Goal: Task Accomplishment & Management: Use online tool/utility

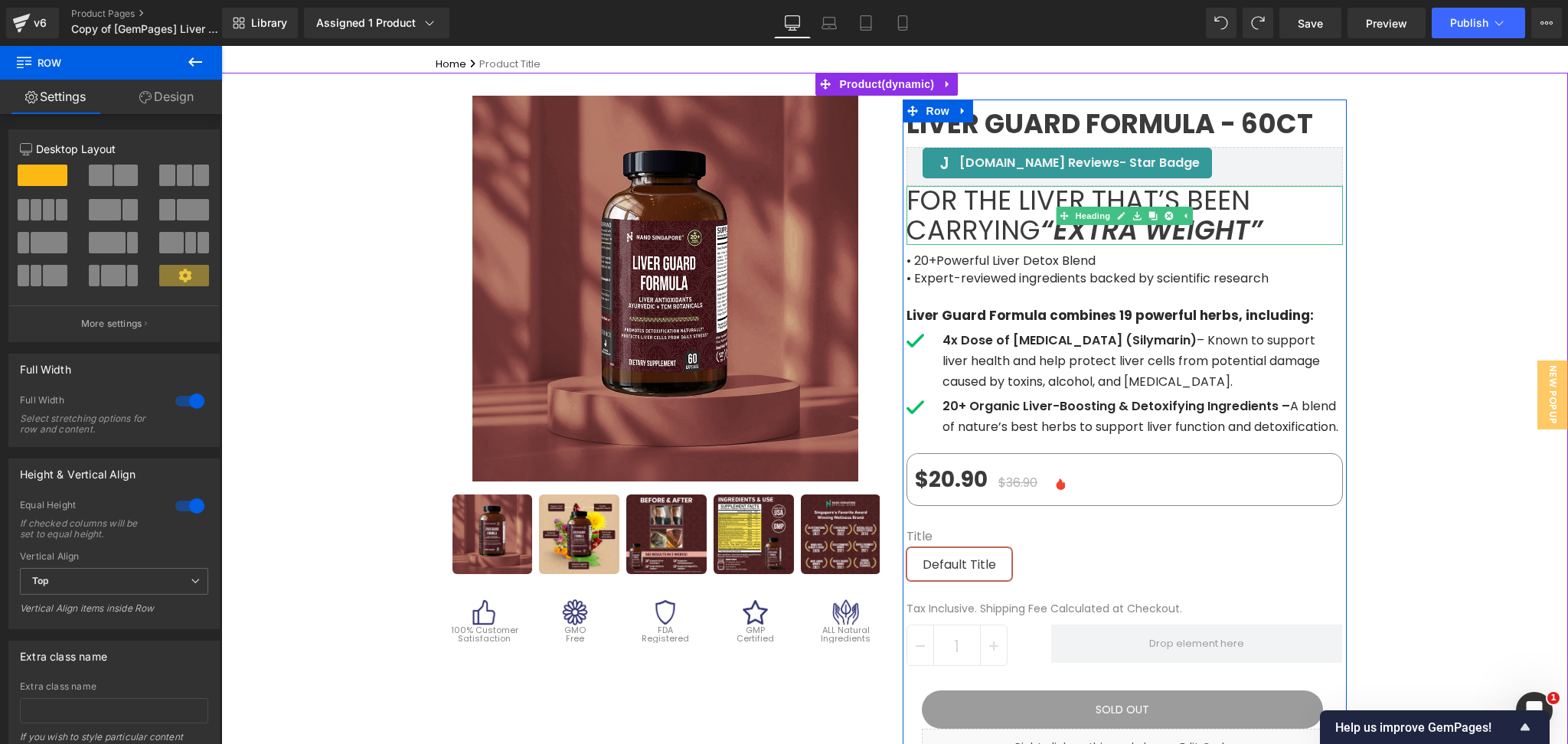
click at [989, 206] on span "For the liver that’s been carrying" at bounding box center [1078, 215] width 343 height 68
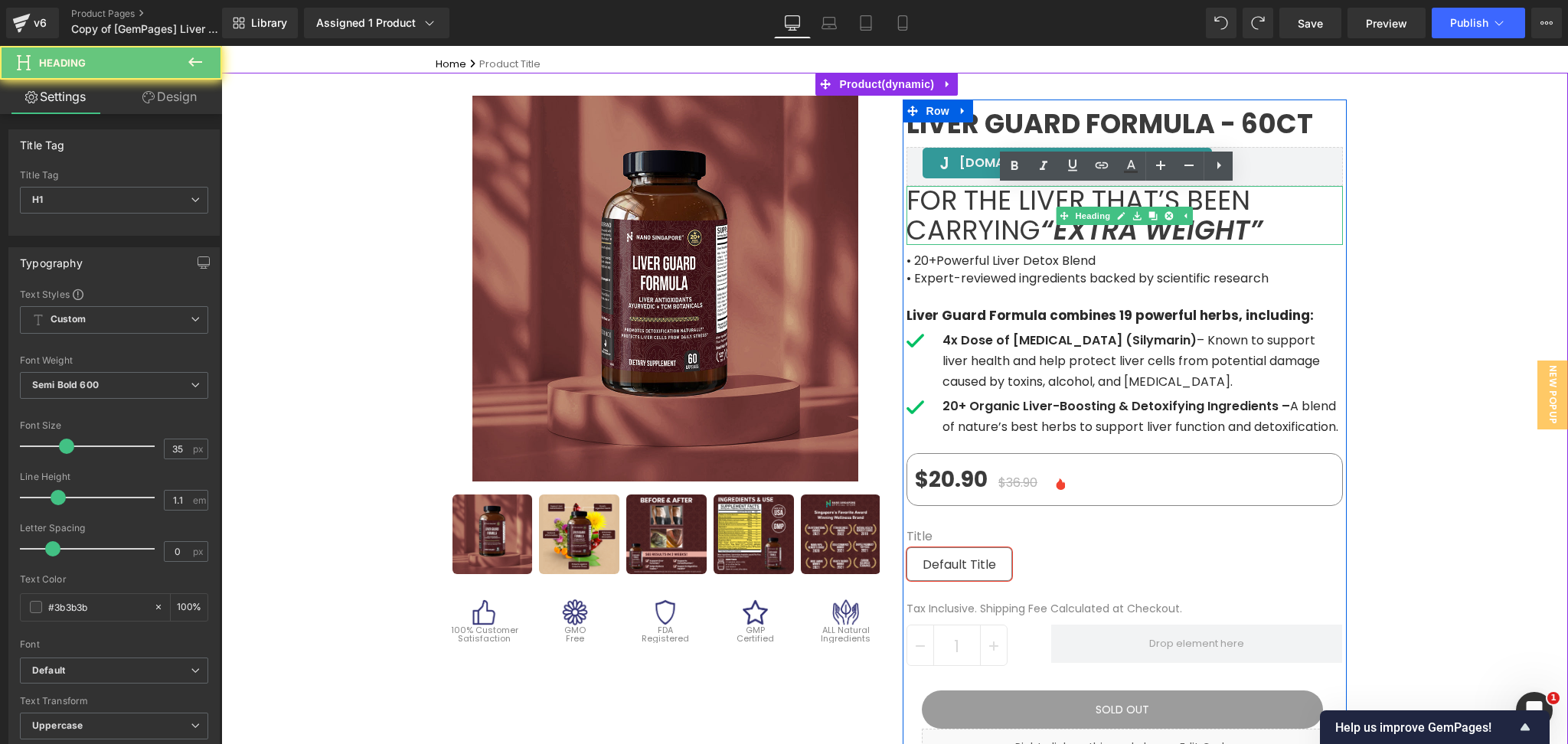
click at [989, 206] on span "For the liver that’s been carrying" at bounding box center [1078, 215] width 343 height 68
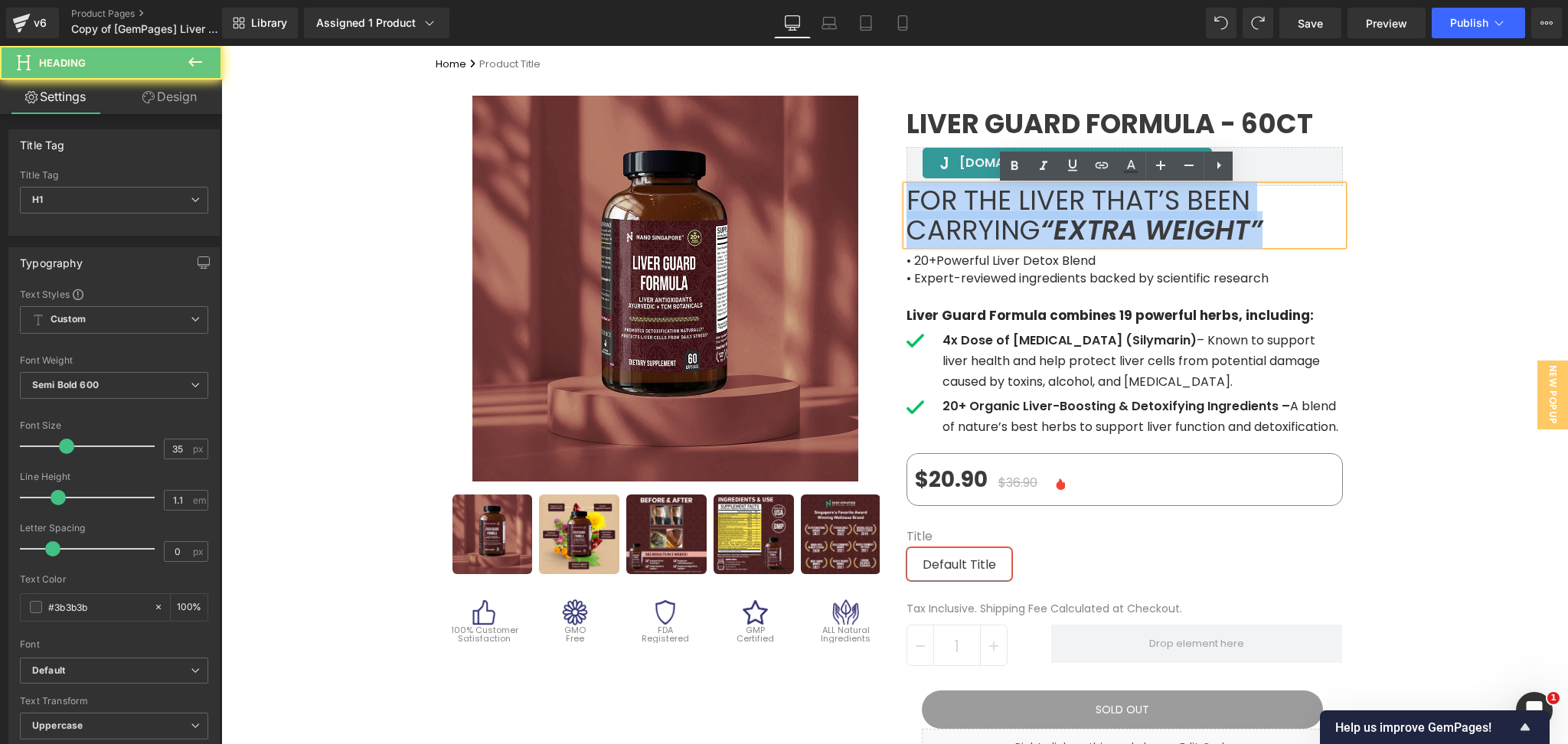
click at [989, 206] on span "For the liver that’s been carrying" at bounding box center [1078, 215] width 343 height 68
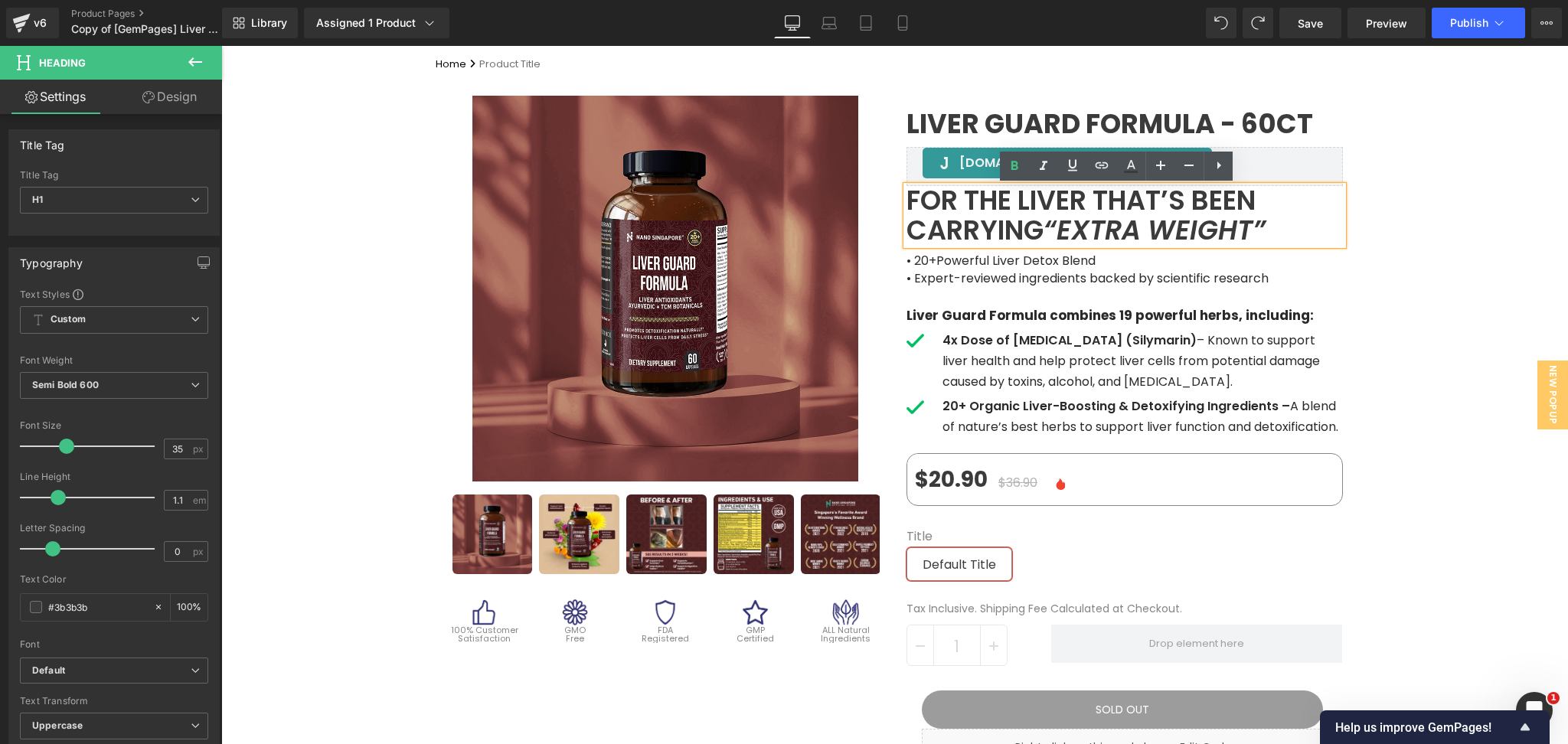
click at [1102, 227] on icon "“extra weight”" at bounding box center [1154, 230] width 222 height 38
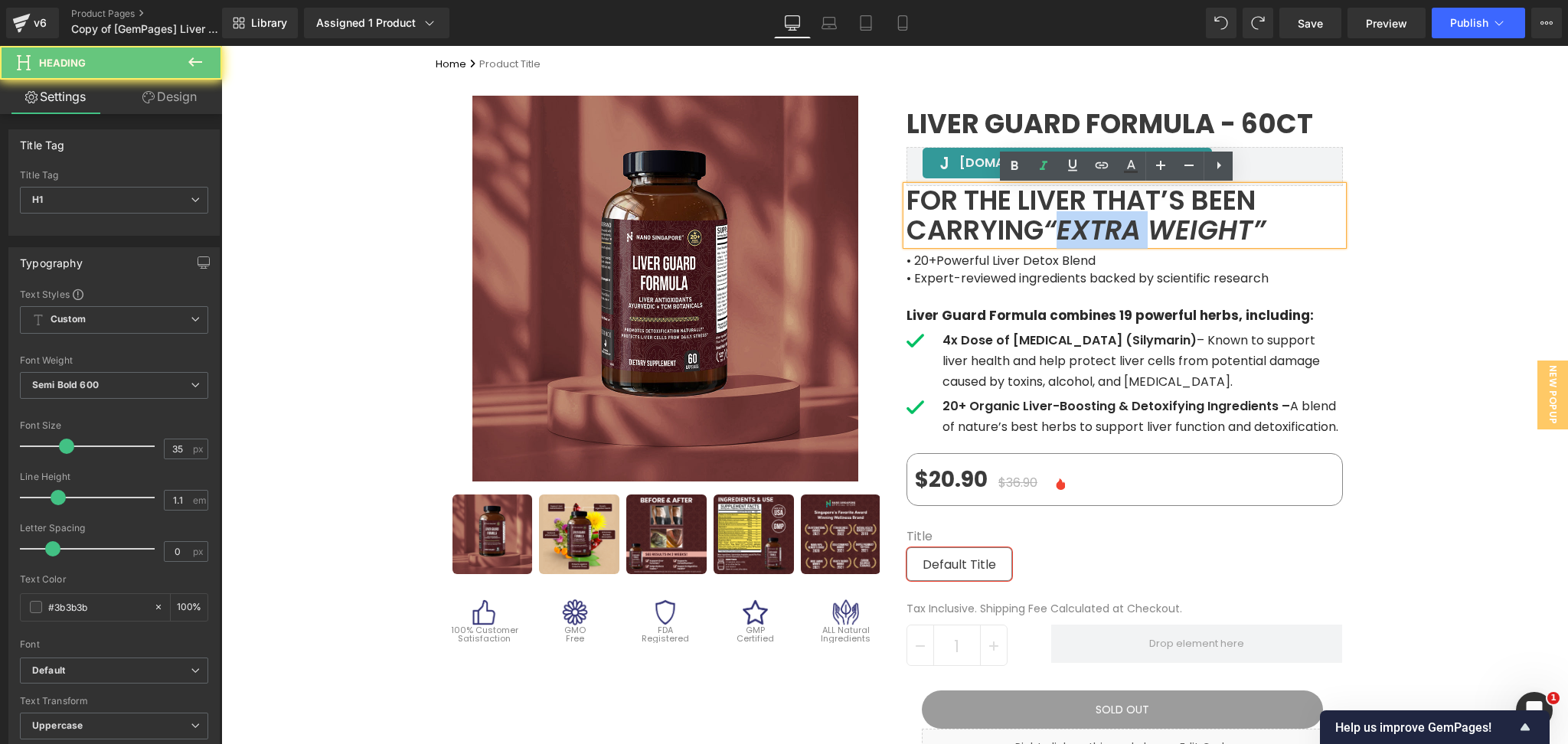
click at [1102, 227] on icon "“extra weight”" at bounding box center [1154, 230] width 222 height 38
click at [1060, 230] on icon "“extra weight”" at bounding box center [1154, 230] width 222 height 38
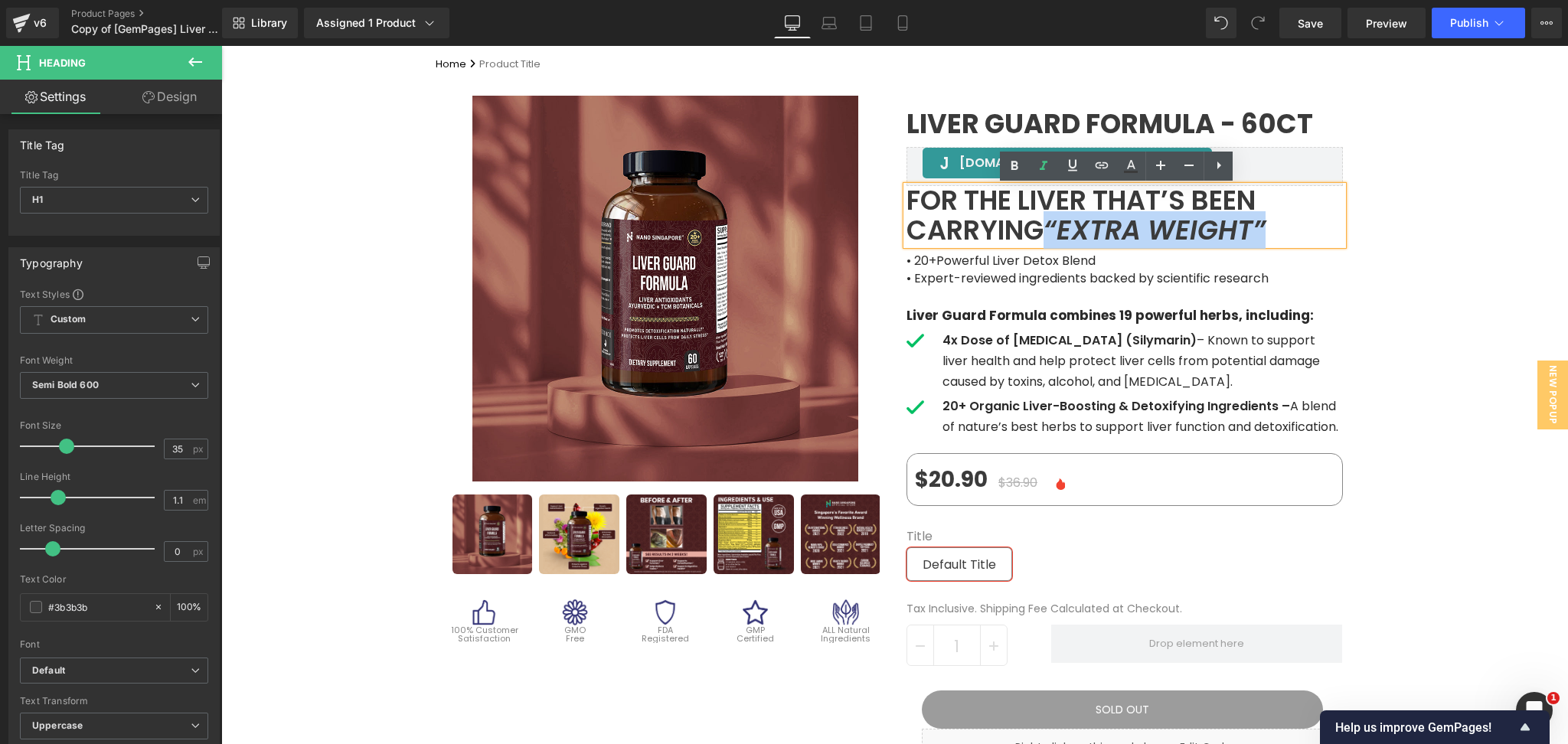
drag, startPoint x: 1048, startPoint y: 226, endPoint x: 1281, endPoint y: 220, distance: 233.1
click at [1281, 220] on h1 "For the liver that’s been carrying “extra weight”" at bounding box center [1124, 215] width 437 height 59
click at [1048, 170] on icon at bounding box center [1044, 166] width 18 height 18
click at [1537, 248] on div "Sale Off (P) Image" at bounding box center [894, 744] width 1347 height 1342
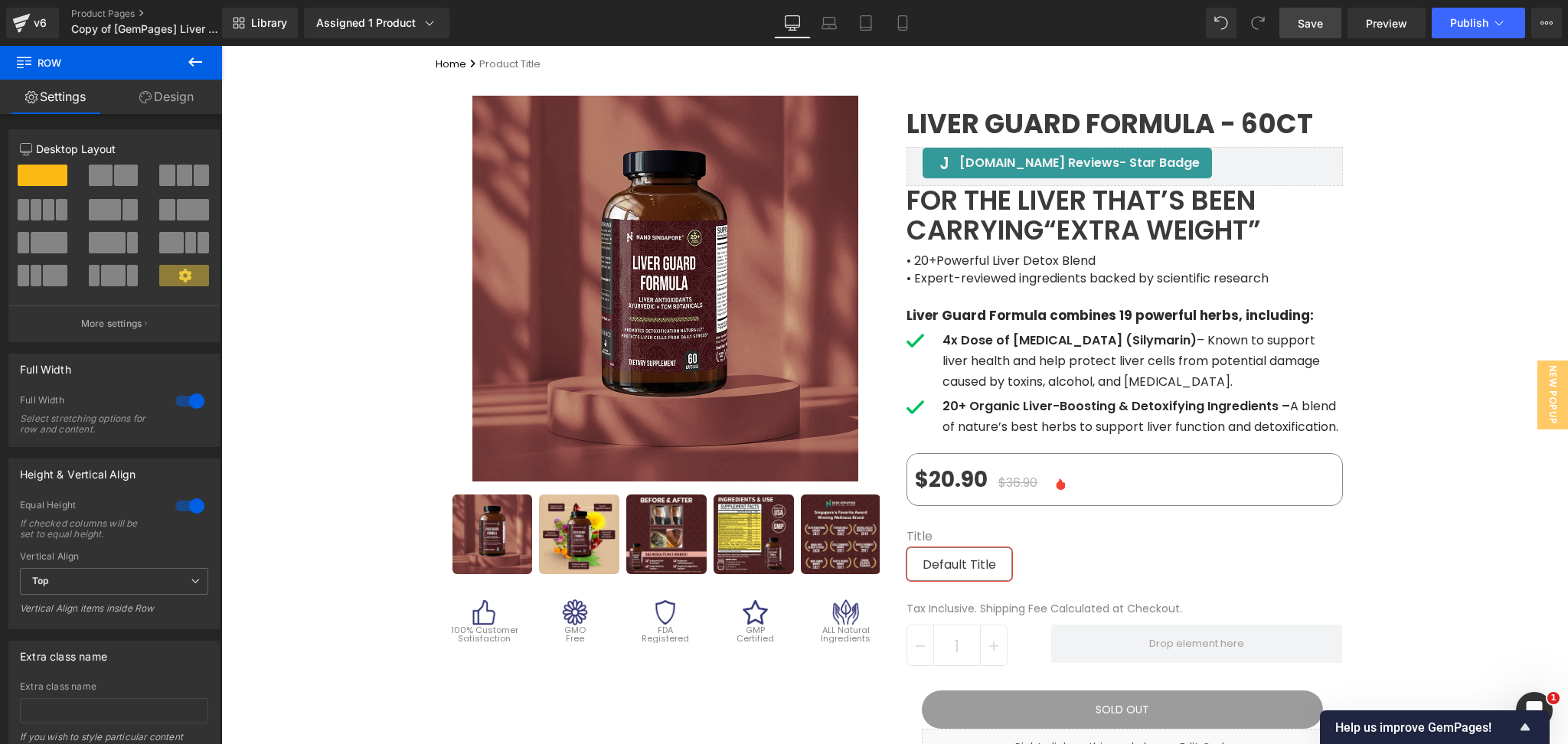
click at [1316, 27] on span "Save" at bounding box center [1311, 23] width 25 height 16
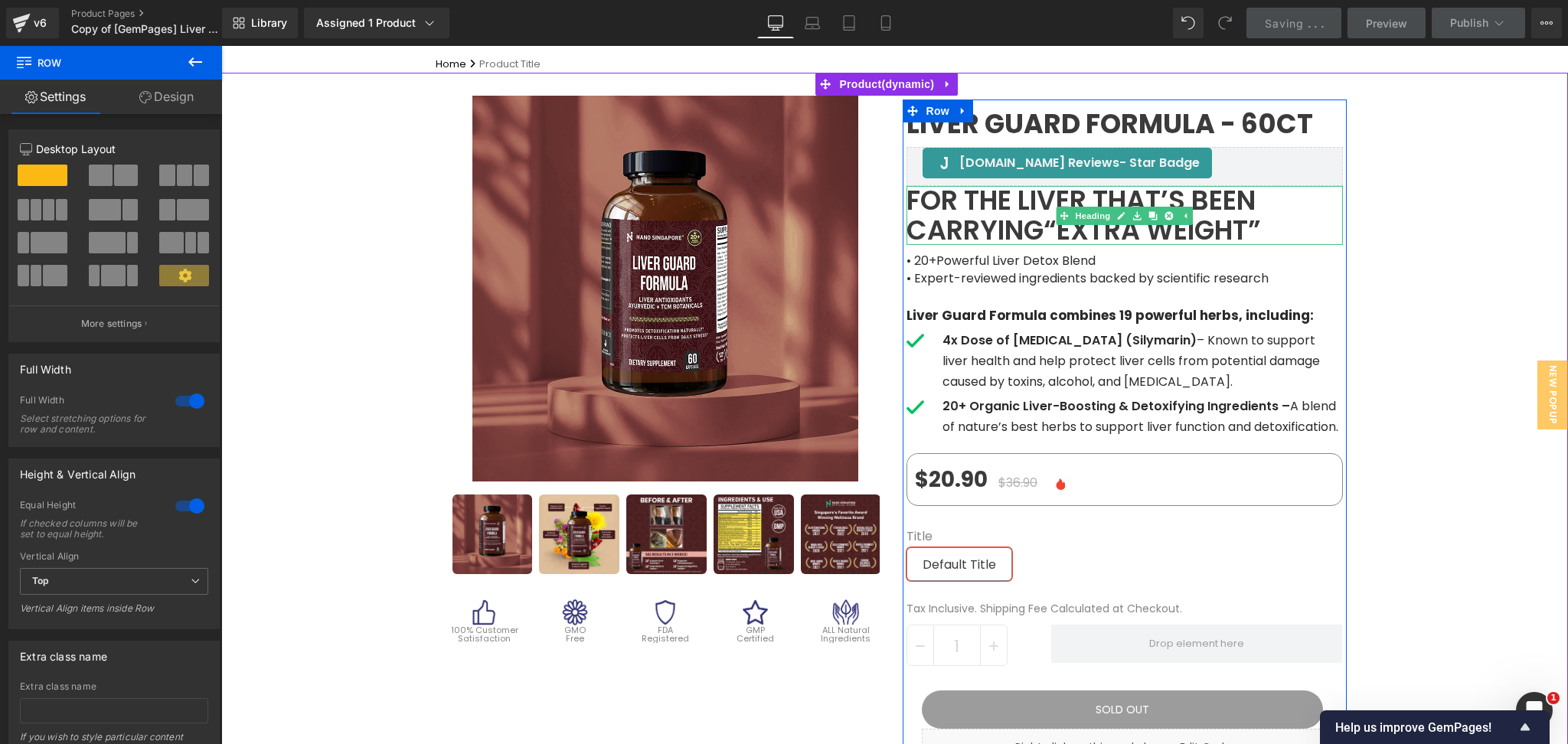
click at [1018, 207] on h1 "For the liver that’s been carrying “extra weight”" at bounding box center [1124, 215] width 437 height 59
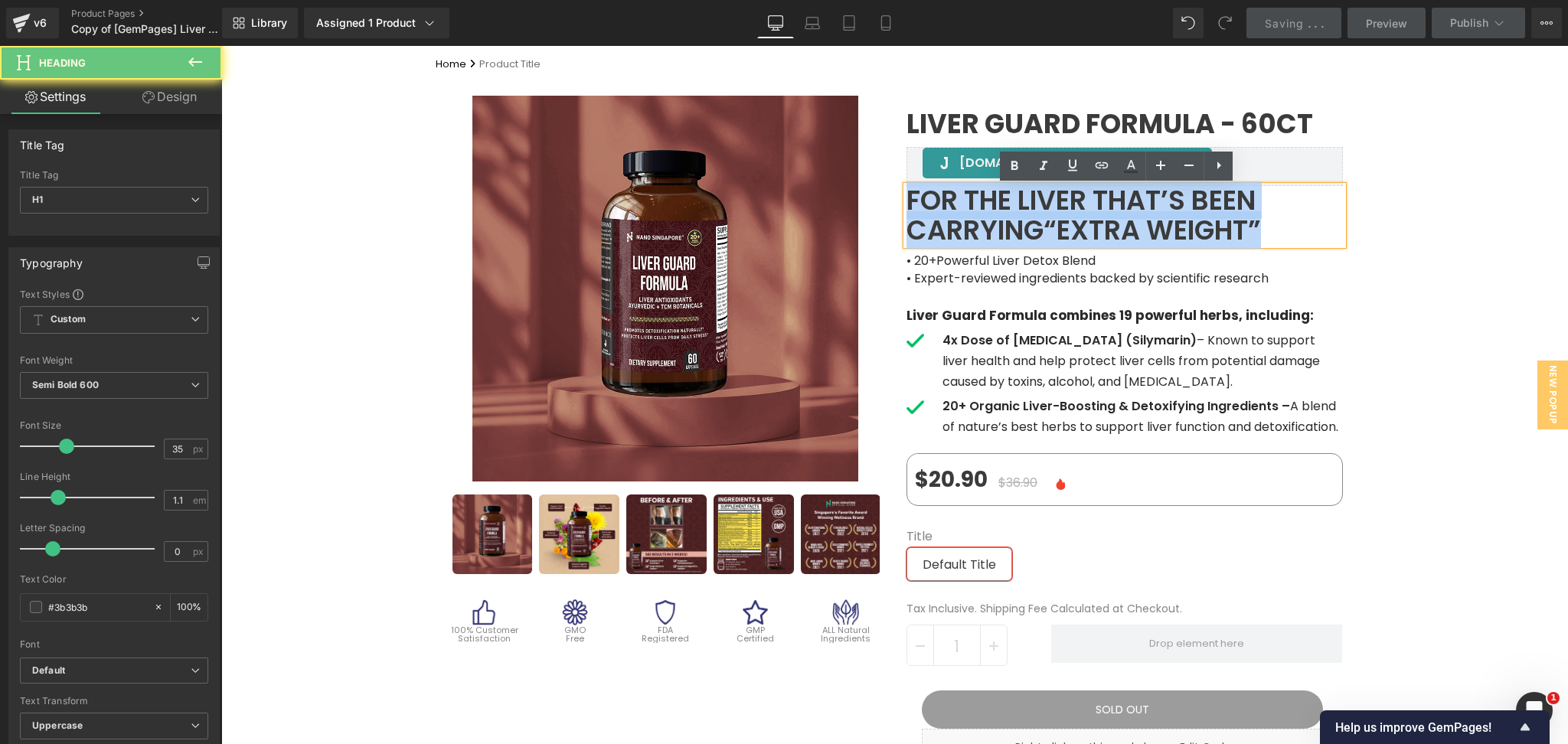
click at [1018, 207] on h1 "For the liver that’s been carrying “extra weight”" at bounding box center [1124, 215] width 437 height 59
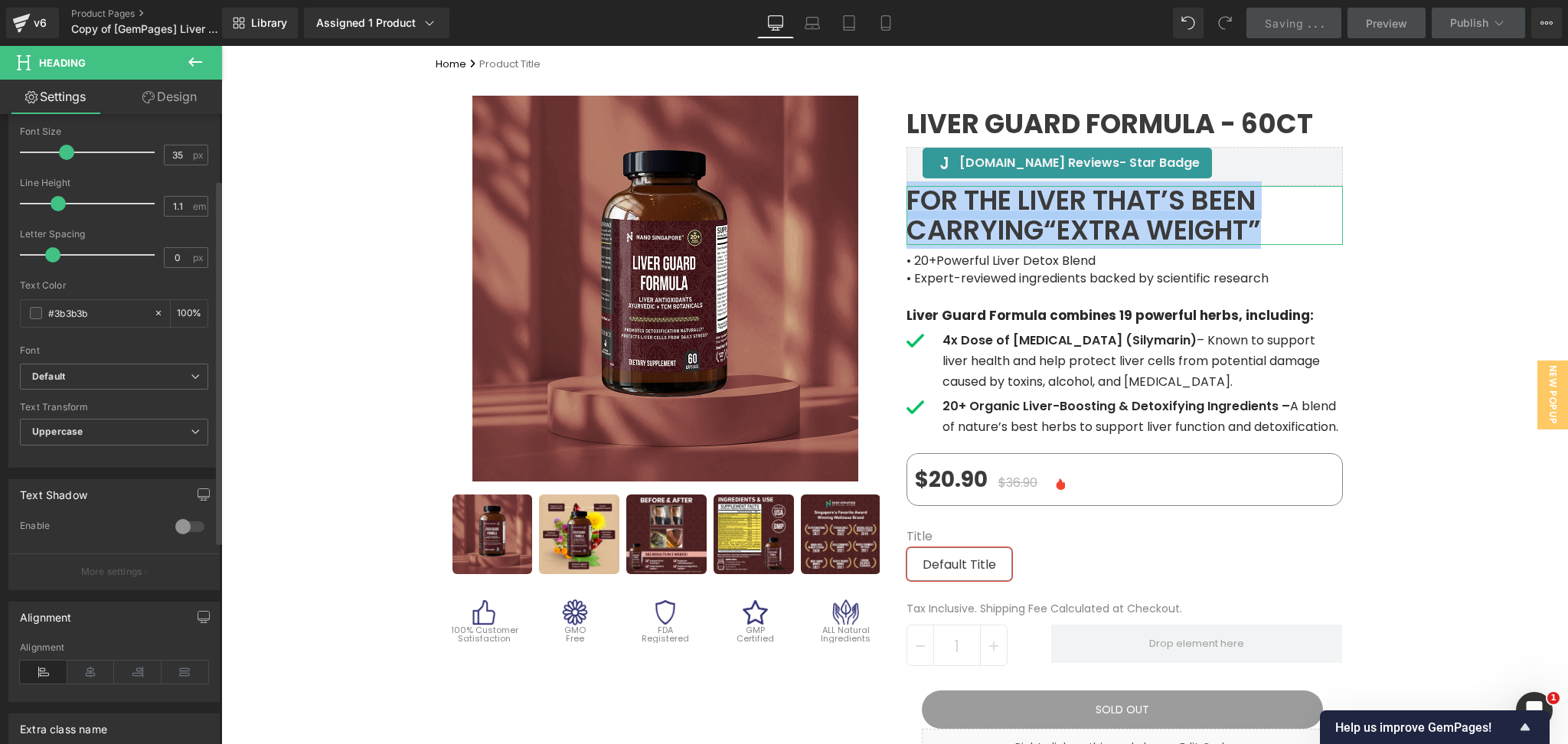
scroll to position [307, 0]
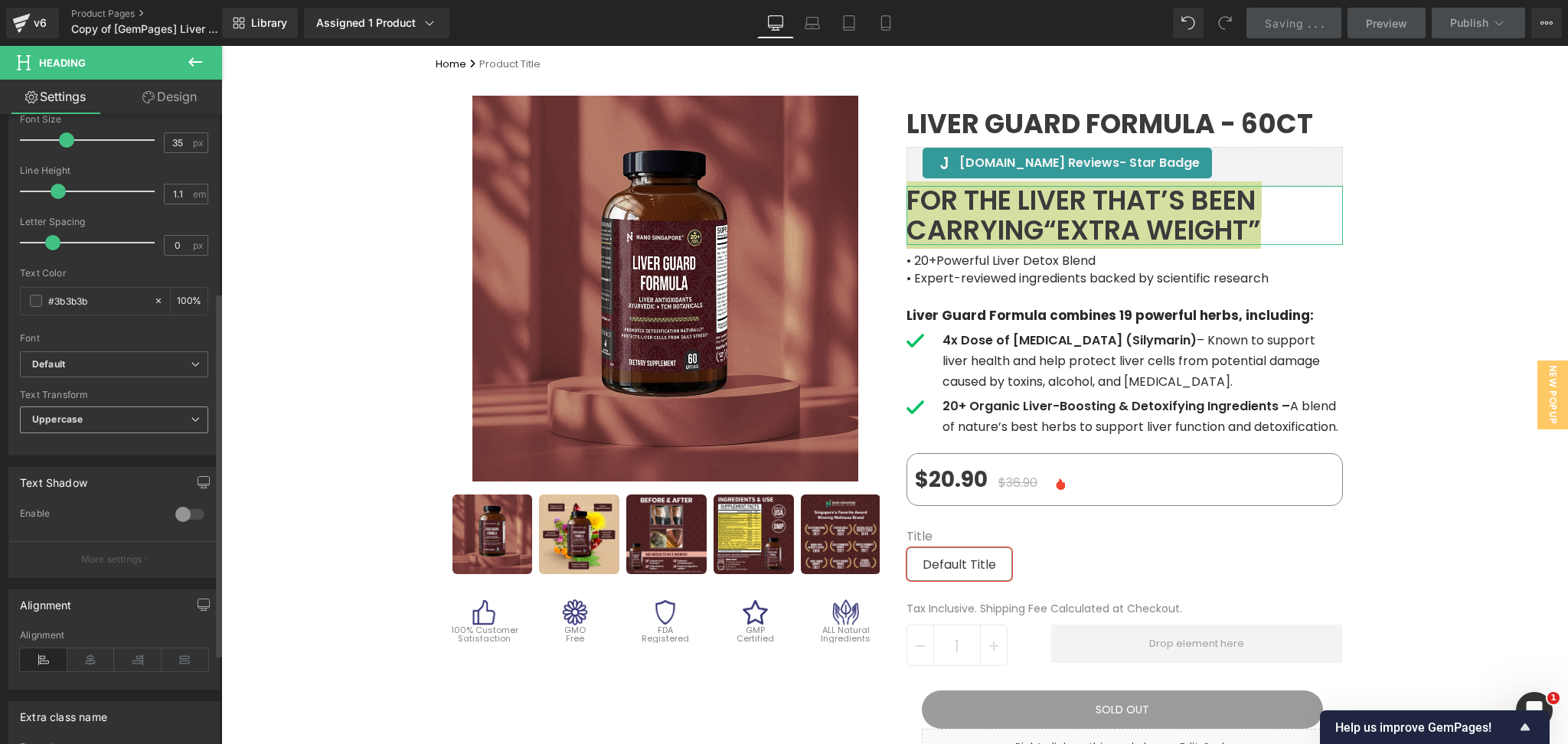
click at [154, 426] on span "Uppercase" at bounding box center [114, 420] width 188 height 27
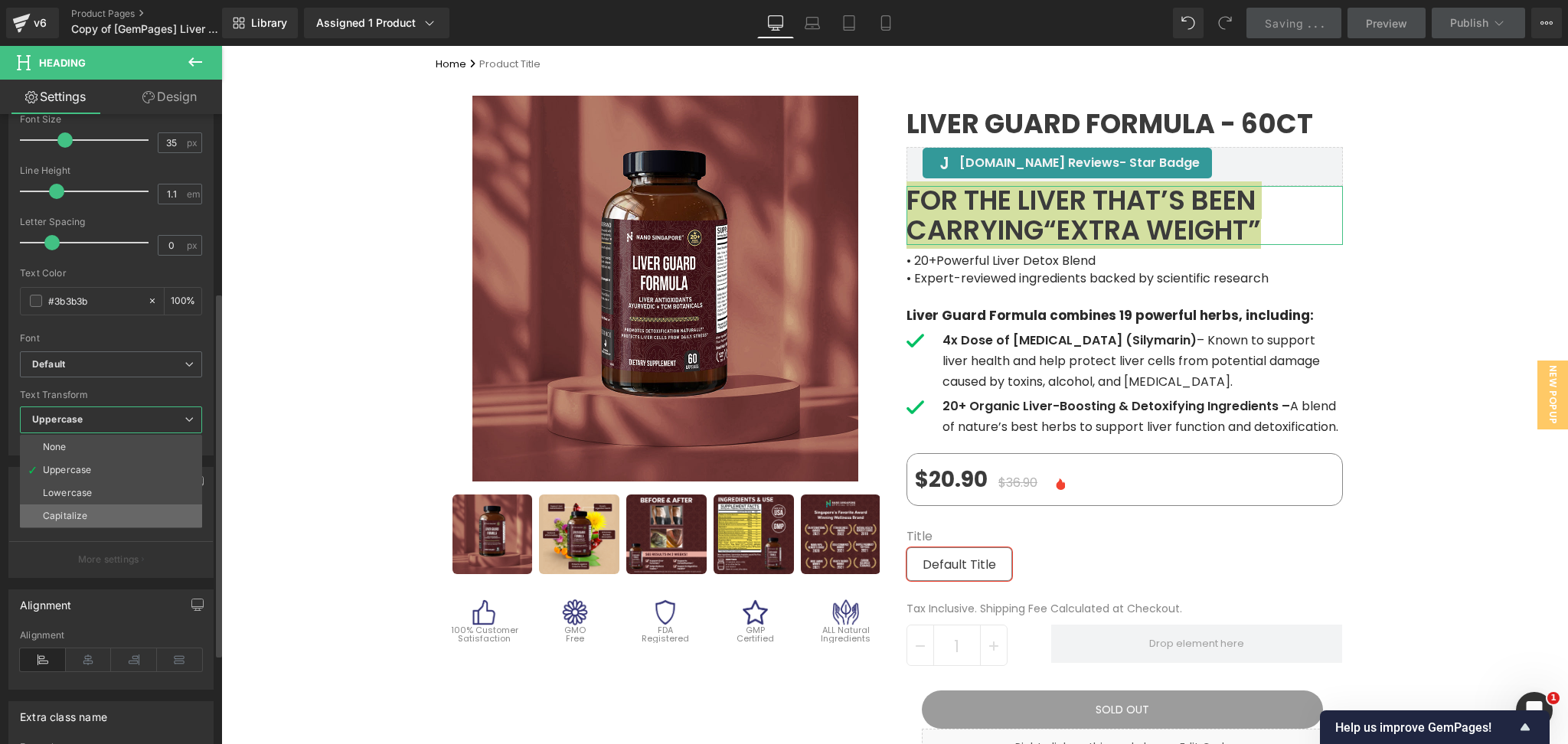
click at [116, 516] on li "Capitalize" at bounding box center [111, 516] width 182 height 23
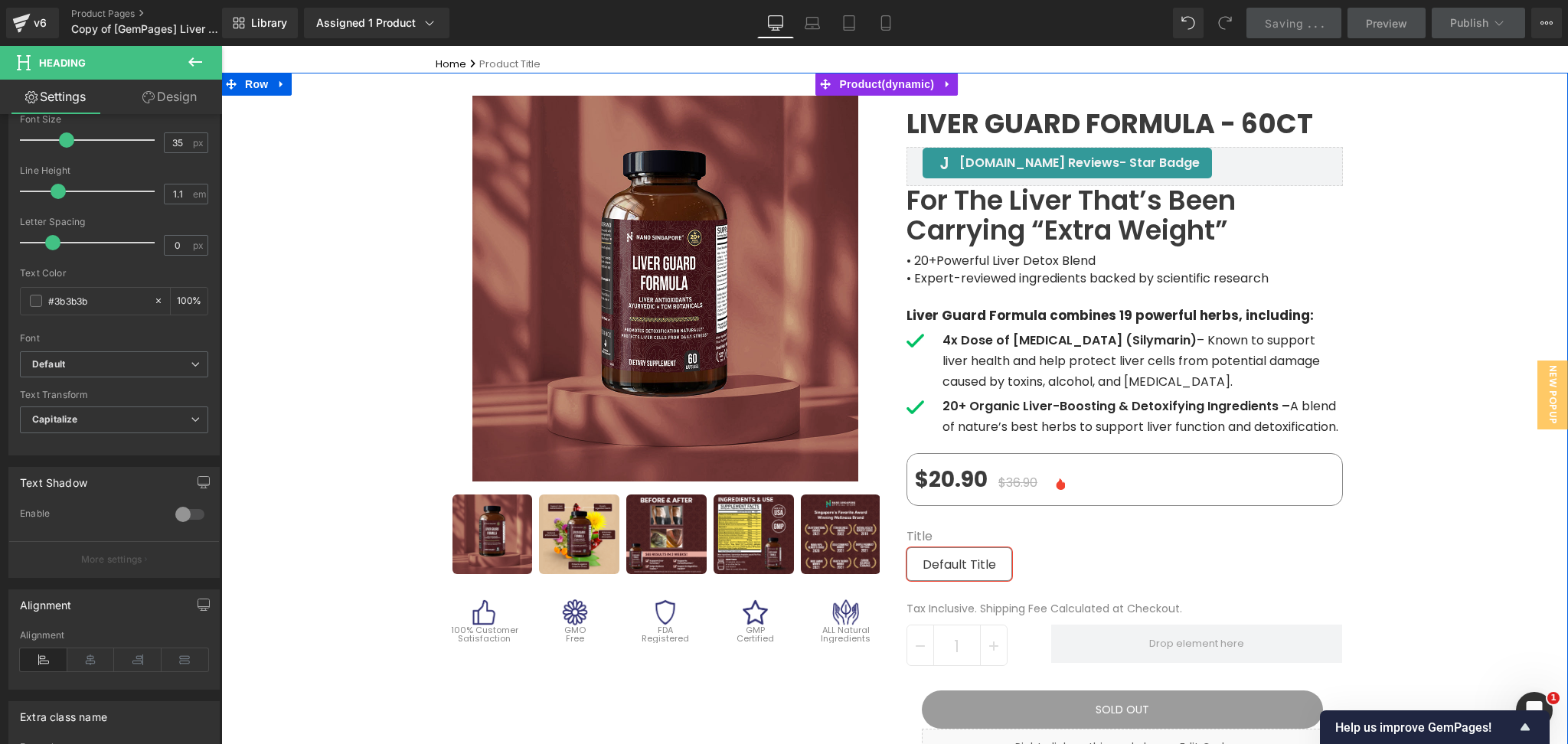
click at [1418, 263] on div "Sale Off (P) Image" at bounding box center [894, 744] width 1347 height 1342
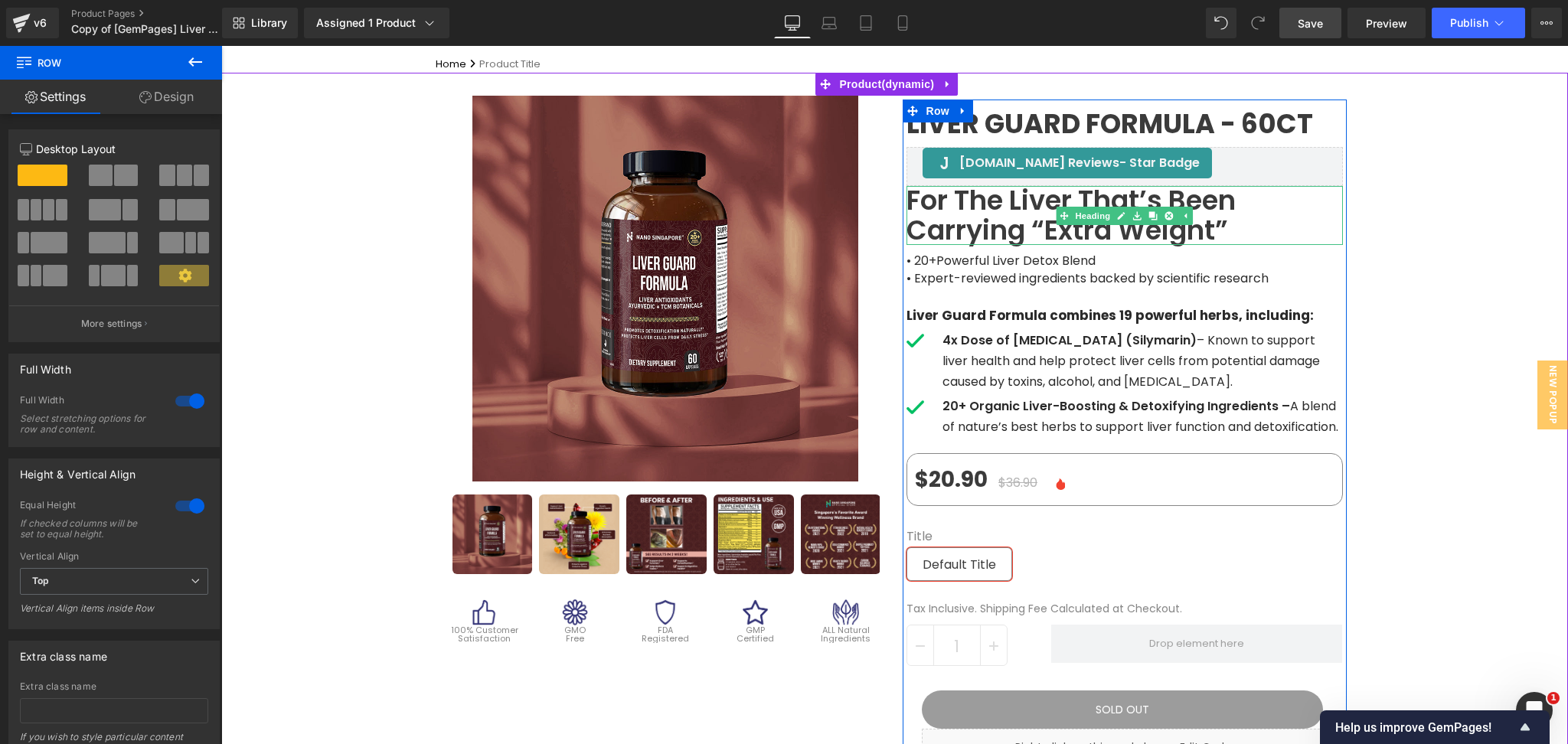
click at [994, 215] on h1 "For the liver that’s been carrying “extra weight”" at bounding box center [1124, 215] width 437 height 59
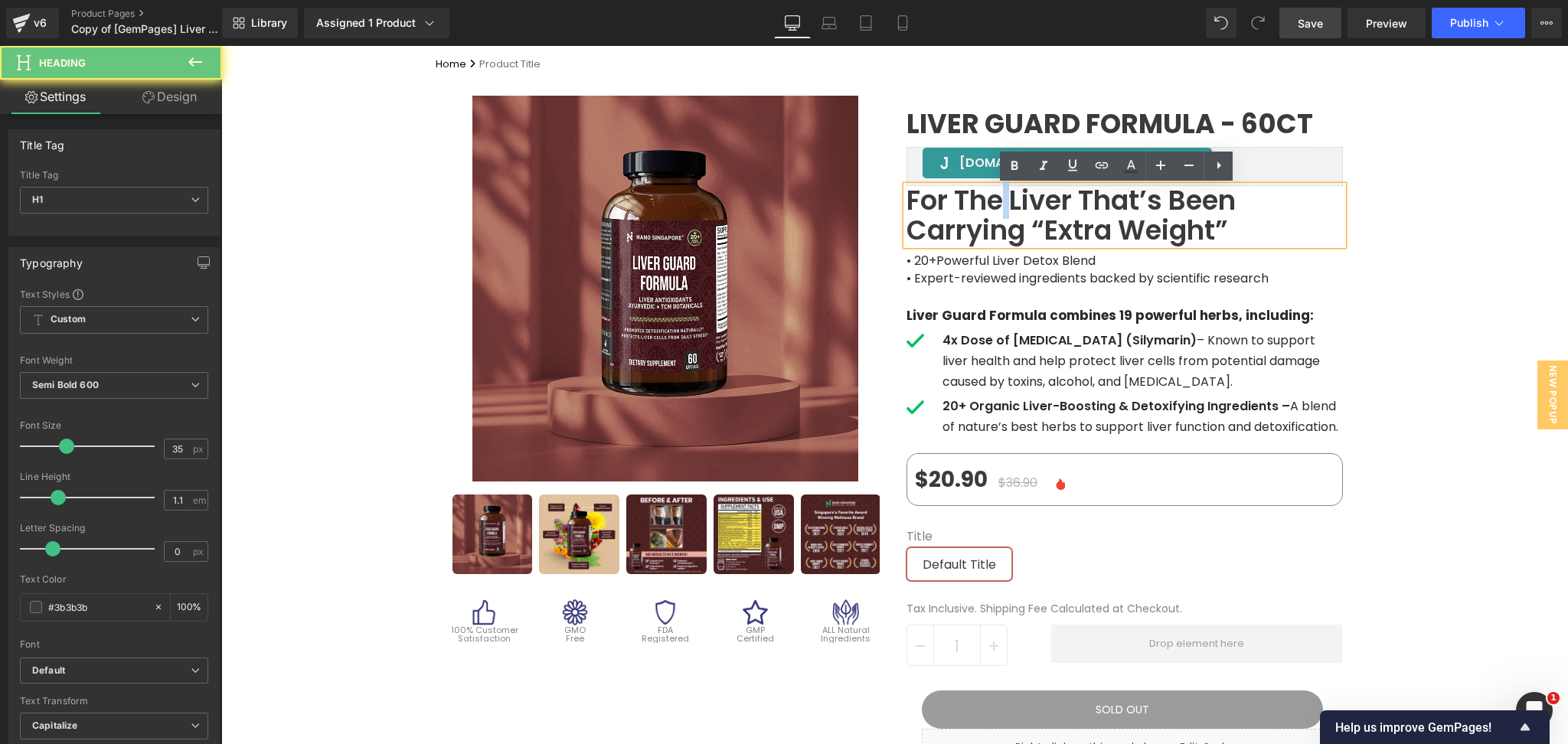
click at [994, 215] on h1 "For the liver that’s been carrying “extra weight”" at bounding box center [1124, 215] width 437 height 59
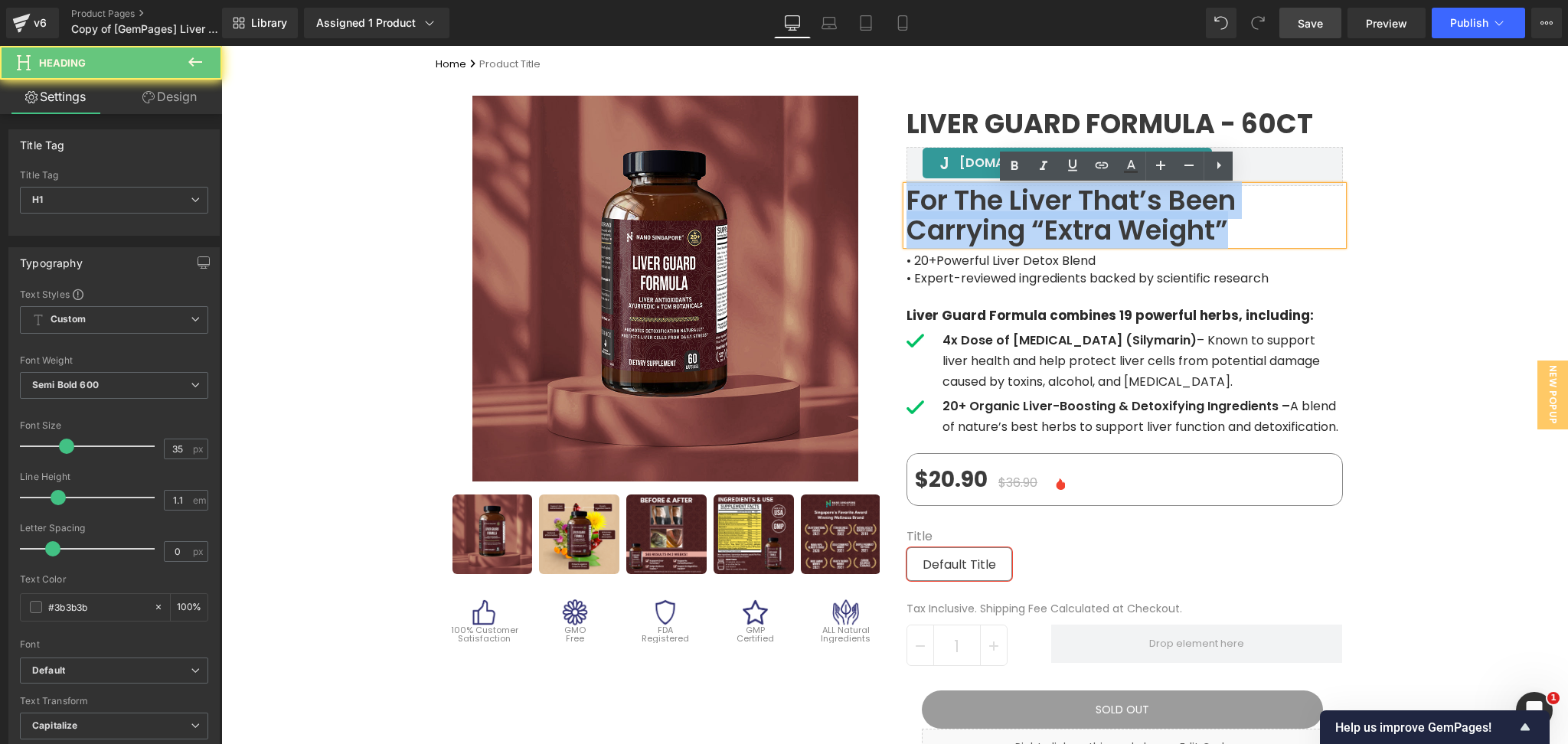
click at [994, 215] on h1 "For the liver that’s been carrying “extra weight”" at bounding box center [1124, 215] width 437 height 59
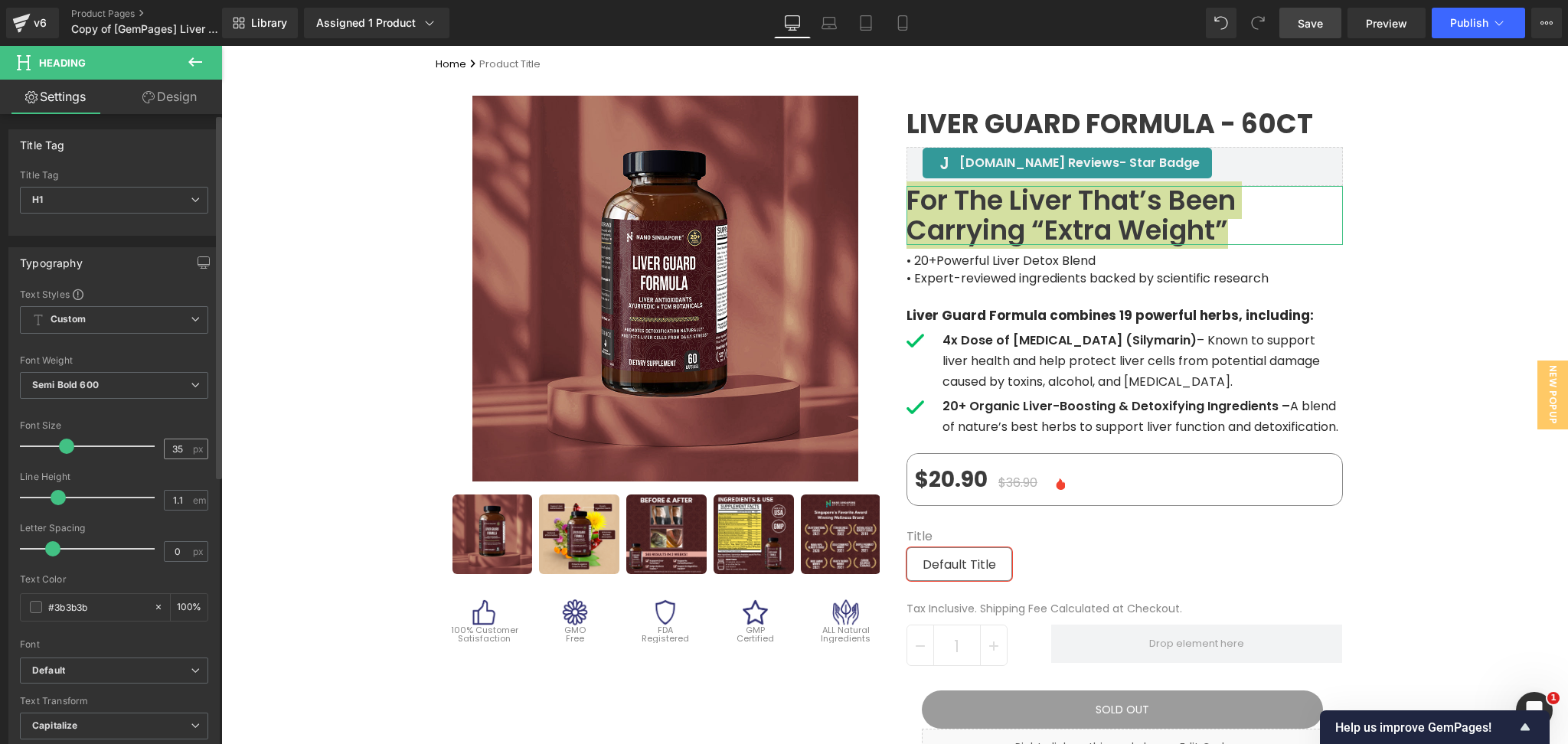
click at [170, 445] on input "35" at bounding box center [177, 449] width 27 height 19
type input "30"
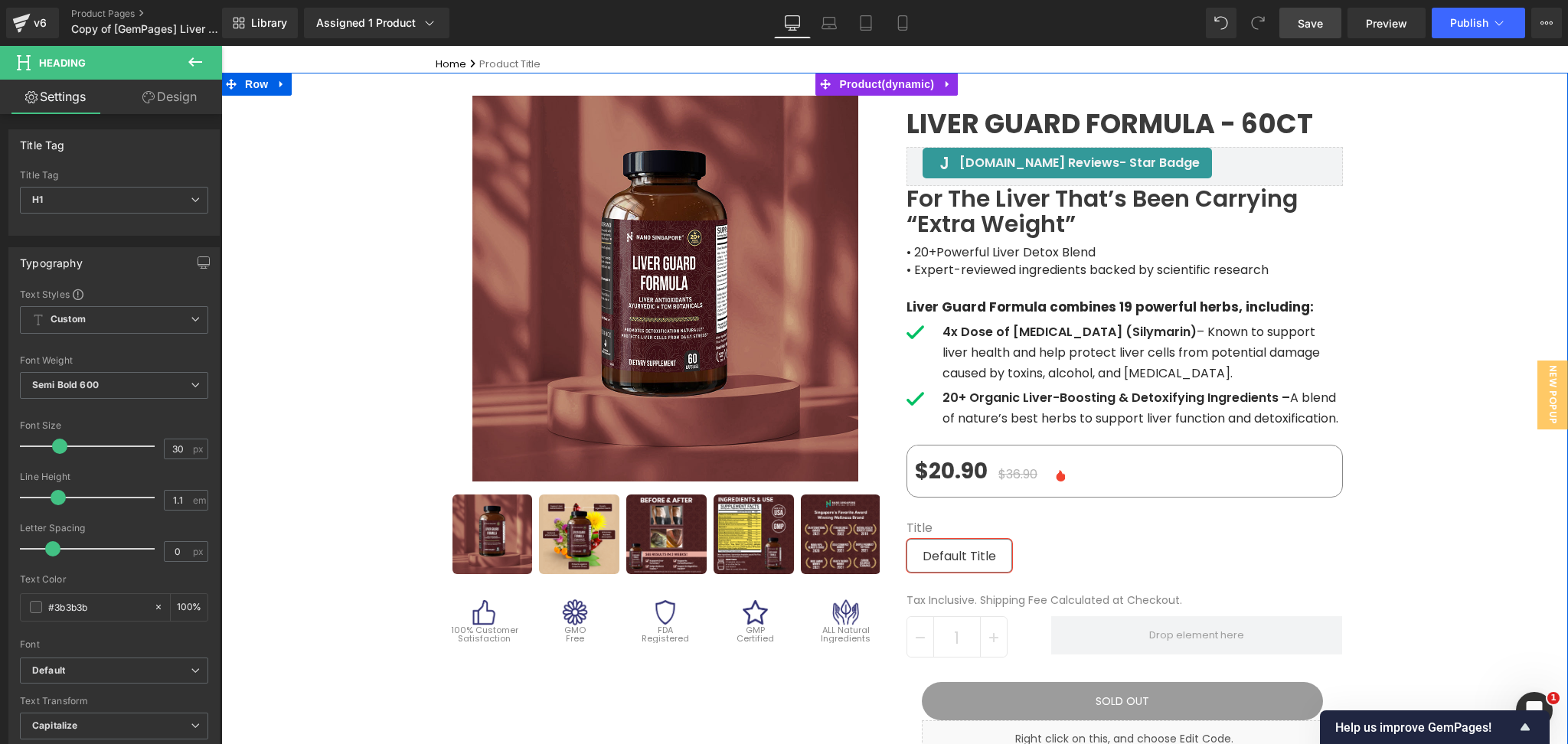
drag, startPoint x: 1418, startPoint y: 207, endPoint x: 1406, endPoint y: 186, distance: 24.2
click at [1418, 206] on div "Sale Off (P) Image" at bounding box center [894, 740] width 1347 height 1333
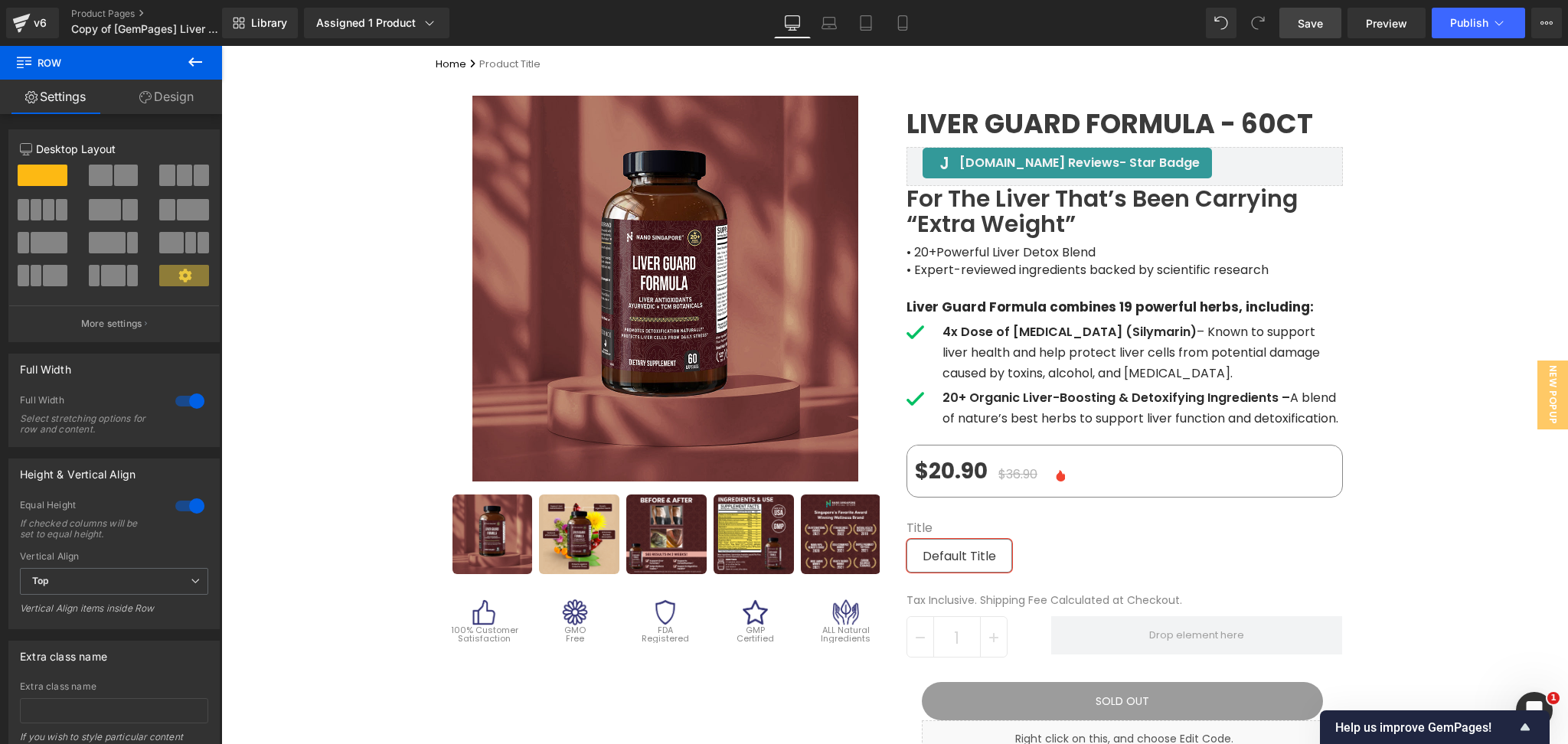
click at [1323, 22] on span "Save" at bounding box center [1311, 23] width 25 height 16
click at [1391, 23] on span "Preview" at bounding box center [1386, 23] width 41 height 16
click at [1362, 16] on link "Preview" at bounding box center [1386, 23] width 78 height 31
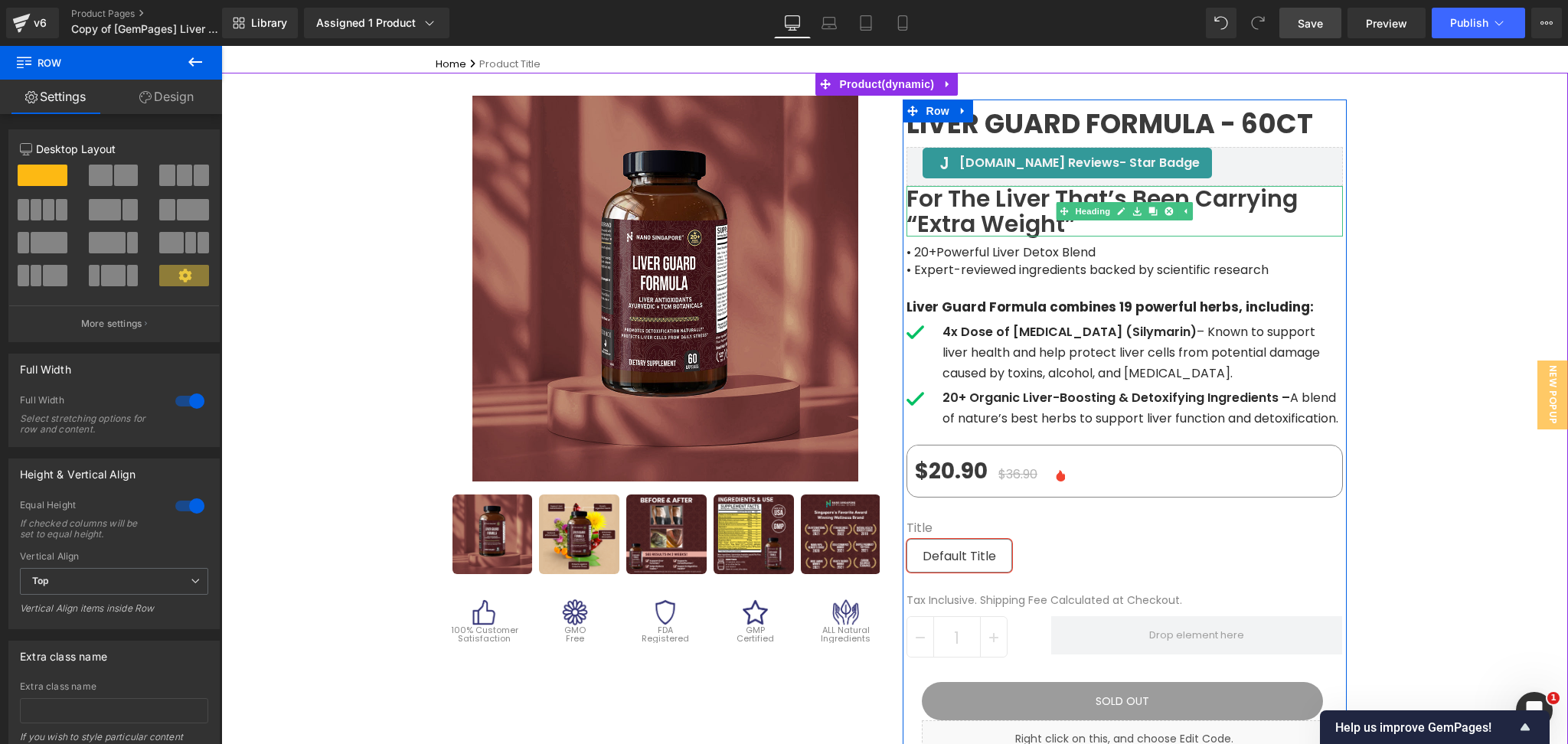
click at [972, 206] on h1 "For the liver that’s been carrying “extra weight”" at bounding box center [1124, 212] width 437 height 51
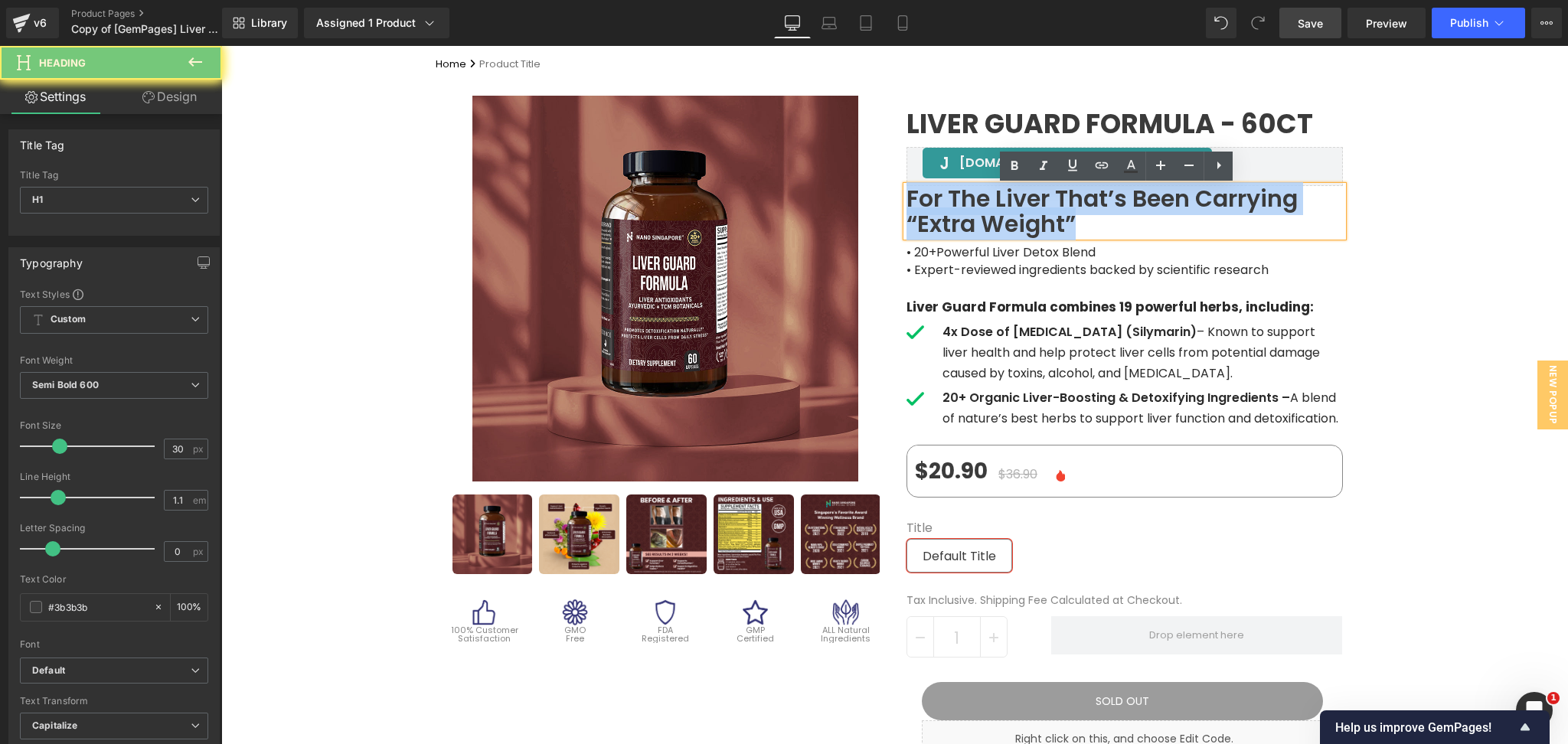
click at [972, 206] on h1 "For the liver that’s been carrying “extra weight”" at bounding box center [1124, 212] width 437 height 51
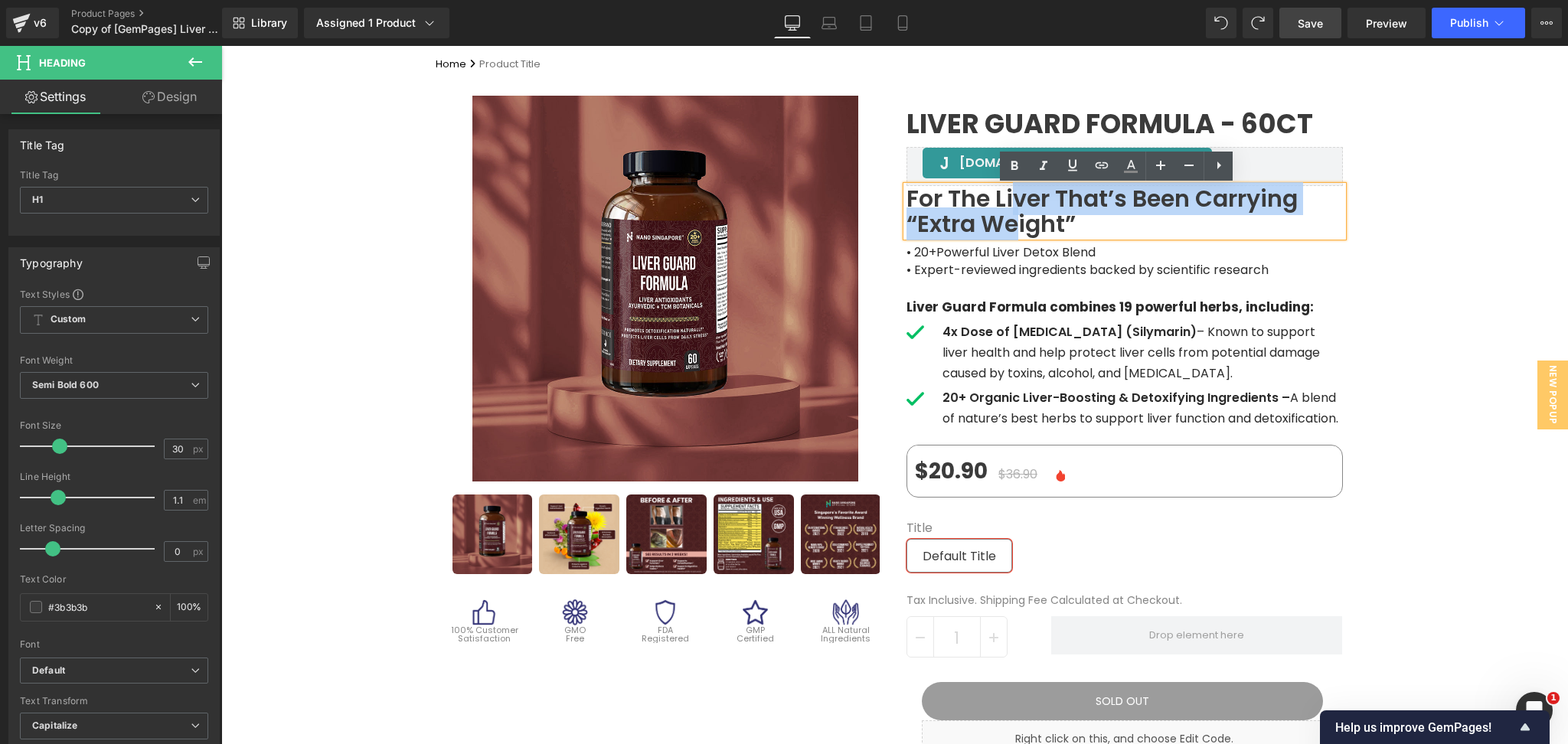
click at [1010, 214] on h1 "For the liver that’s been carrying “extra weight”" at bounding box center [1124, 212] width 437 height 51
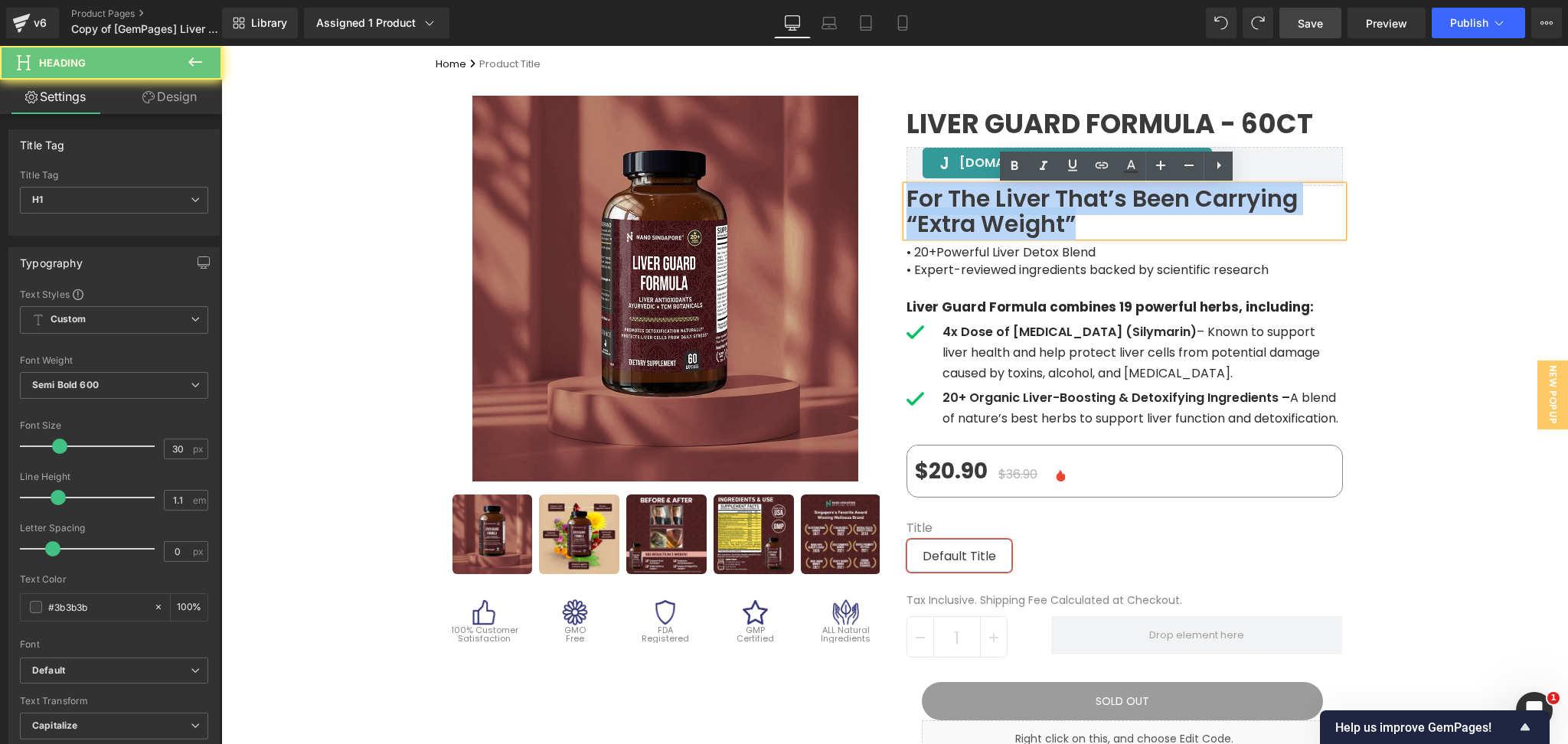
click at [1009, 214] on h1 "For the liver that’s been carrying “extra weight”" at bounding box center [1124, 212] width 437 height 51
click at [977, 213] on h1 "For the liver that’s been carrying “extra weight”" at bounding box center [1124, 212] width 437 height 51
drag, startPoint x: 1065, startPoint y: 223, endPoint x: 914, endPoint y: 204, distance: 152.2
click at [914, 204] on h1 "For the liver that’s been carrying “extra weight”" at bounding box center [1124, 212] width 437 height 51
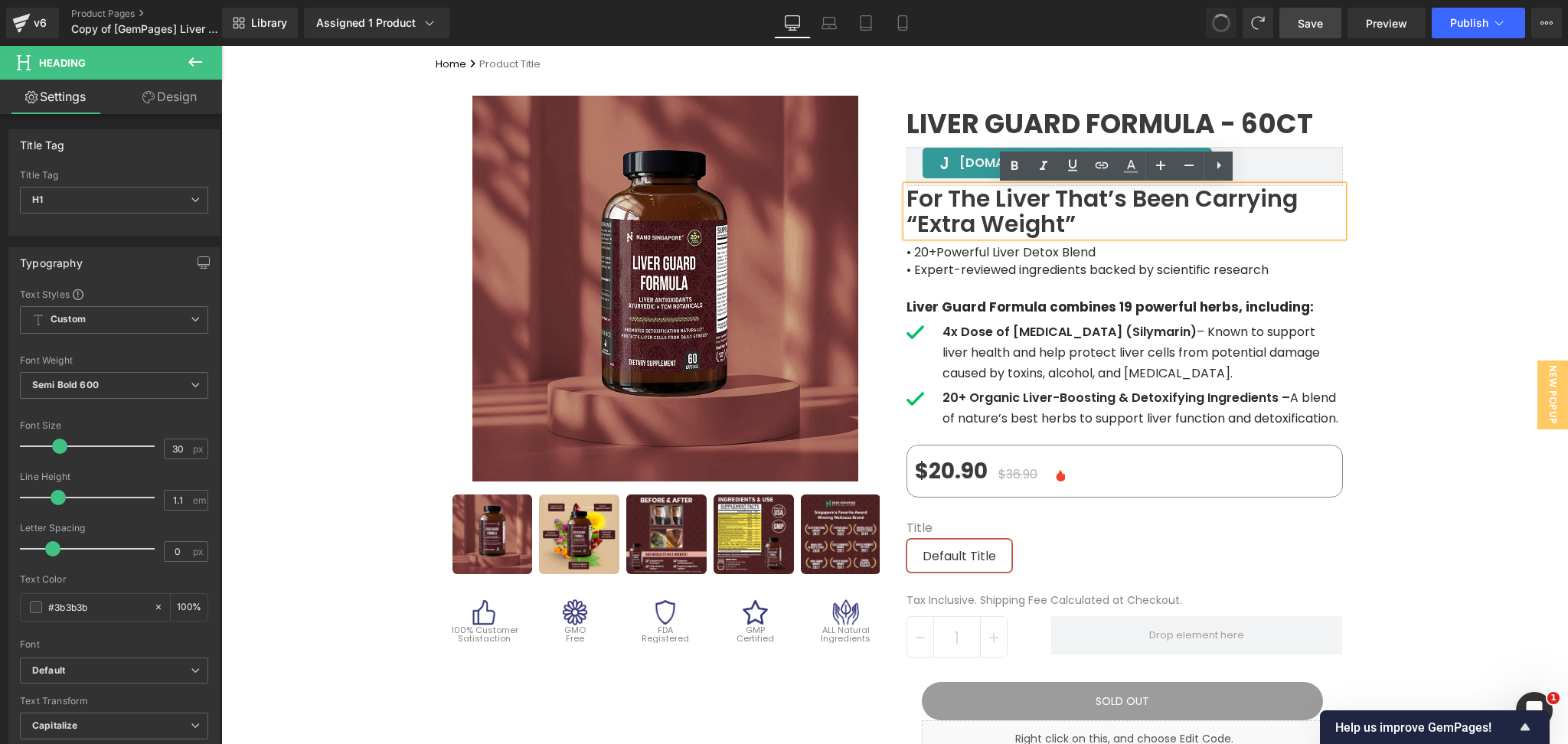
click at [1022, 215] on h1 "For the liver that’s been carrying “extra weight”" at bounding box center [1124, 212] width 437 height 51
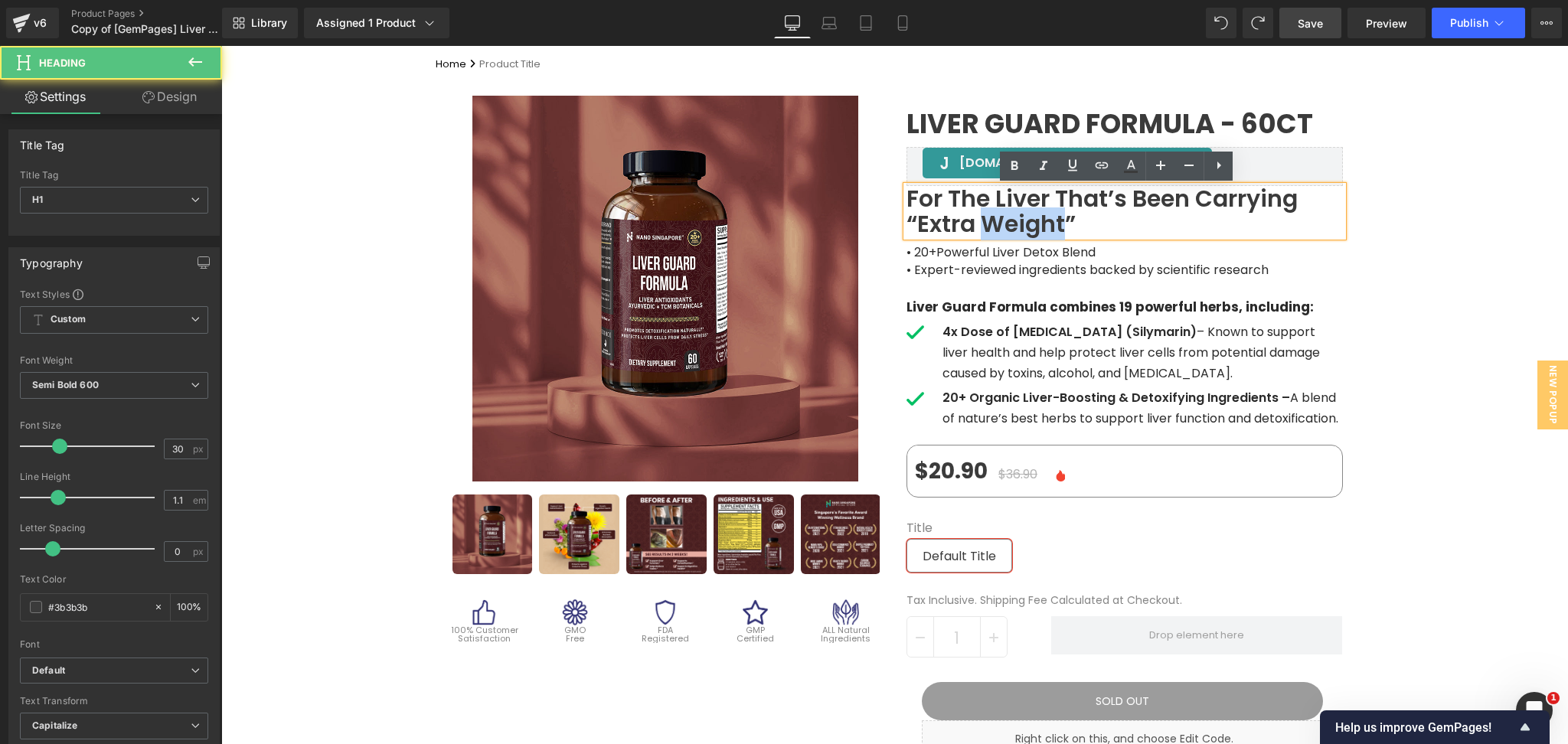
click at [1022, 215] on h1 "For the liver that’s been carrying “extra weight”" at bounding box center [1124, 212] width 437 height 51
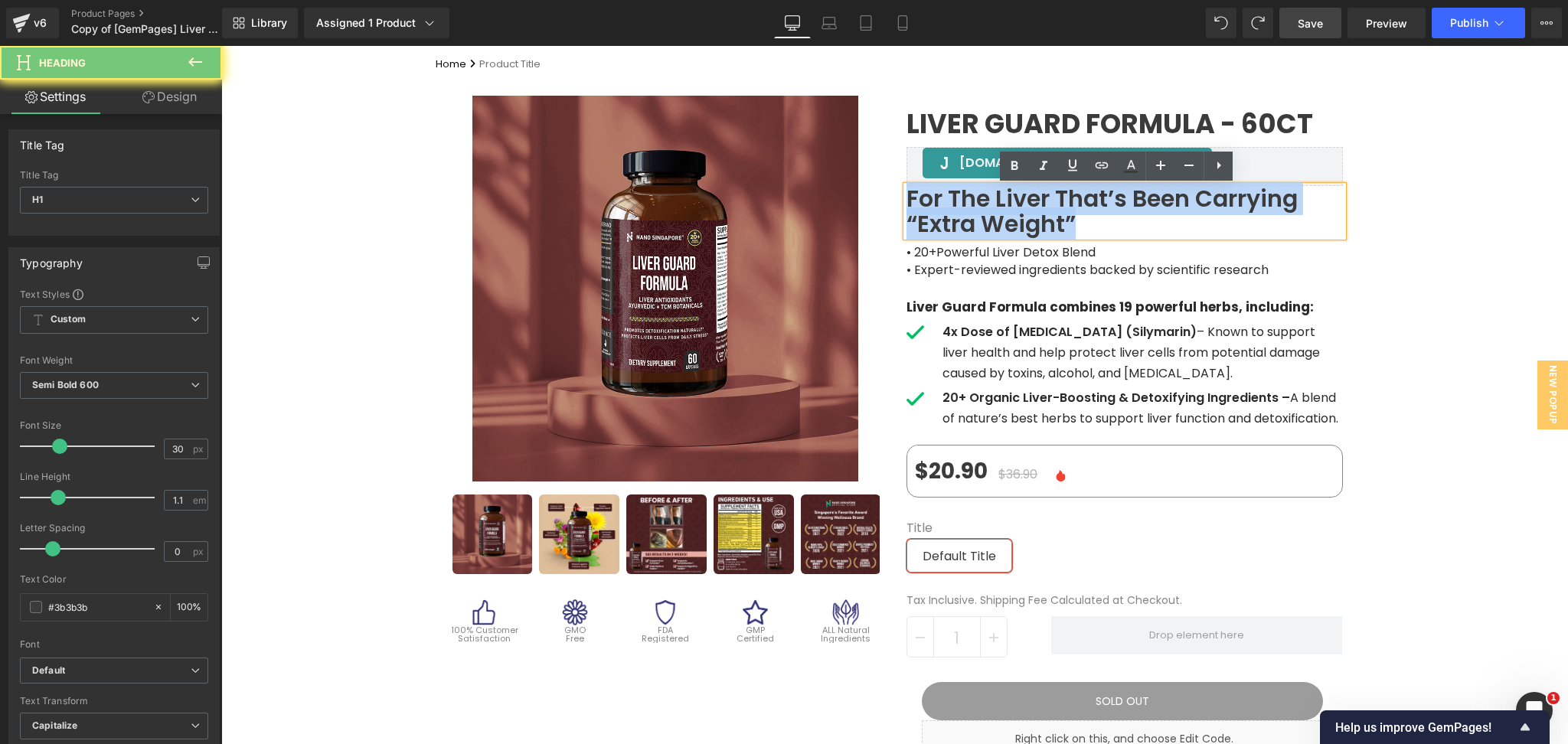
click at [1022, 215] on h1 "For the liver that’s been carrying “extra weight”" at bounding box center [1124, 212] width 437 height 51
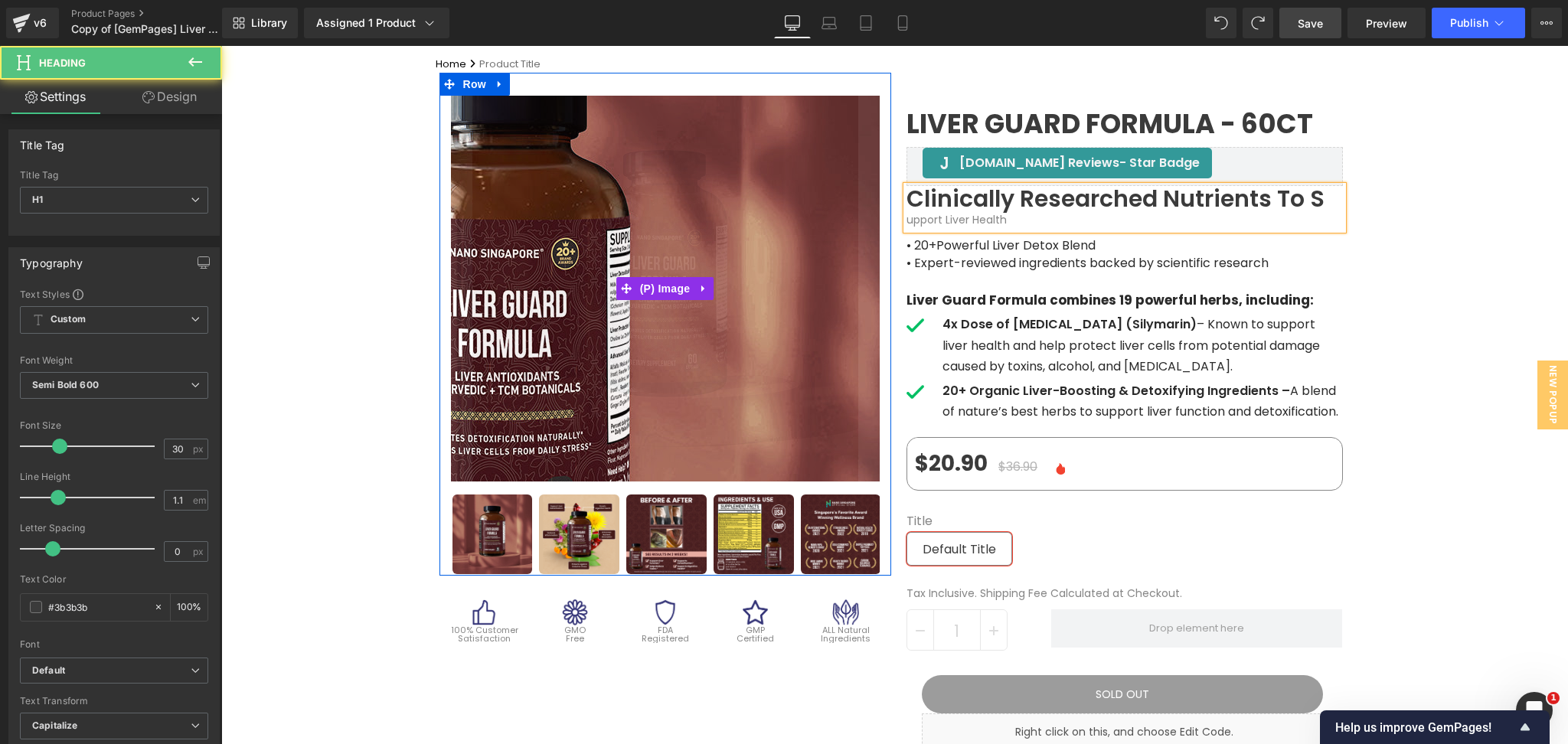
drag, startPoint x: 878, startPoint y: 221, endPoint x: 858, endPoint y: 221, distance: 20.0
click at [858, 221] on div "Sale Off (P) Image" at bounding box center [895, 516] width 919 height 886
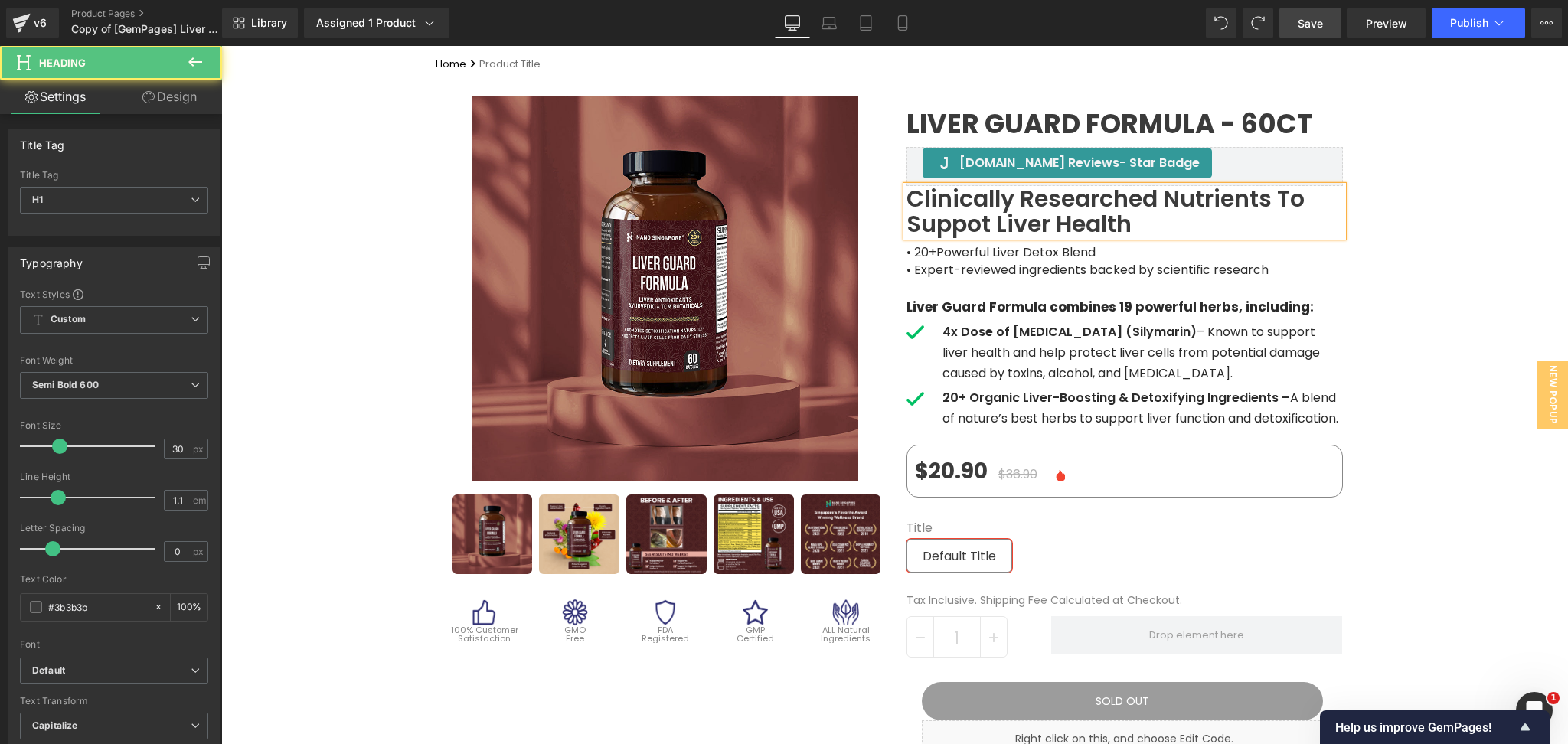
click at [972, 230] on h1 "Clinically Researched Nutrients to Suppot liver health" at bounding box center [1124, 212] width 437 height 51
click at [1450, 233] on div "Sale Off (P) Image" at bounding box center [894, 740] width 1347 height 1333
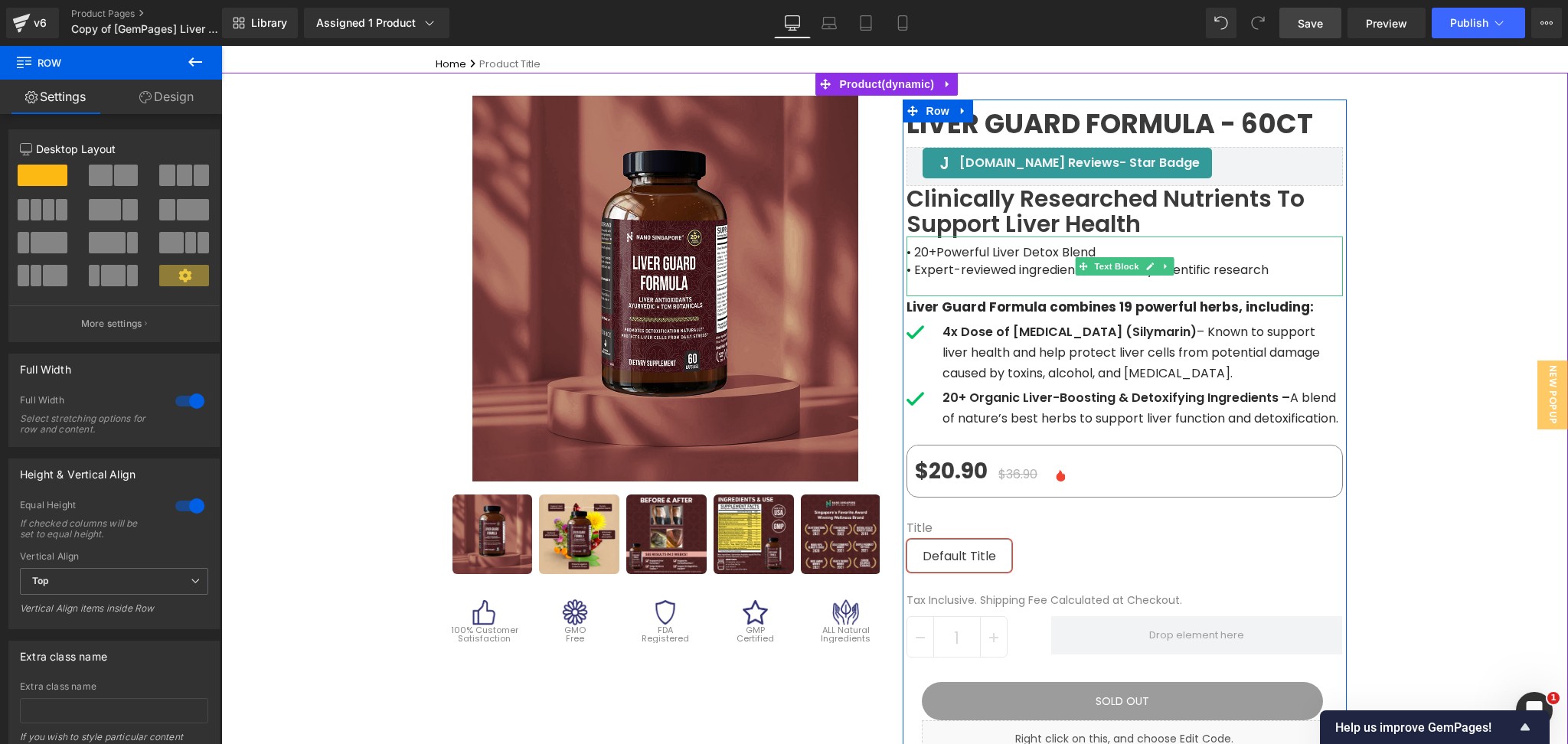
click at [1044, 254] on span "• 20+Powerful Liver Detox Blend" at bounding box center [1001, 252] width 189 height 18
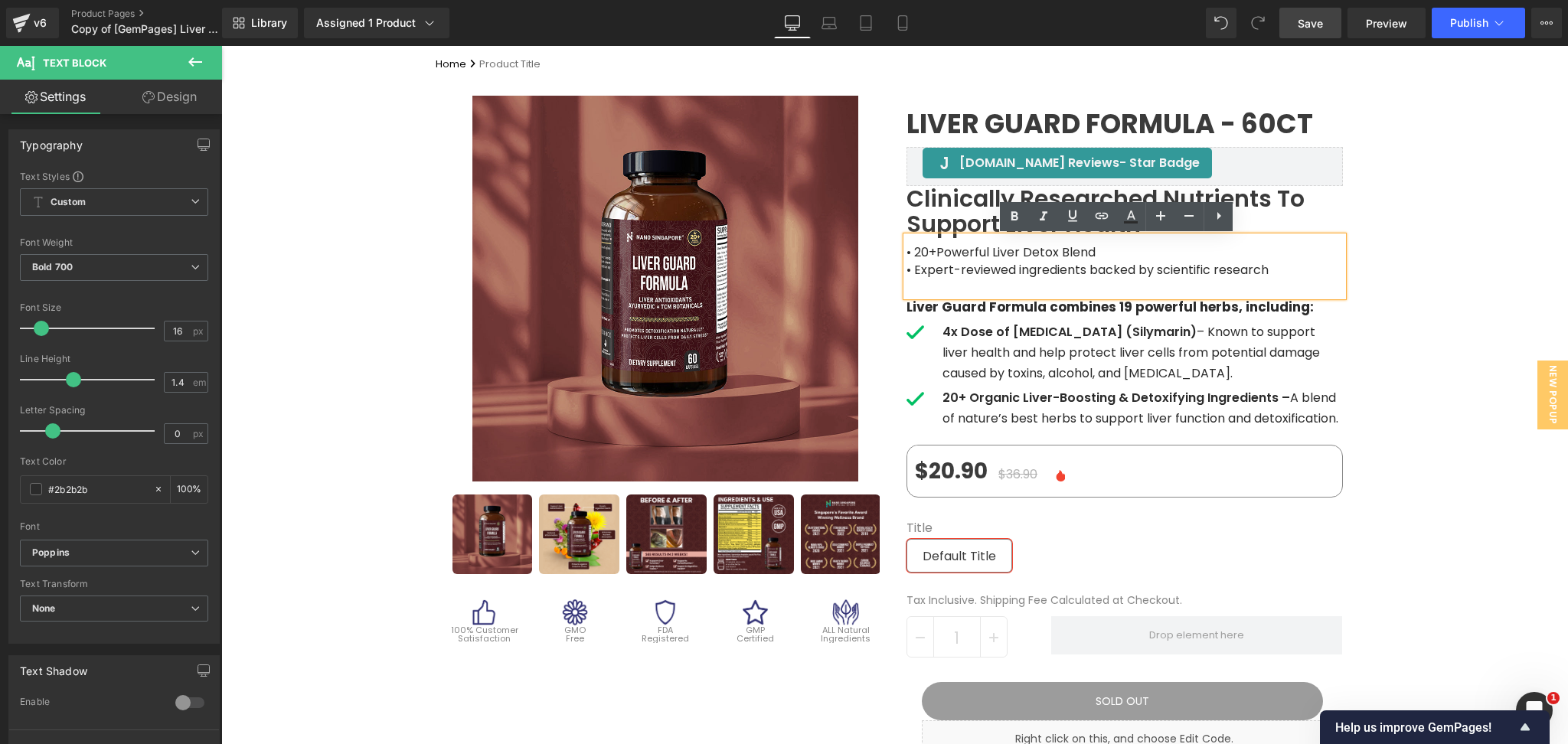
click at [932, 251] on span "• 20+Powerful Liver Detox Blend" at bounding box center [1001, 252] width 189 height 18
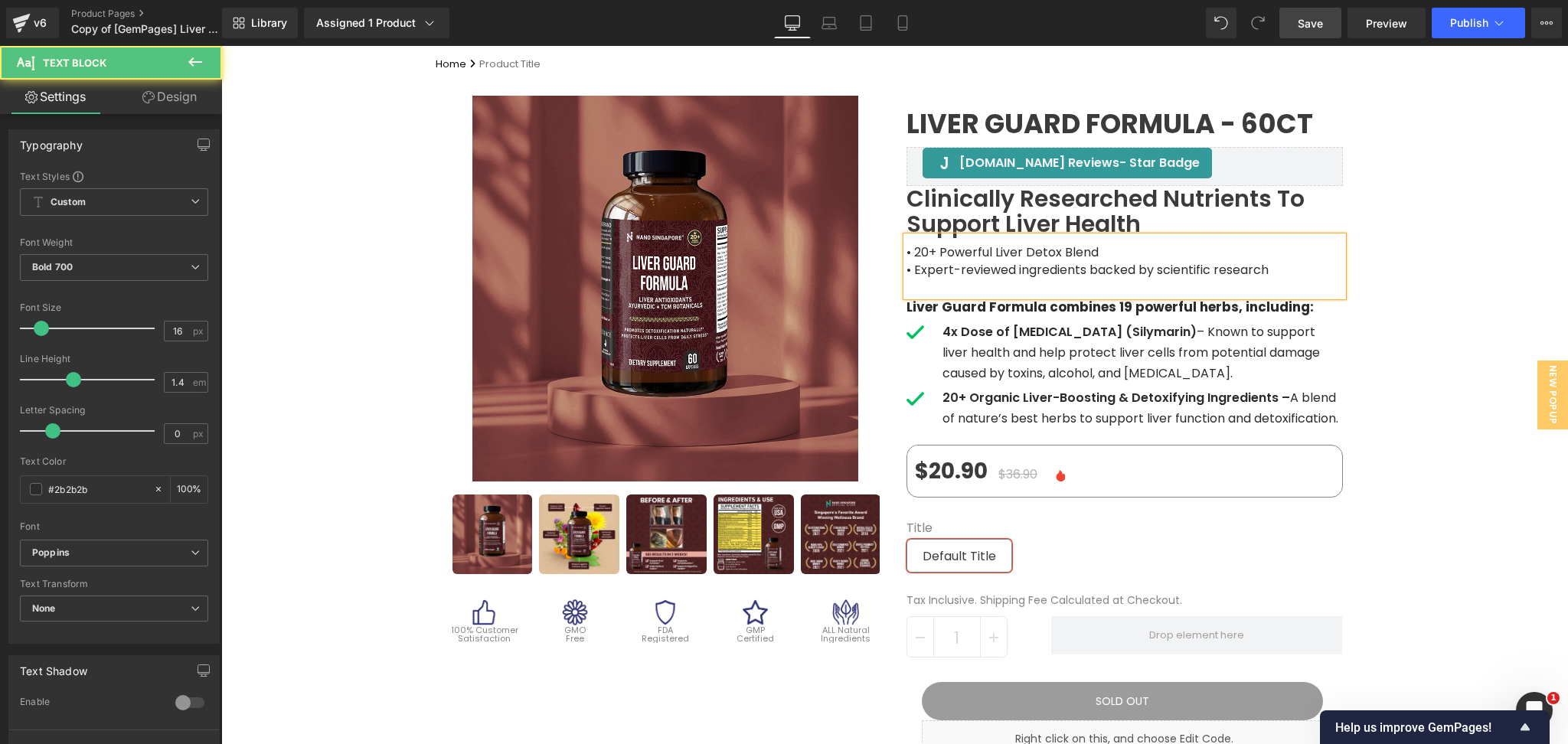
click at [907, 254] on span "• 20+ Powerful Liver Detox Blend" at bounding box center [1002, 252] width 192 height 18
click at [907, 274] on span "• Expert-reviewed ingredients backed by scientific research" at bounding box center [1087, 270] width 362 height 18
click at [908, 274] on span "• Expert-reviewed ingredients backed by scientific research" at bounding box center [1087, 270] width 362 height 18
click at [998, 270] on span "Expert-reviewed ingredients backed by scientific research" at bounding box center [1084, 270] width 355 height 18
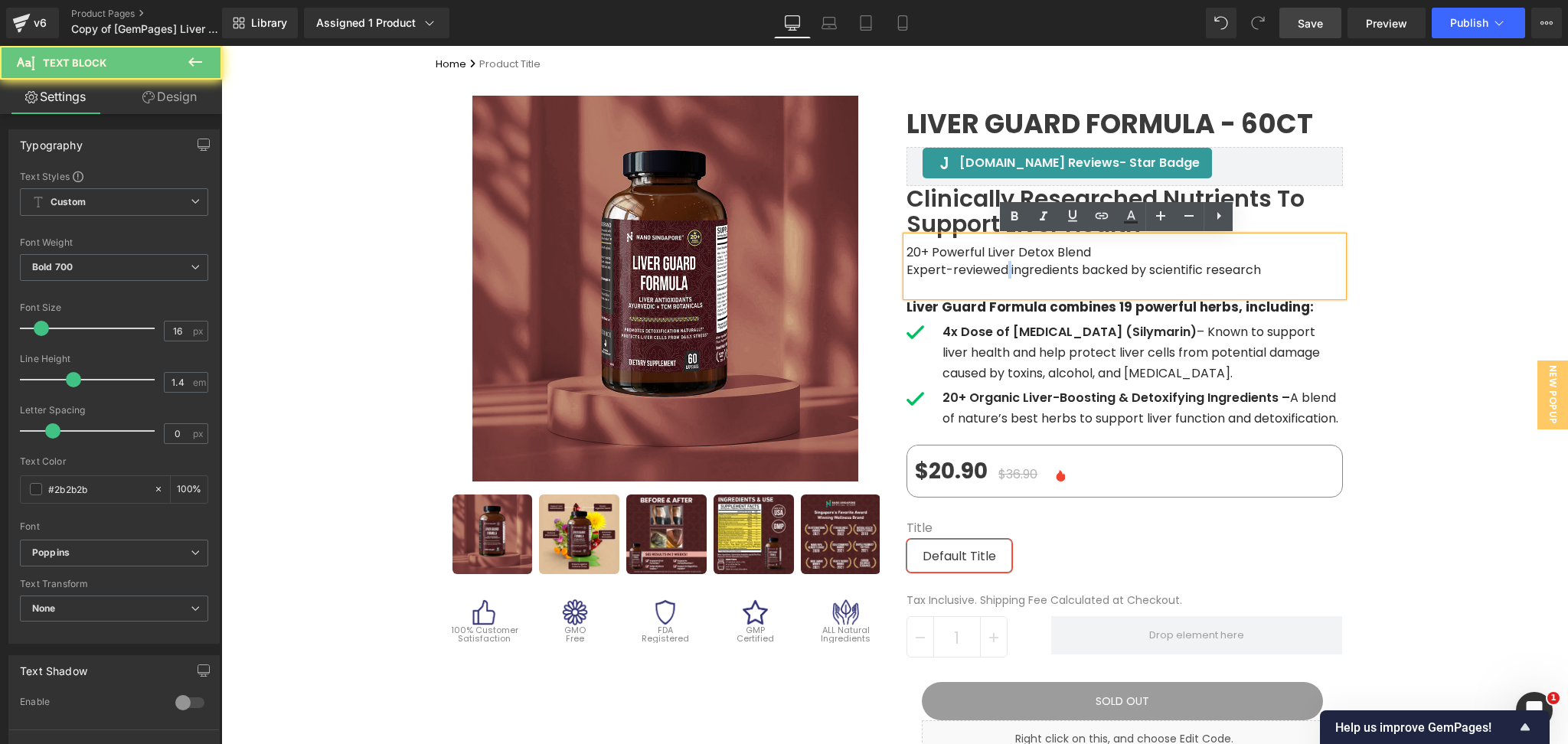
click at [998, 270] on span "Expert-reviewed ingredients backed by scientific research" at bounding box center [1084, 270] width 355 height 18
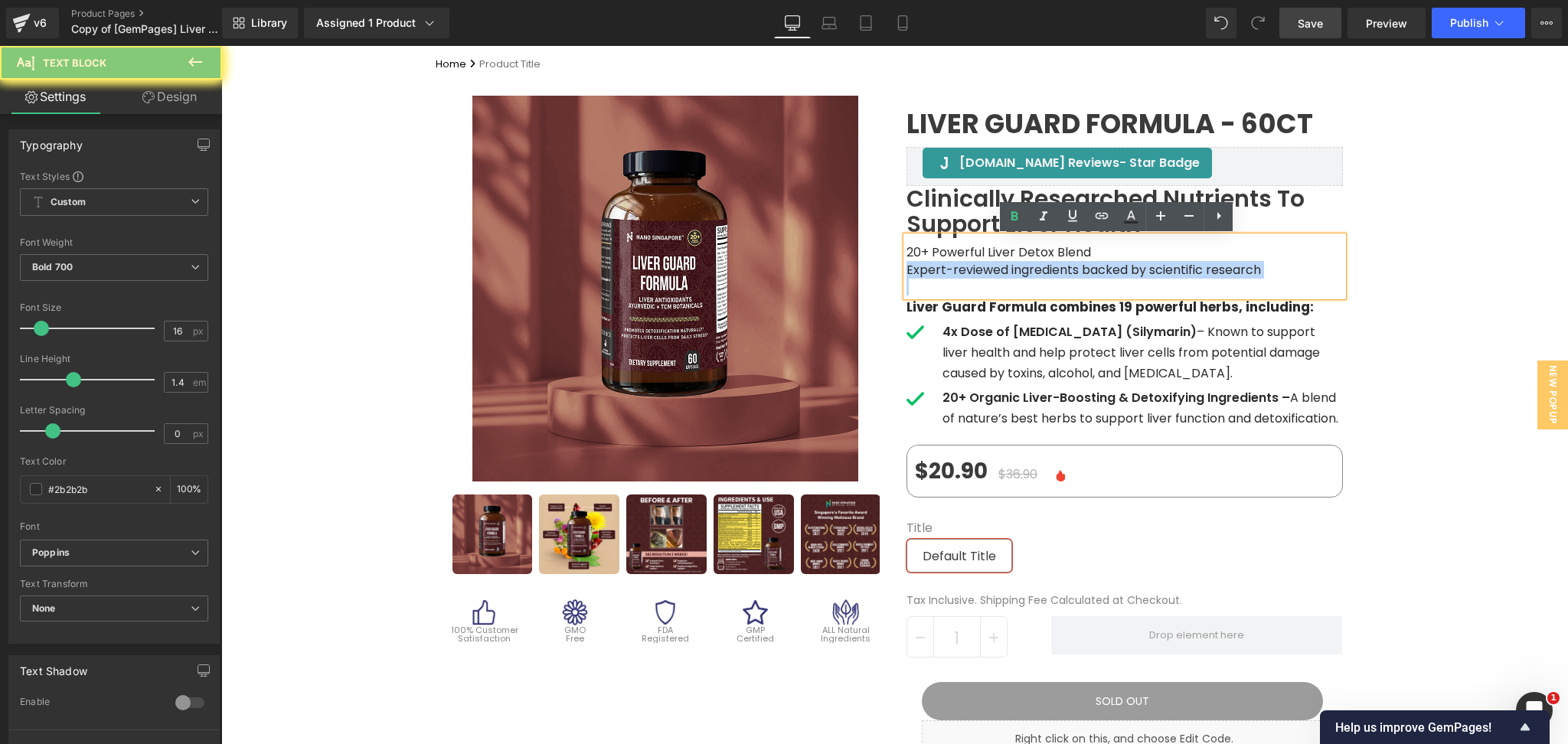
click at [998, 270] on span "Expert-reviewed ingredients backed by scientific research" at bounding box center [1084, 270] width 355 height 18
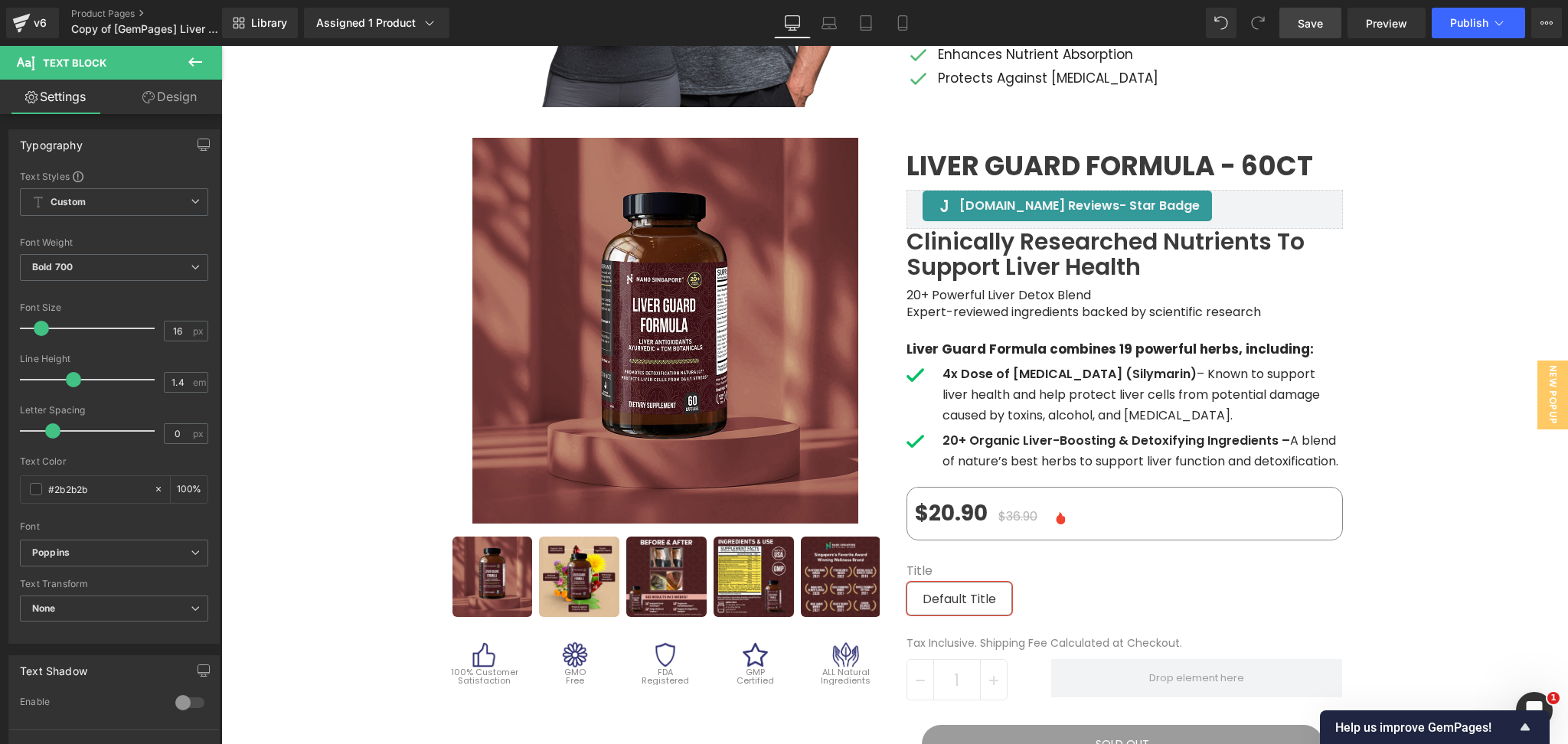
scroll to position [1401, 0]
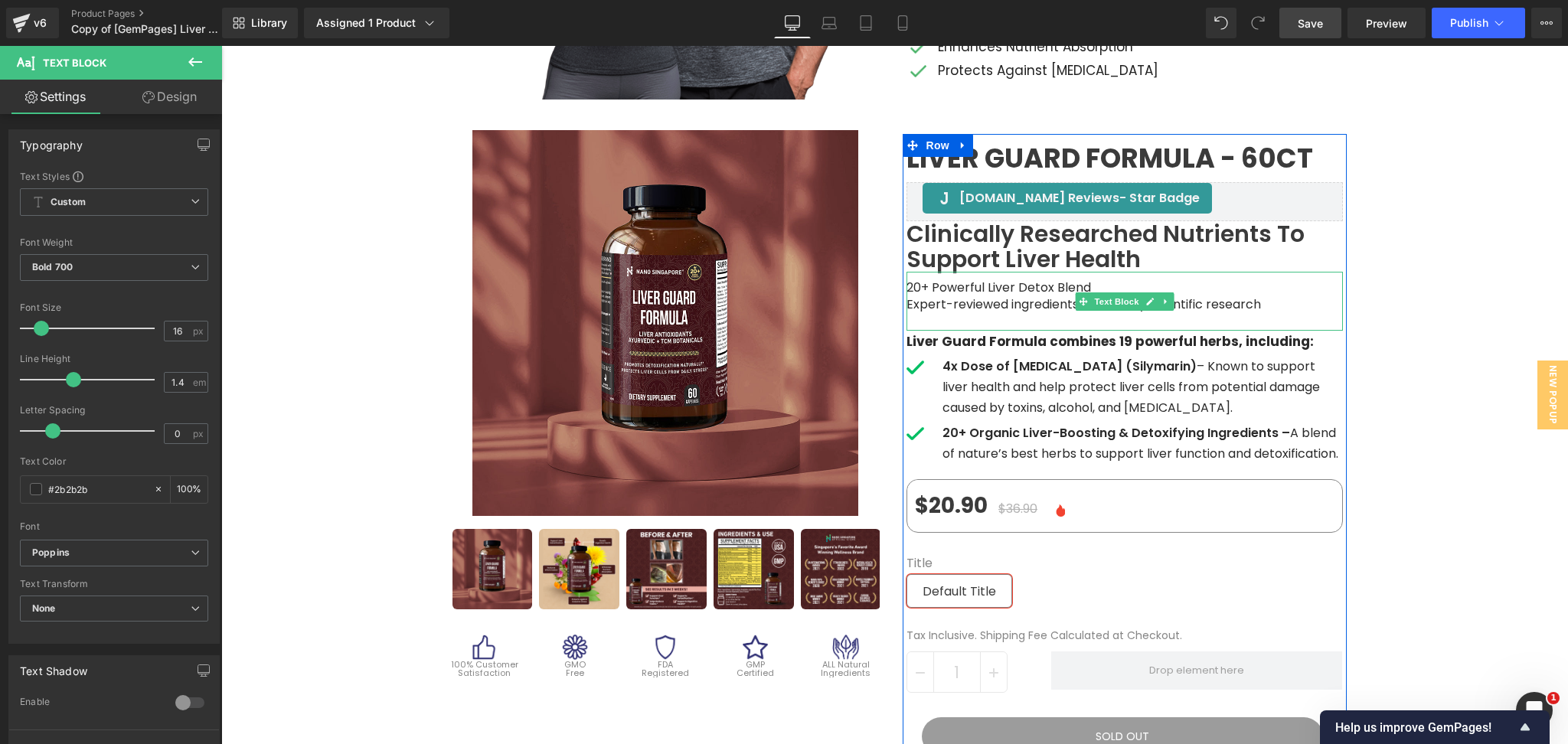
click at [972, 288] on span "20+ Powerful Liver Detox Blend" at bounding box center [999, 287] width 184 height 18
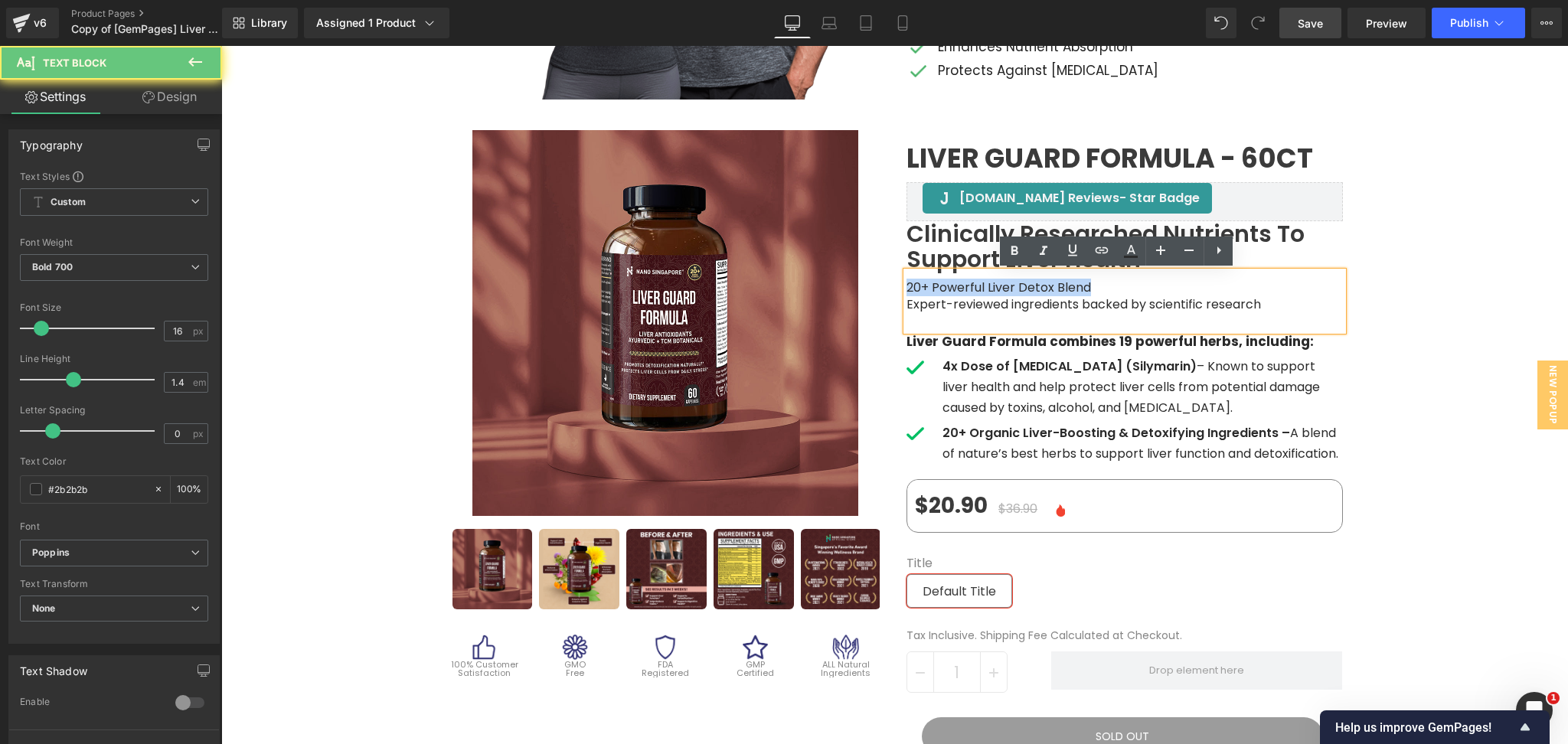
click at [972, 288] on span "20+ Powerful Liver Detox Blend" at bounding box center [999, 287] width 184 height 18
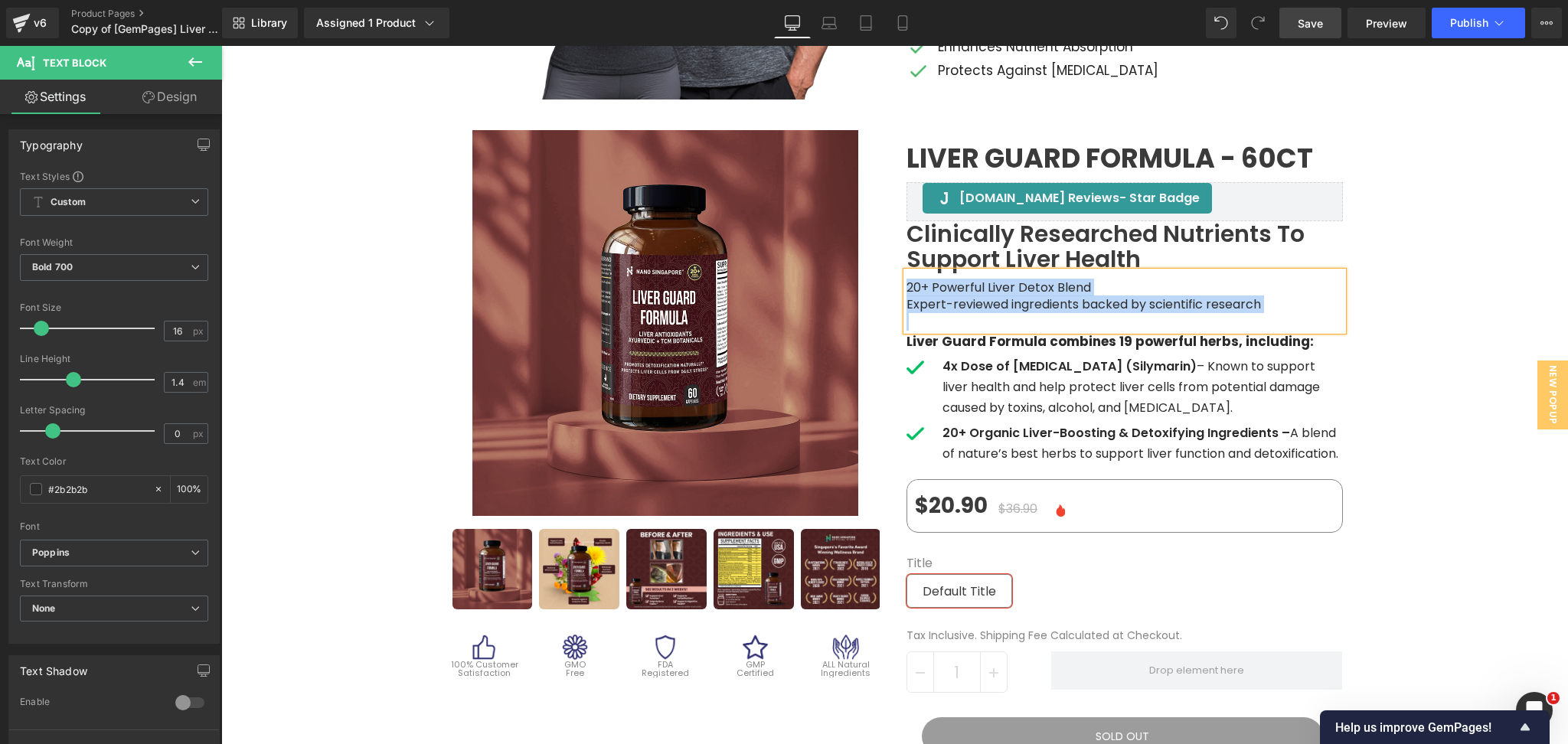
paste div
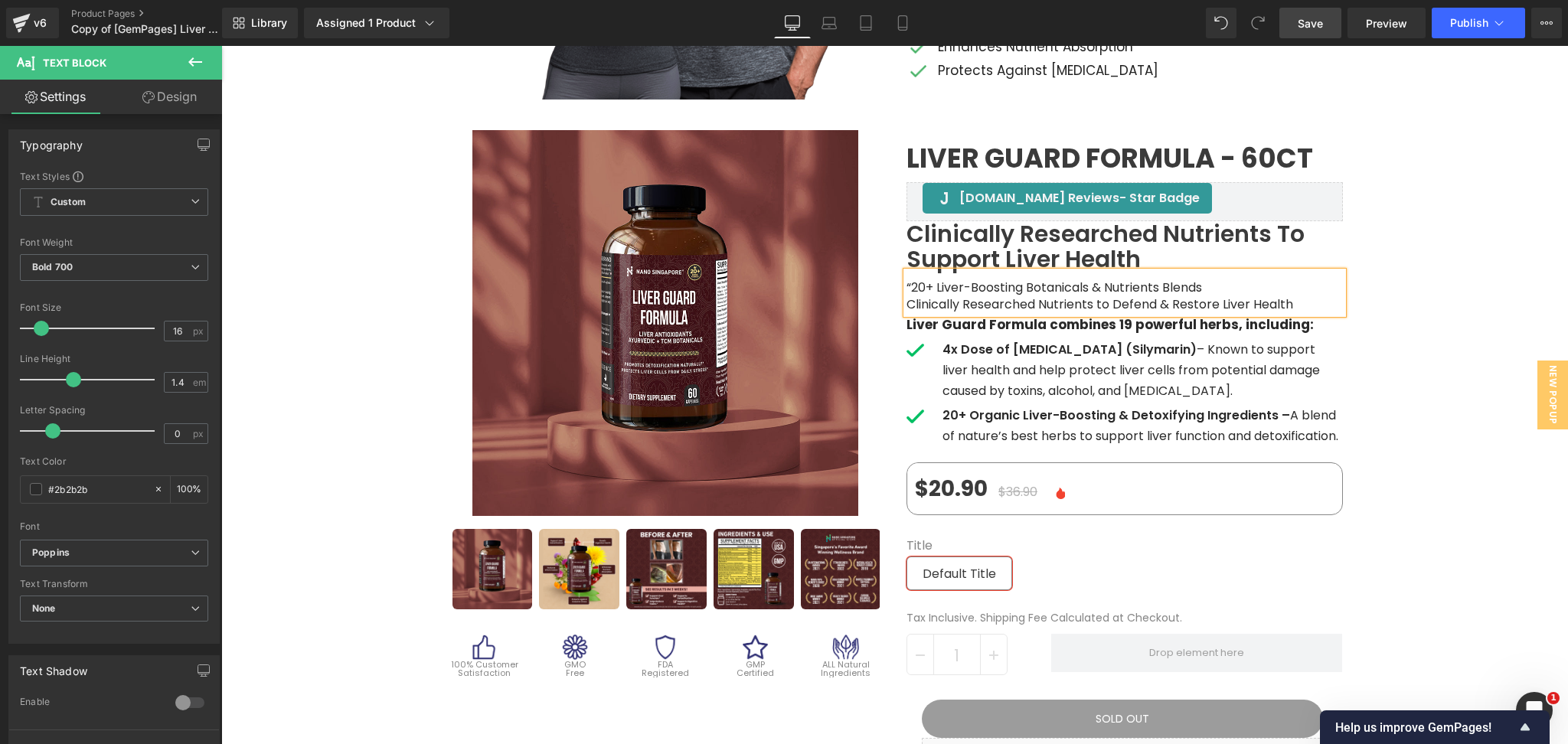
click at [907, 287] on span "“20+ Liver-Boosting Botanicals & Nutrients Blends" at bounding box center [1054, 287] width 295 height 18
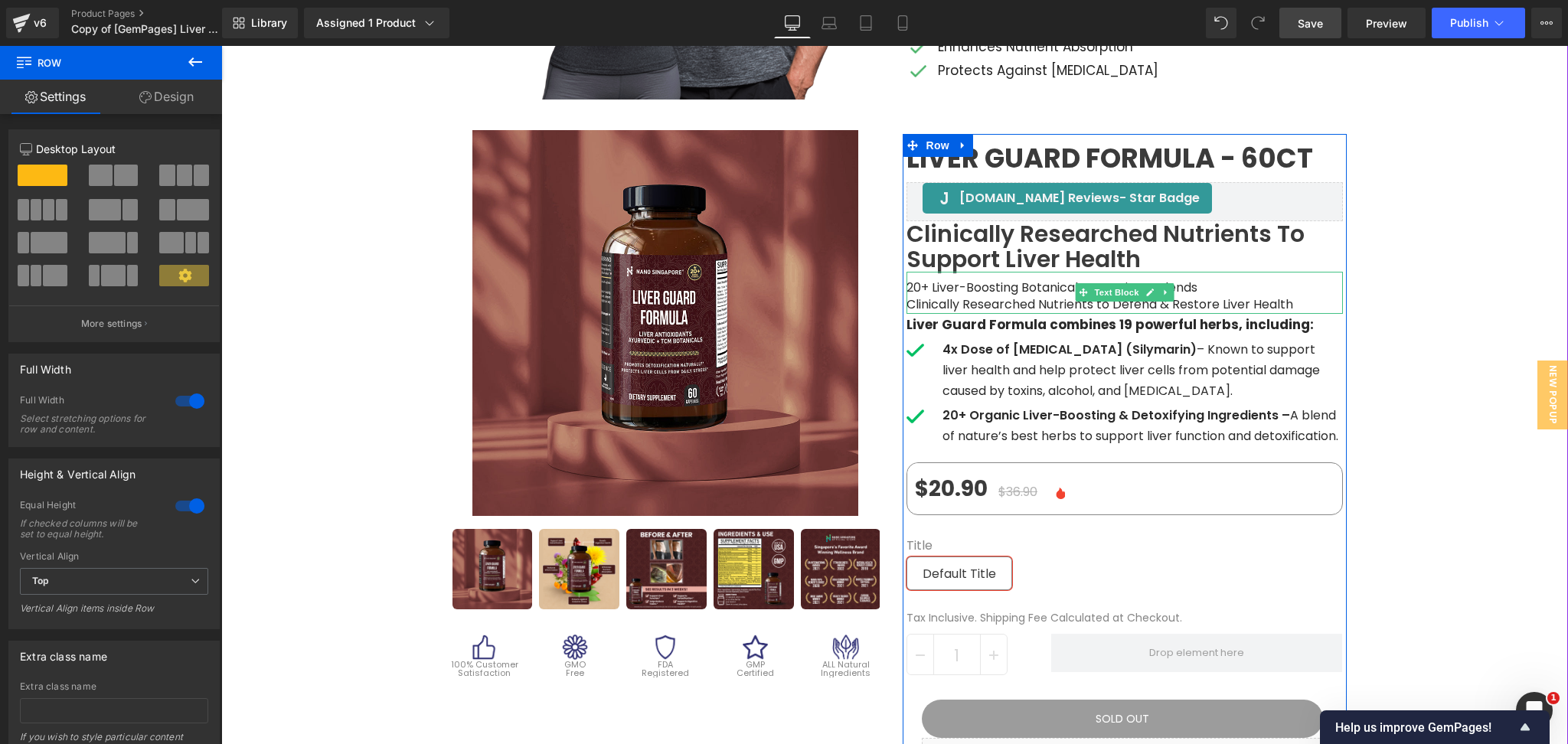
click at [990, 306] on span "Clinically Researched Nutrients to Defend & Restore Liver Health" at bounding box center [1100, 304] width 387 height 18
click at [989, 305] on span "Clinically Researched Nutrients to Defend & Restore Liver Health" at bounding box center [1100, 304] width 387 height 18
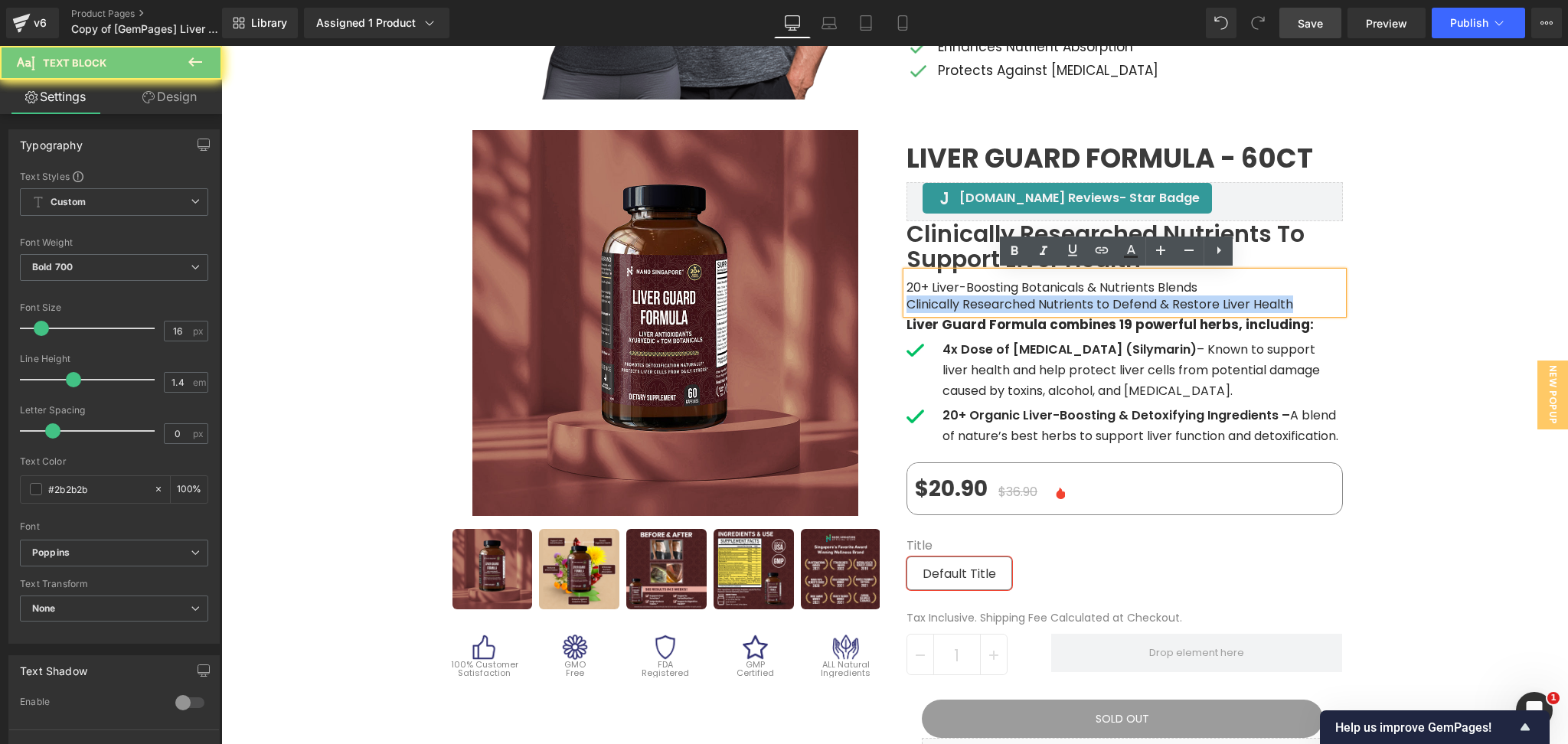
click at [989, 305] on span "Clinically Researched Nutrients to Defend & Restore Liver Health" at bounding box center [1100, 304] width 387 height 18
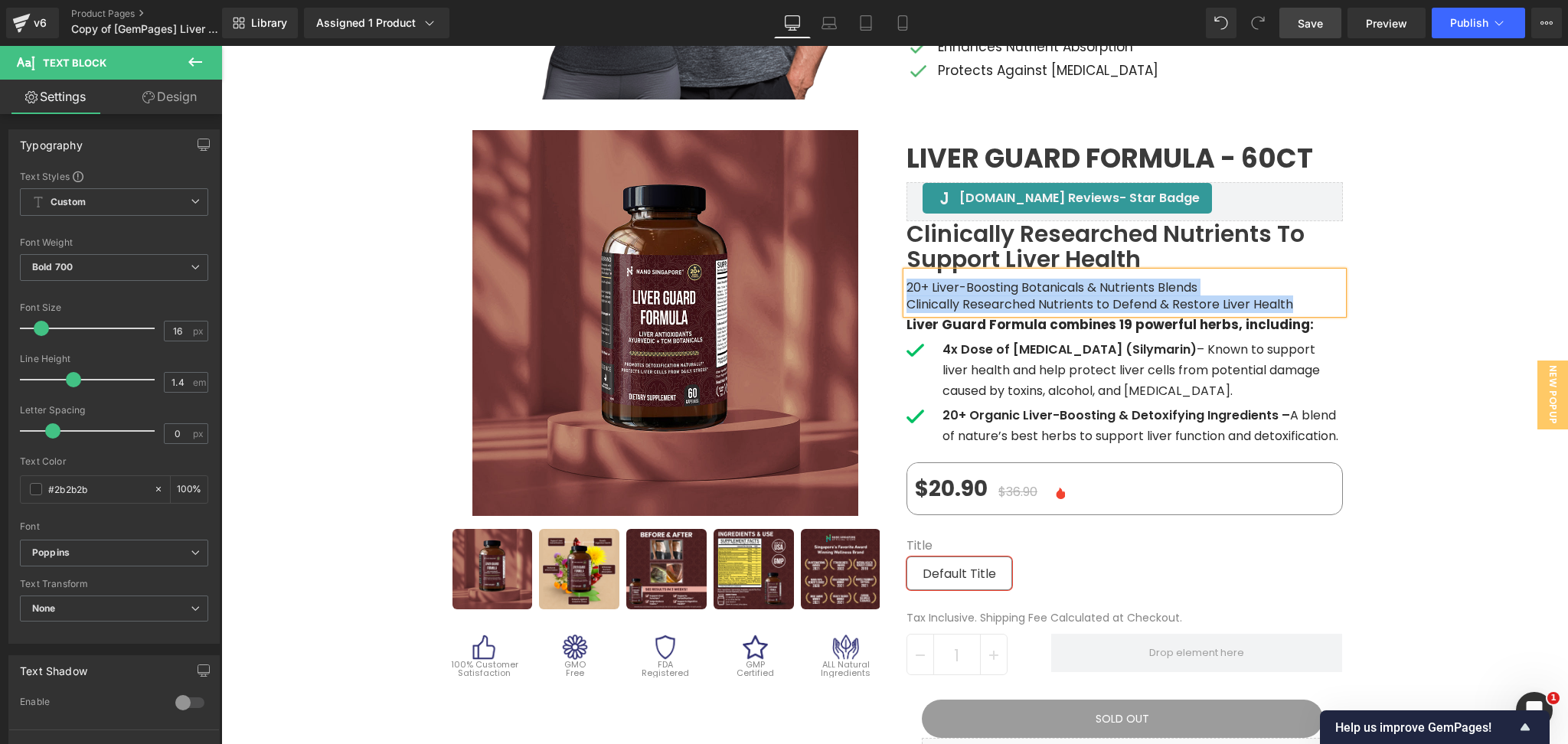
copy div "20+ Liver-Boosting Botanicals & Nutrients Blends Clinically Researched Nutrient…"
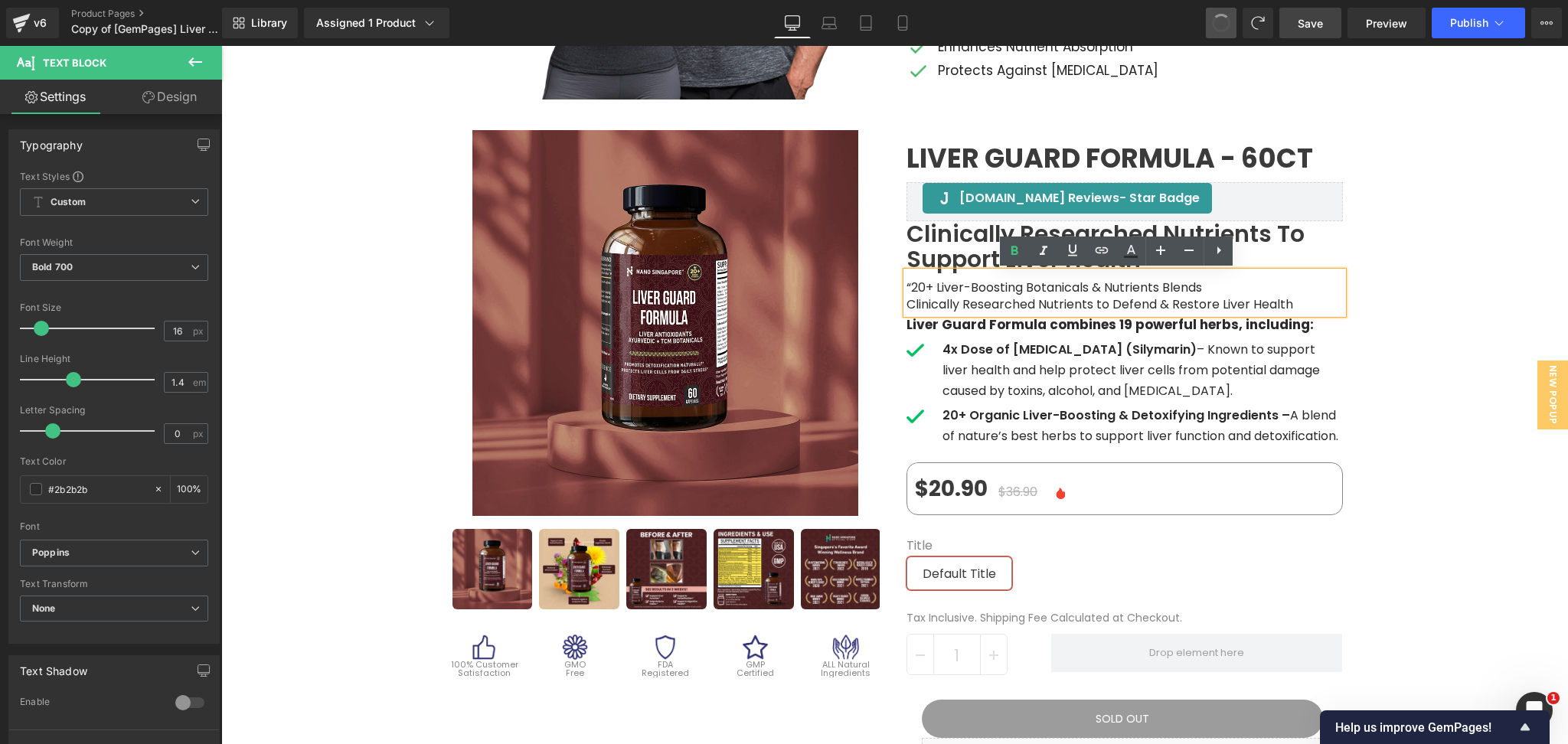
click at [1216, 26] on span at bounding box center [1221, 23] width 23 height 23
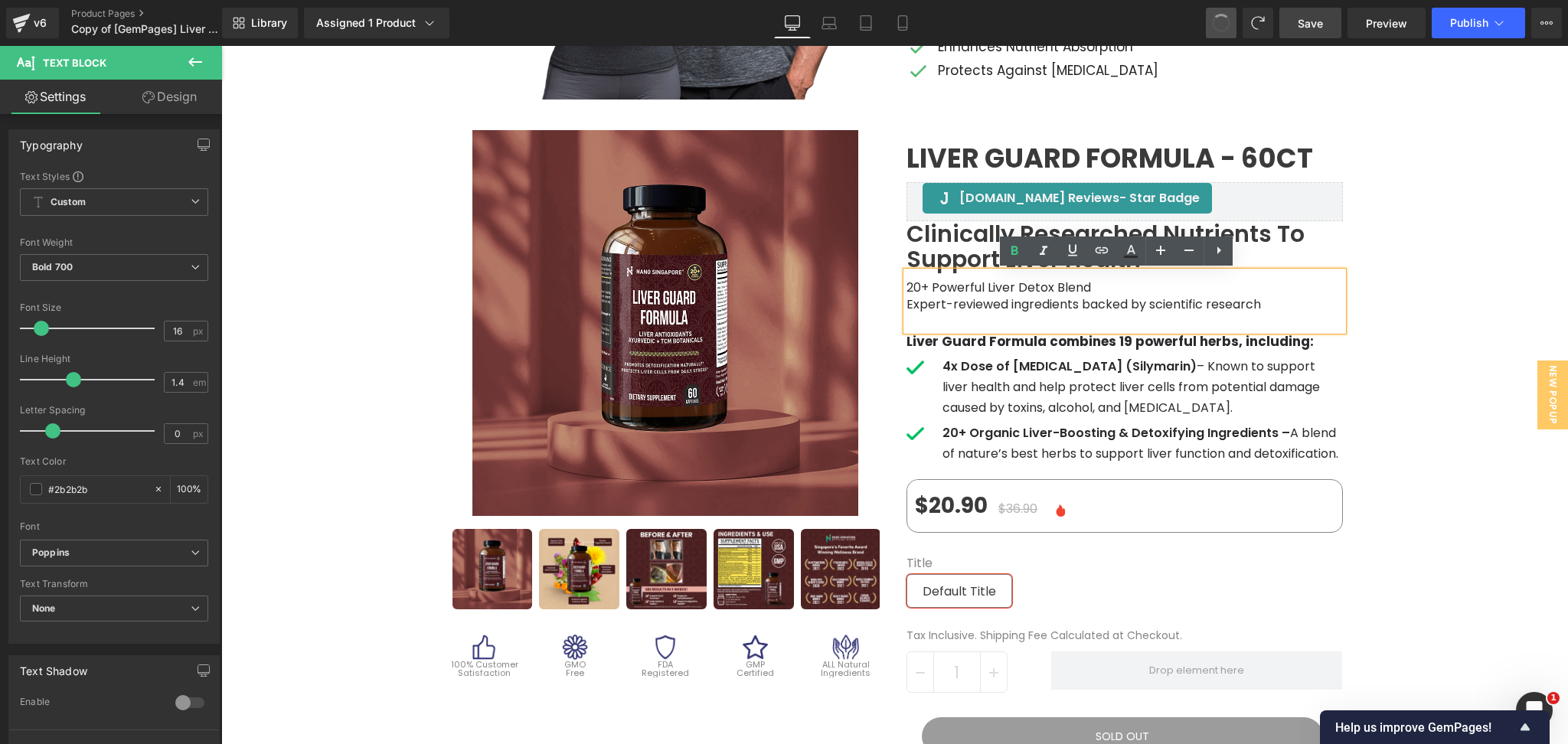
click at [1216, 26] on span at bounding box center [1221, 23] width 25 height 25
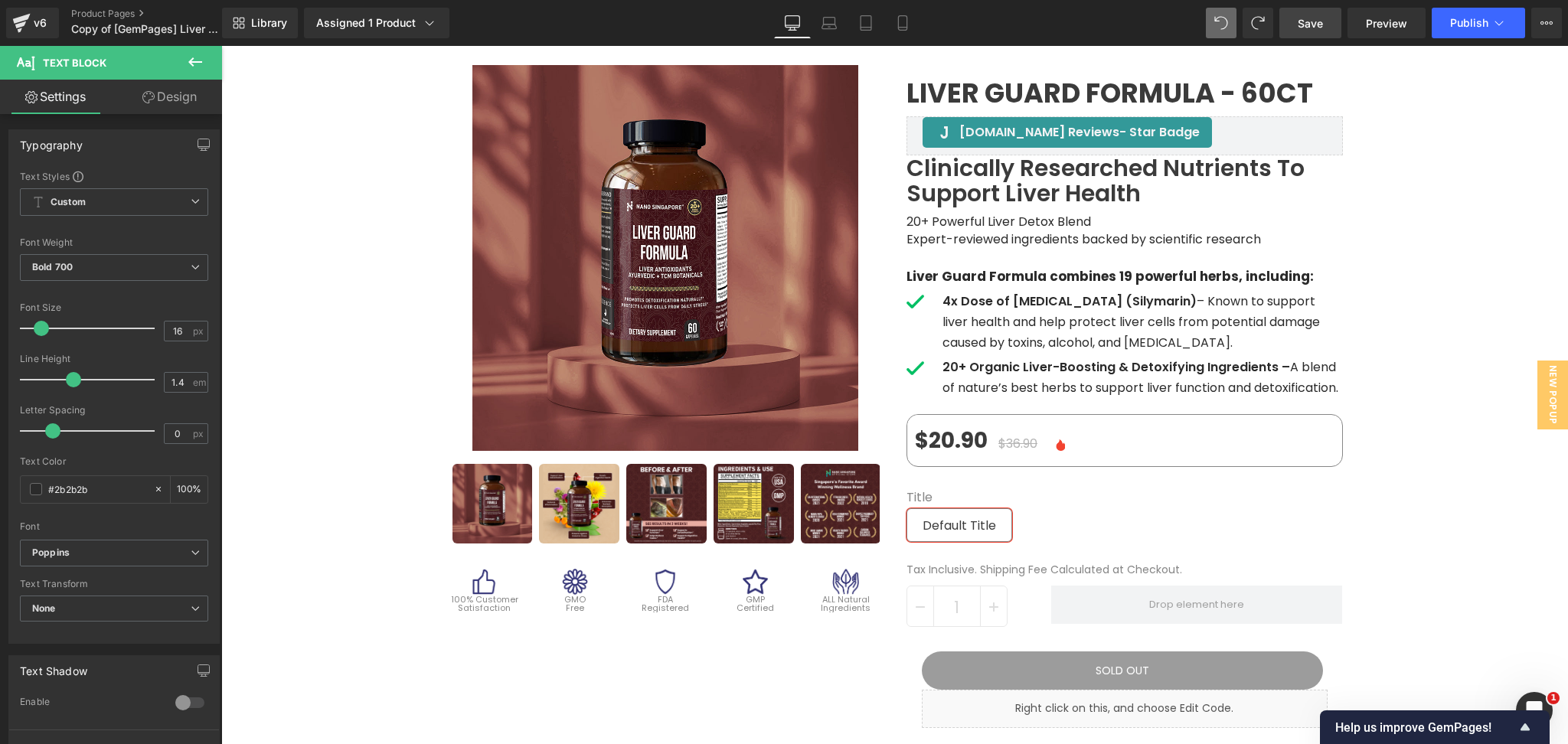
scroll to position [57, 0]
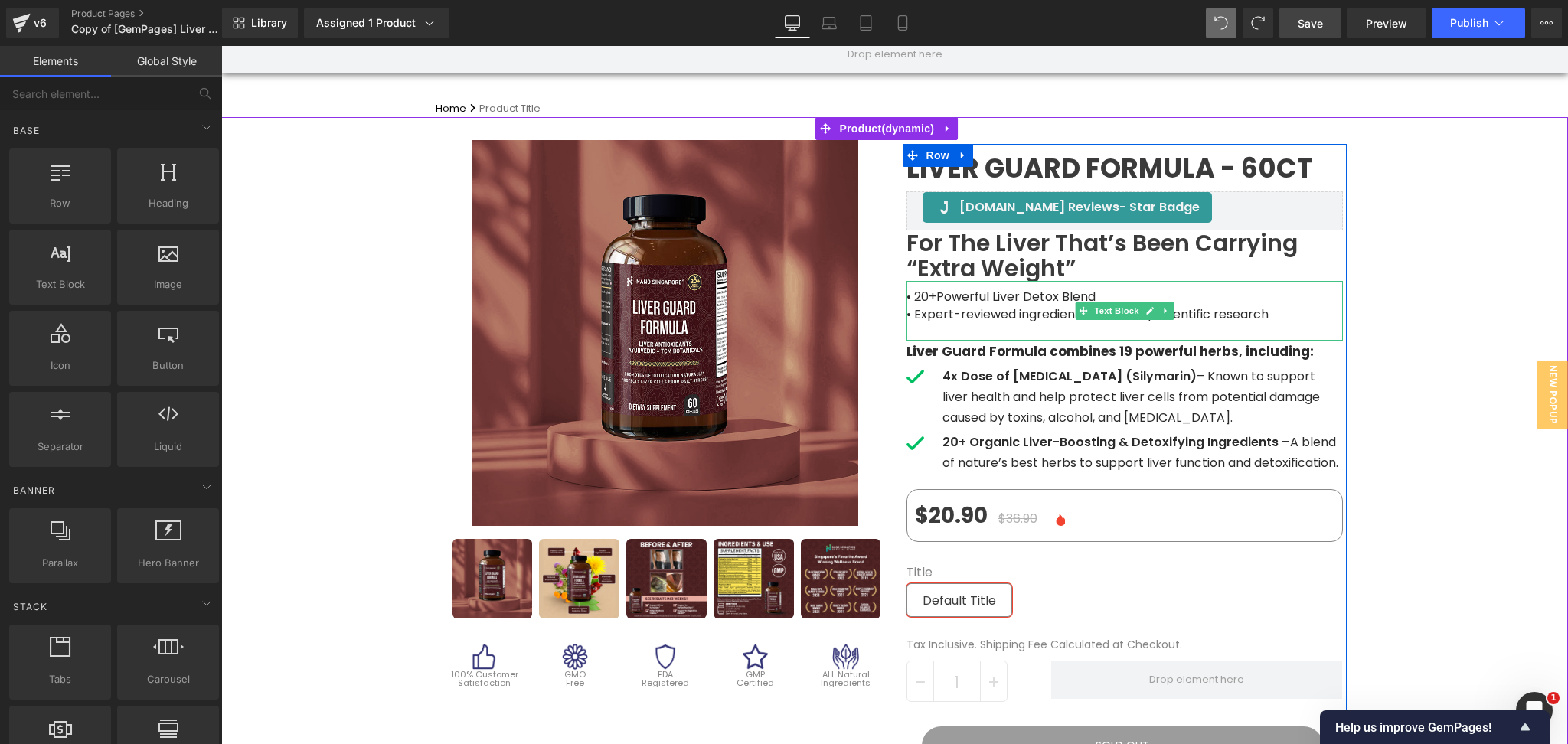
click at [1023, 307] on span "• Expert-reviewed ingredients backed by scientific research" at bounding box center [1087, 314] width 362 height 18
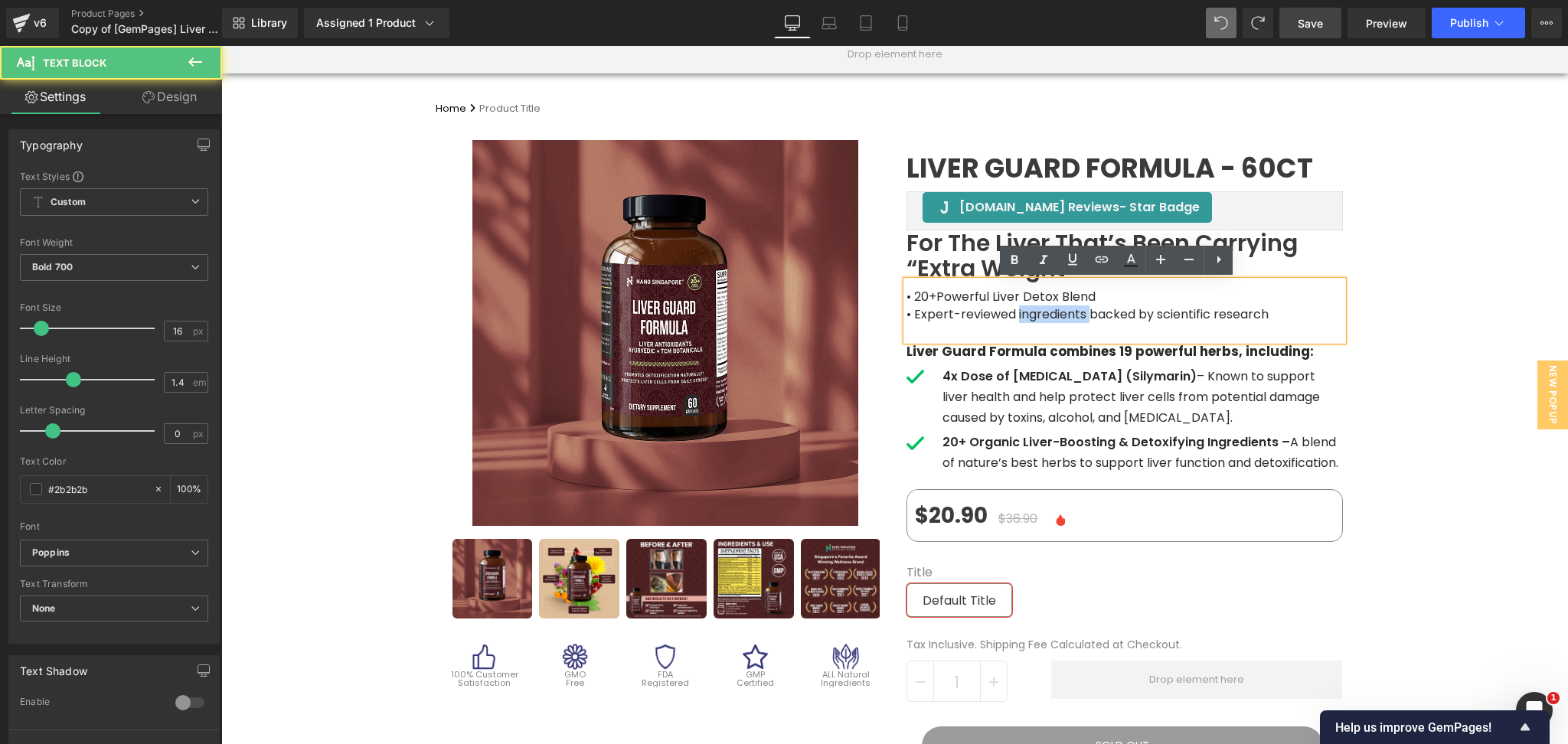
click at [1023, 307] on span "• Expert-reviewed ingredients backed by scientific research" at bounding box center [1087, 314] width 362 height 18
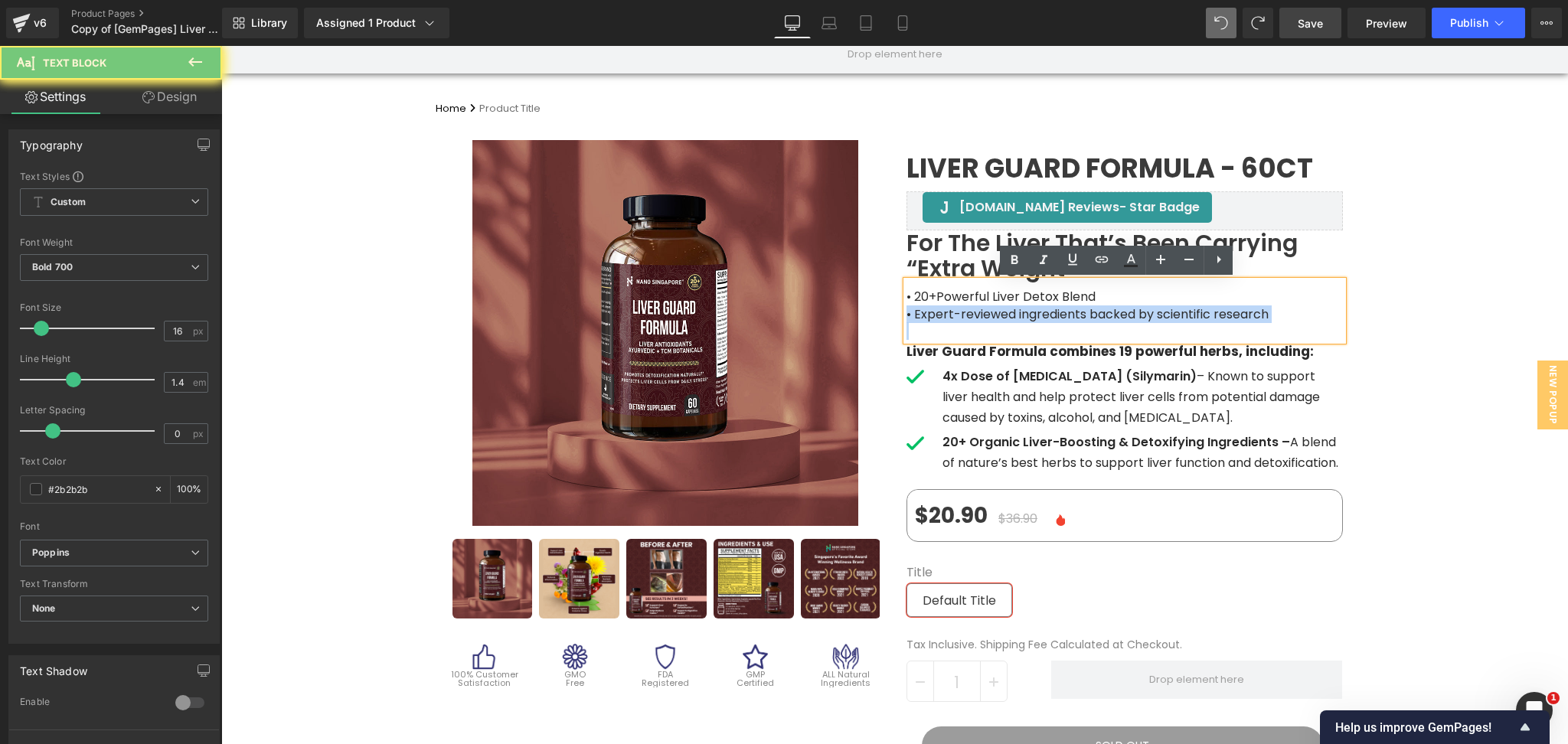
click at [1023, 307] on span "• Expert-reviewed ingredients backed by scientific research" at bounding box center [1087, 314] width 362 height 18
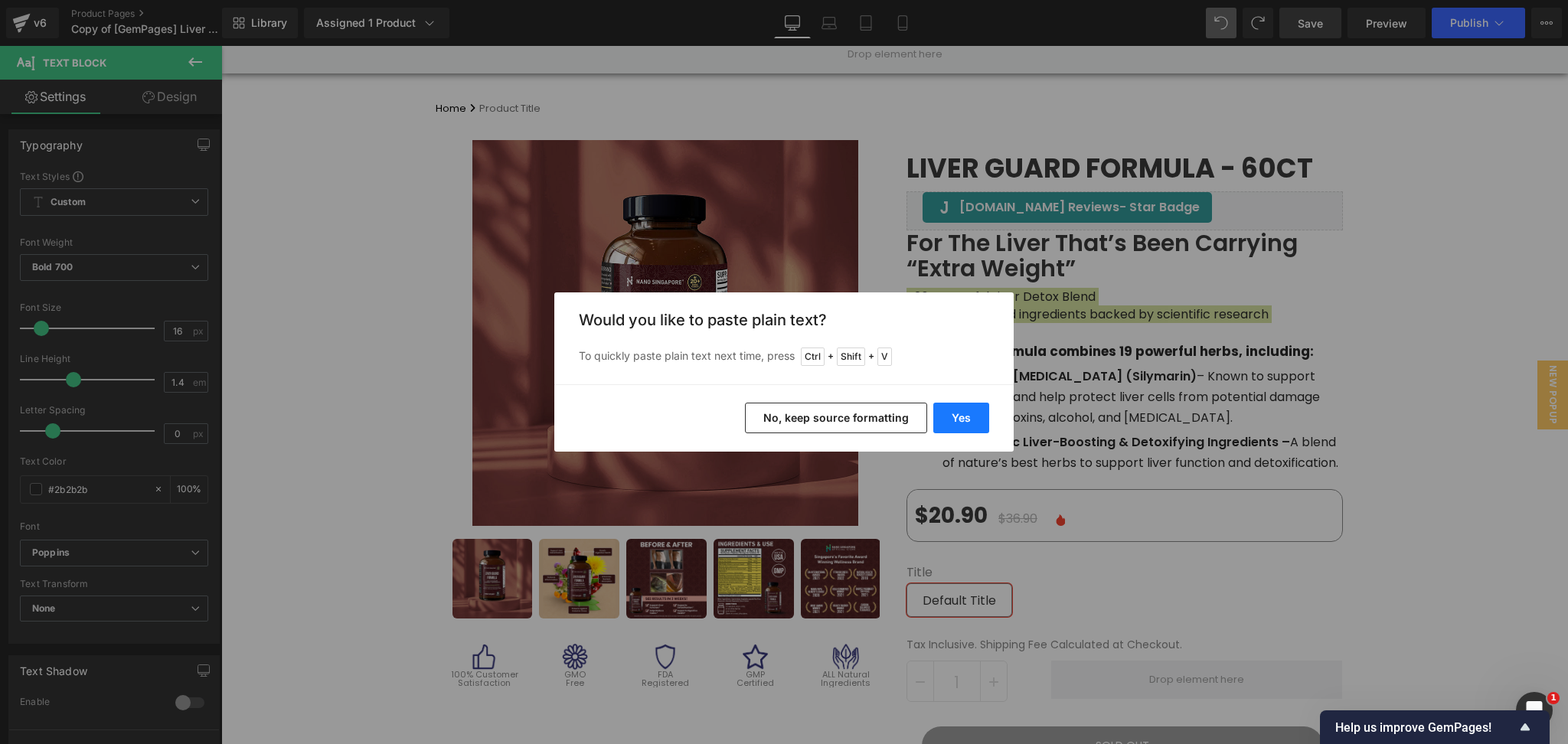
click at [971, 408] on button "Yes" at bounding box center [962, 418] width 56 height 31
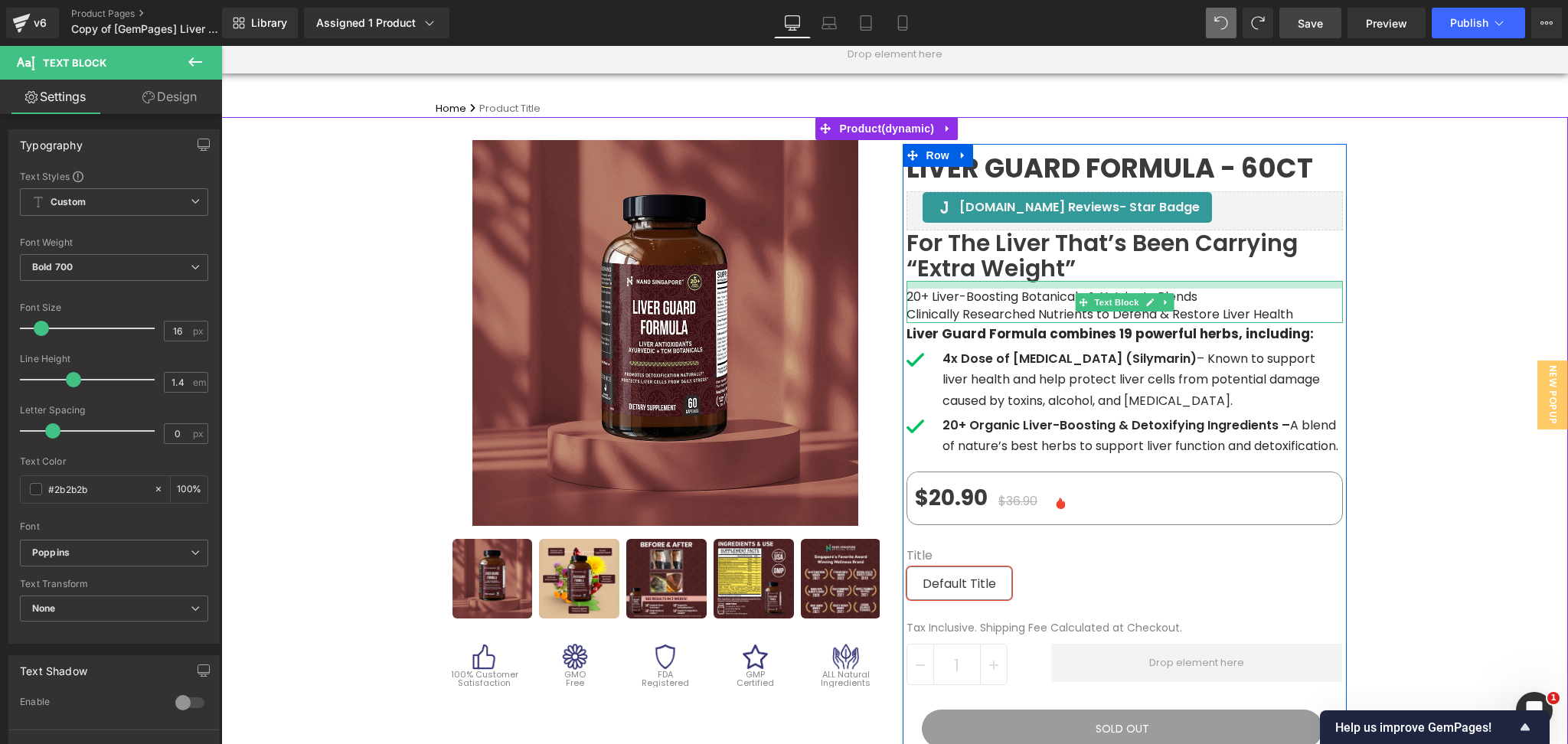
click at [907, 286] on div at bounding box center [1124, 285] width 437 height 8
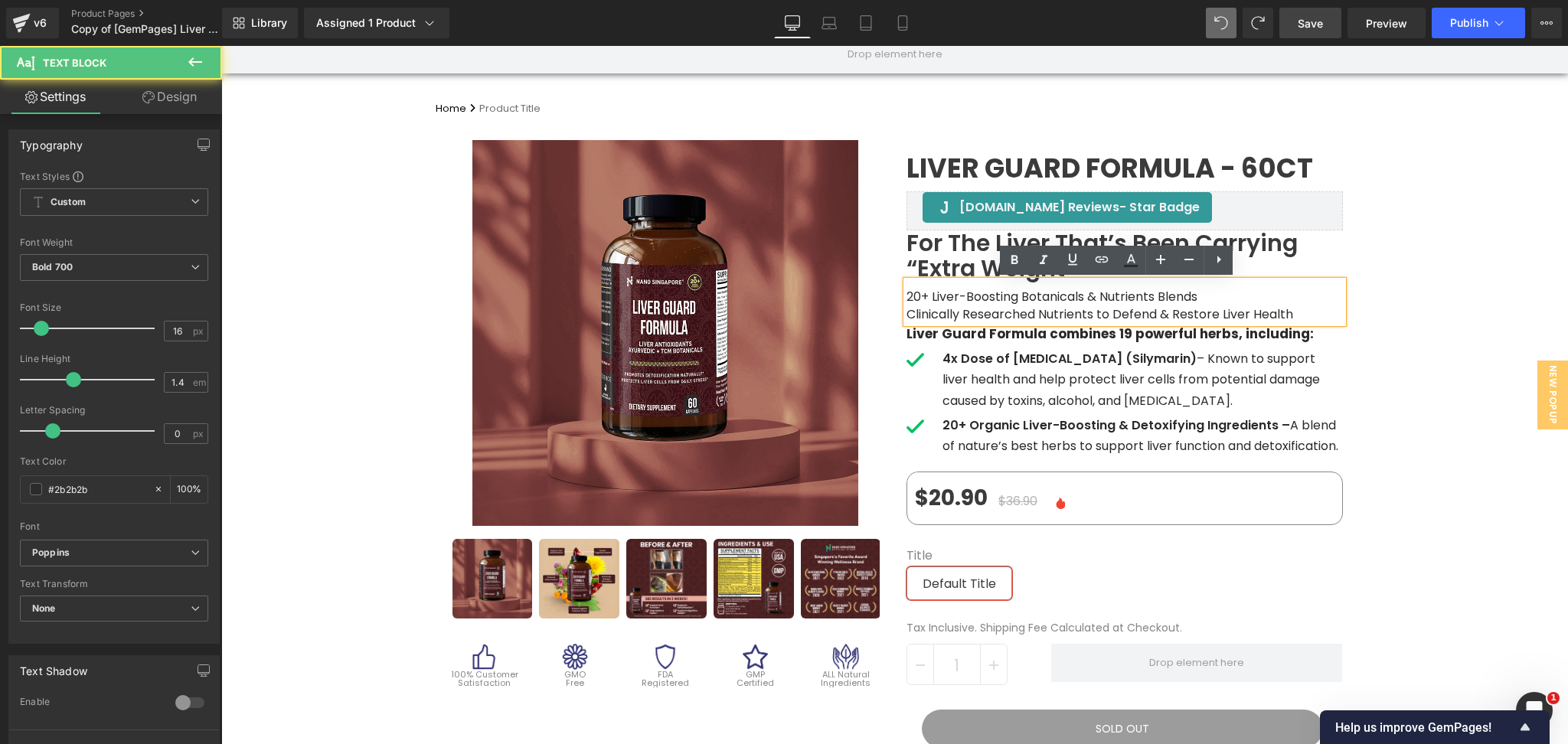
click at [1304, 314] on p "Clinically Researched Nutrients to Defend & Restore Liver Health" at bounding box center [1124, 314] width 437 height 17
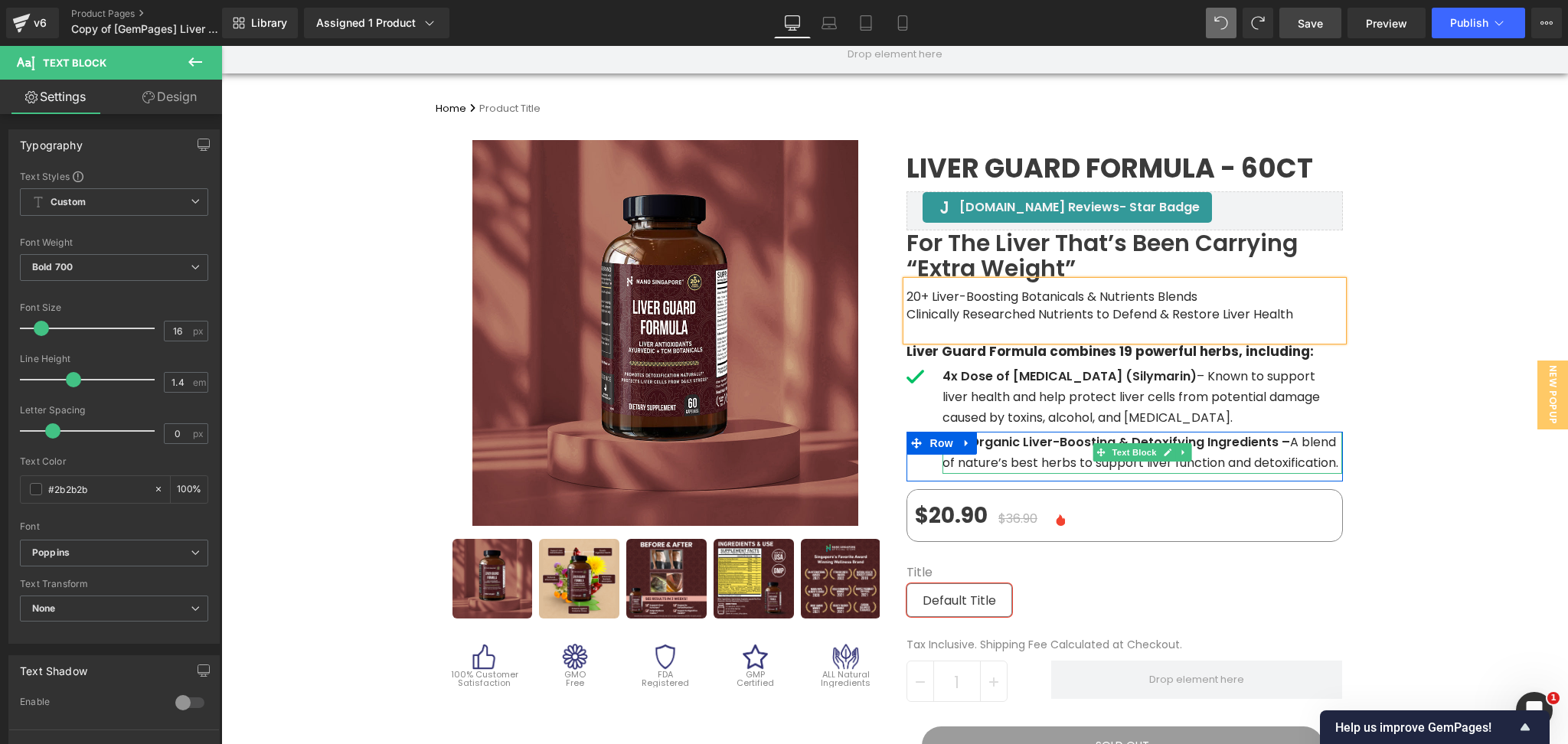
click at [1066, 455] on p "20+ Organic Liver-Boosting & Detoxifying Ingredients – A blend of nature’s best…" at bounding box center [1143, 452] width 401 height 41
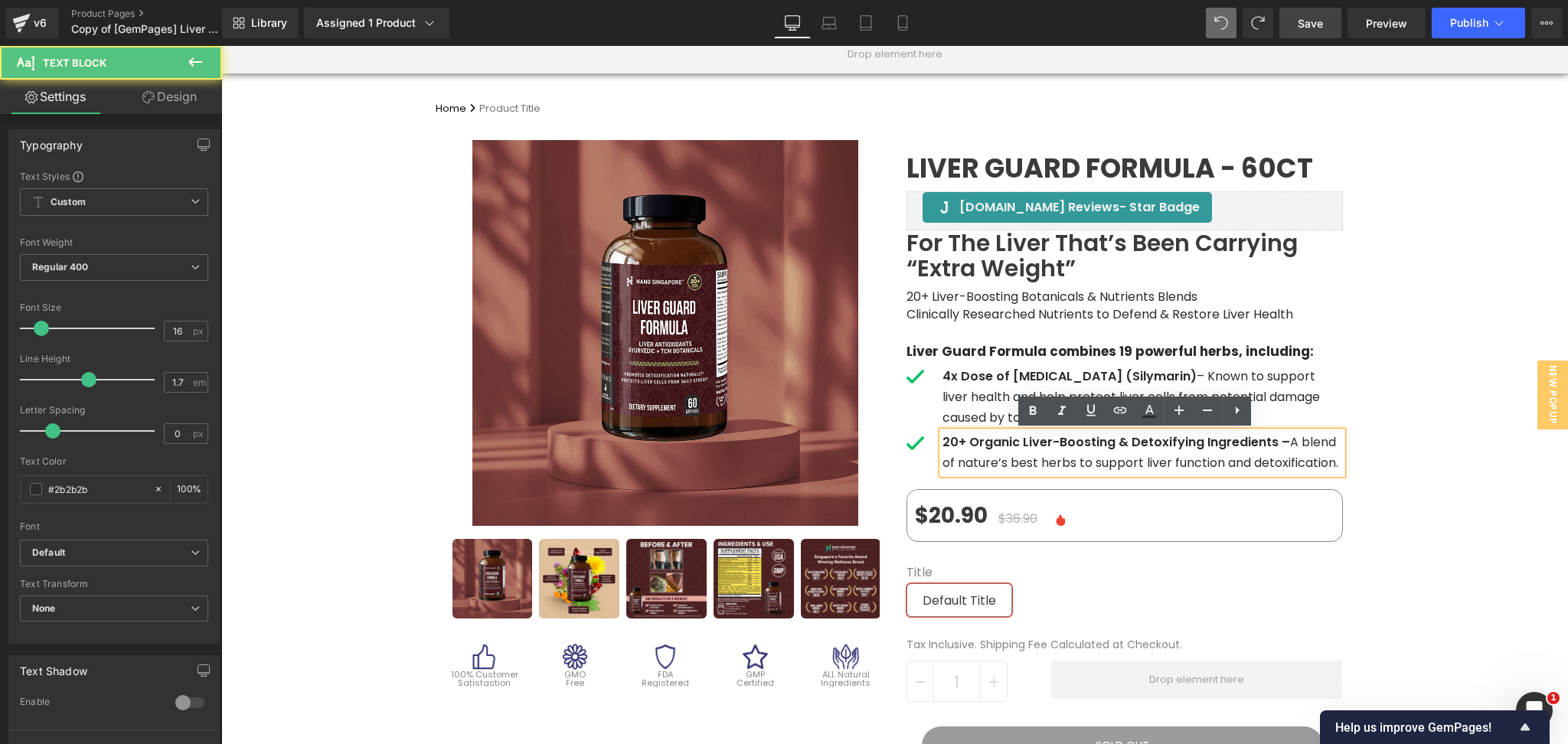
click at [1066, 455] on p "20+ Organic Liver-Boosting & Detoxifying Ingredients – A blend of nature’s best…" at bounding box center [1143, 452] width 401 height 41
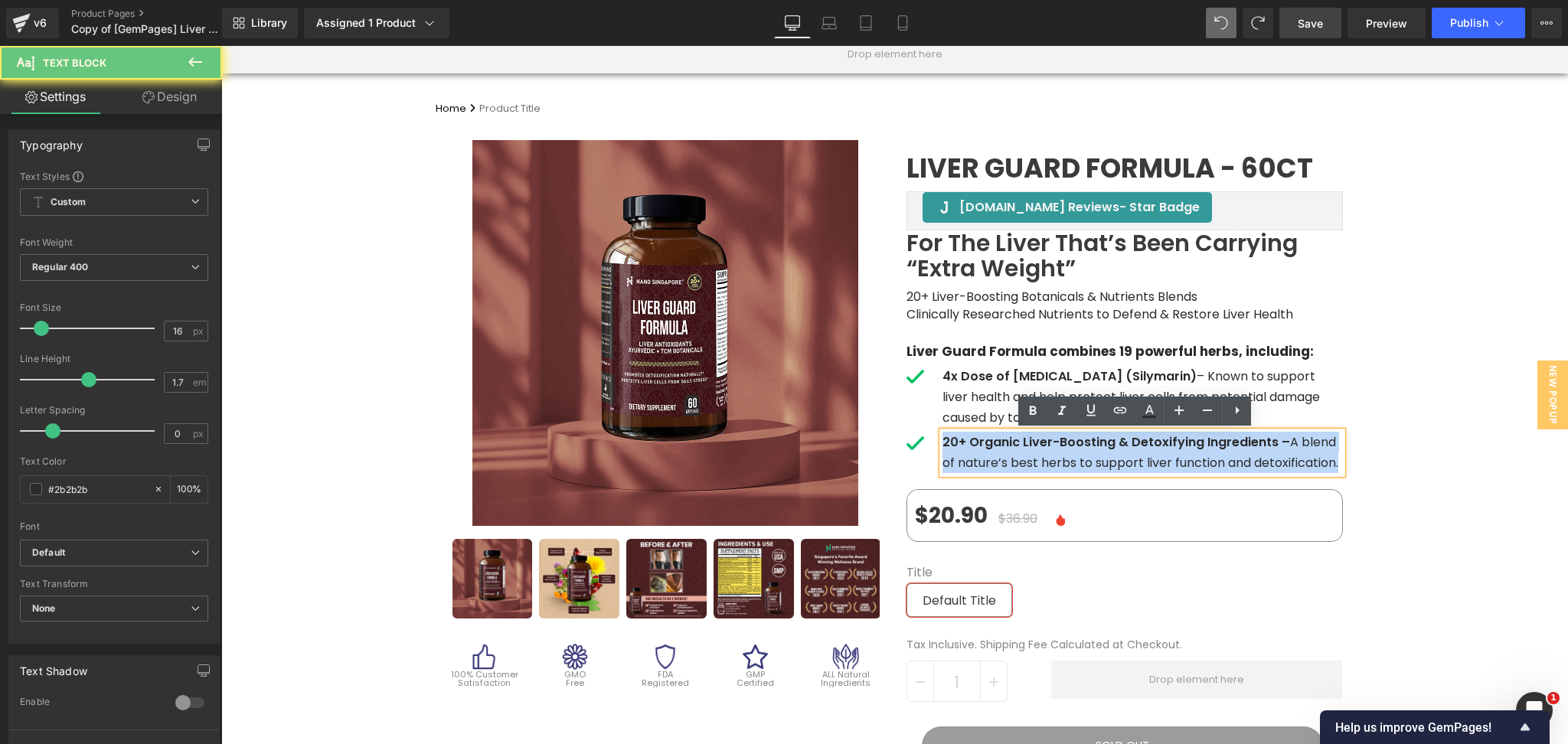
click at [1066, 455] on p "20+ Organic Liver-Boosting & Detoxifying Ingredients – A blend of nature’s best…" at bounding box center [1143, 452] width 401 height 41
click at [1098, 451] on strong "20+ Organic Liver-Boosting & Detoxifying Ingredients –" at bounding box center [1116, 442] width 348 height 18
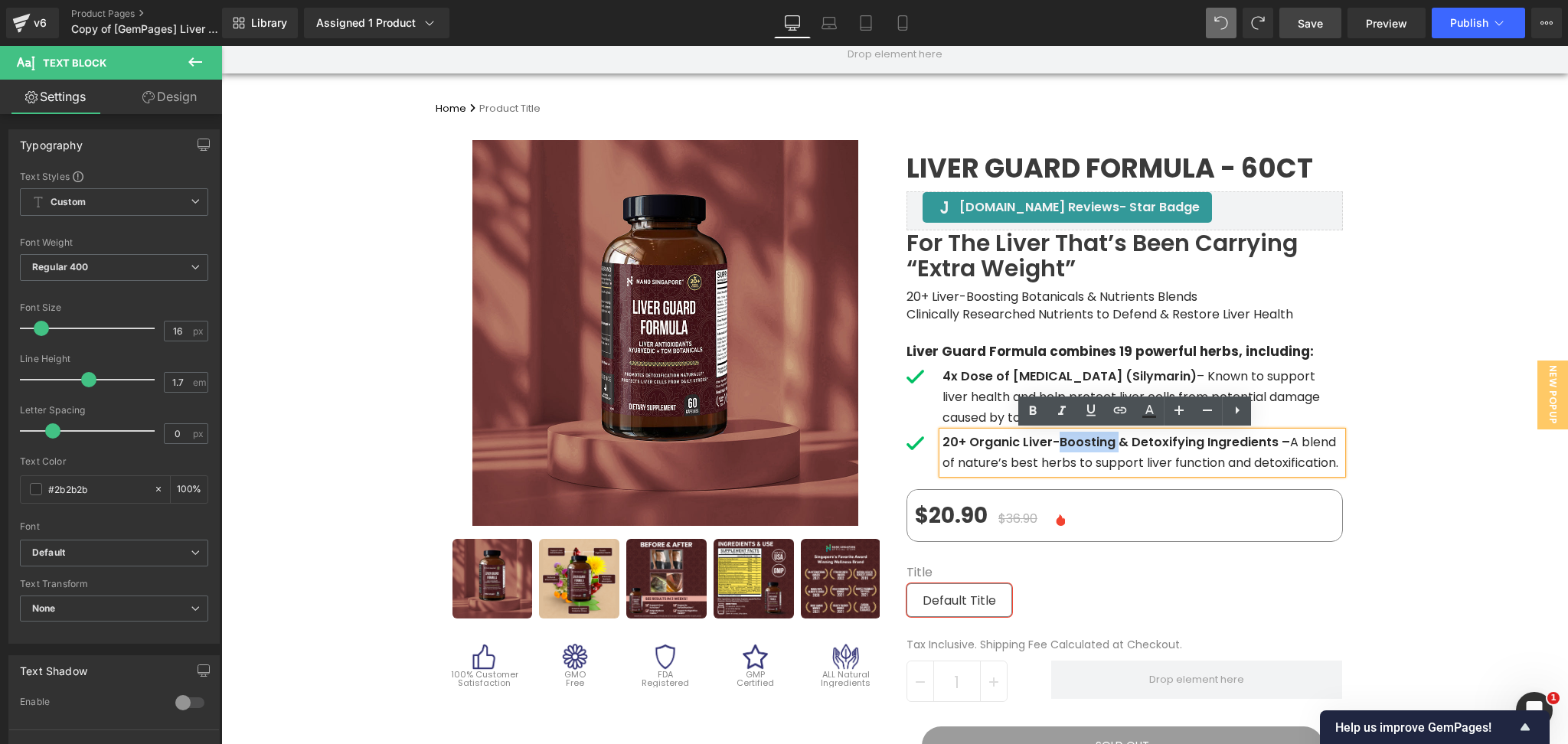
click at [1098, 451] on strong "20+ Organic Liver-Boosting & Detoxifying Ingredients –" at bounding box center [1116, 442] width 348 height 18
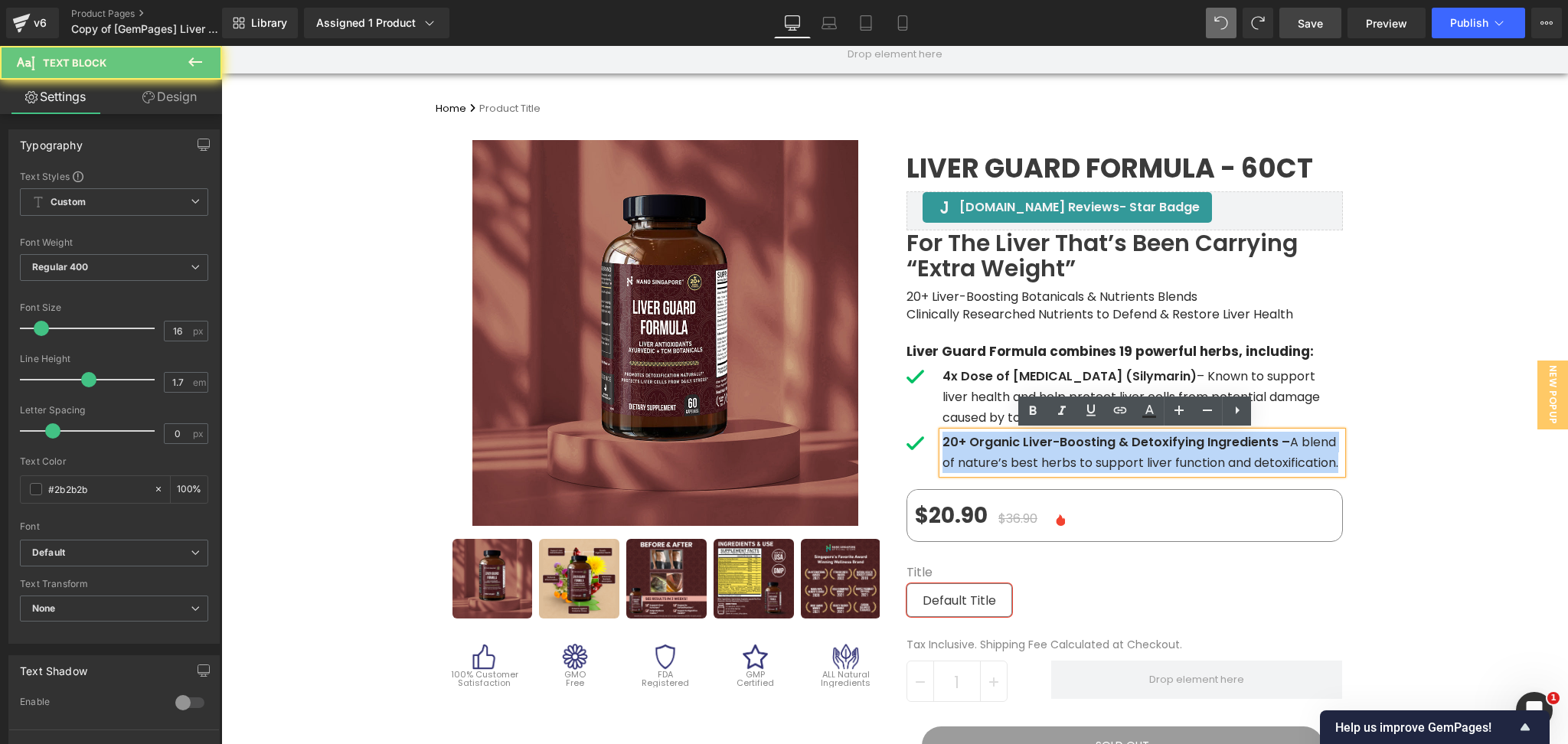
click at [1098, 451] on strong "20+ Organic Liver-Boosting & Detoxifying Ingredients –" at bounding box center [1116, 442] width 348 height 18
click at [1148, 454] on p "20+ Organic Liver-Boosting & Detoxifying Ingredients – A blend of nature’s best…" at bounding box center [1143, 452] width 401 height 41
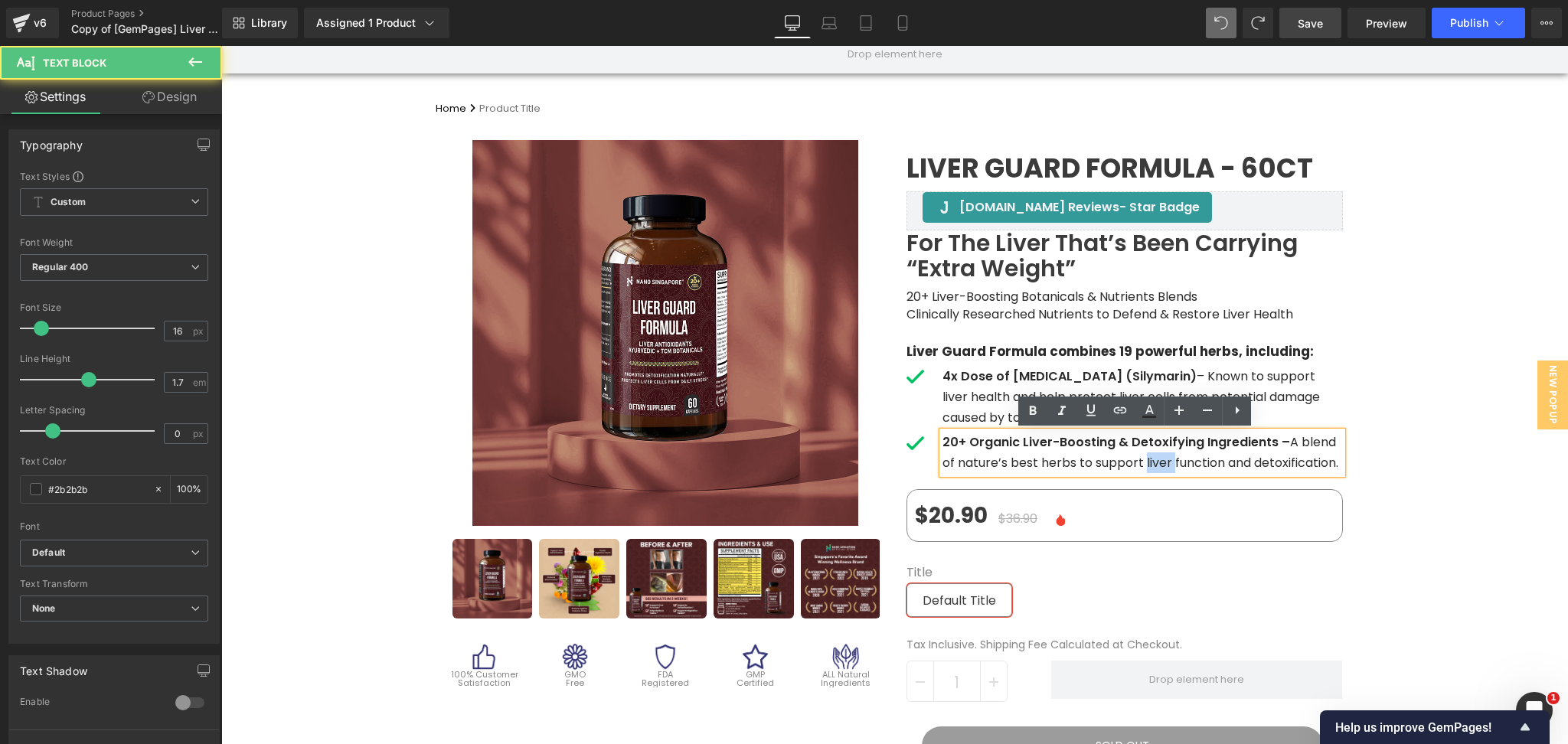
click at [1148, 454] on p "20+ Organic Liver-Boosting & Detoxifying Ingredients – A blend of nature’s best…" at bounding box center [1143, 452] width 401 height 41
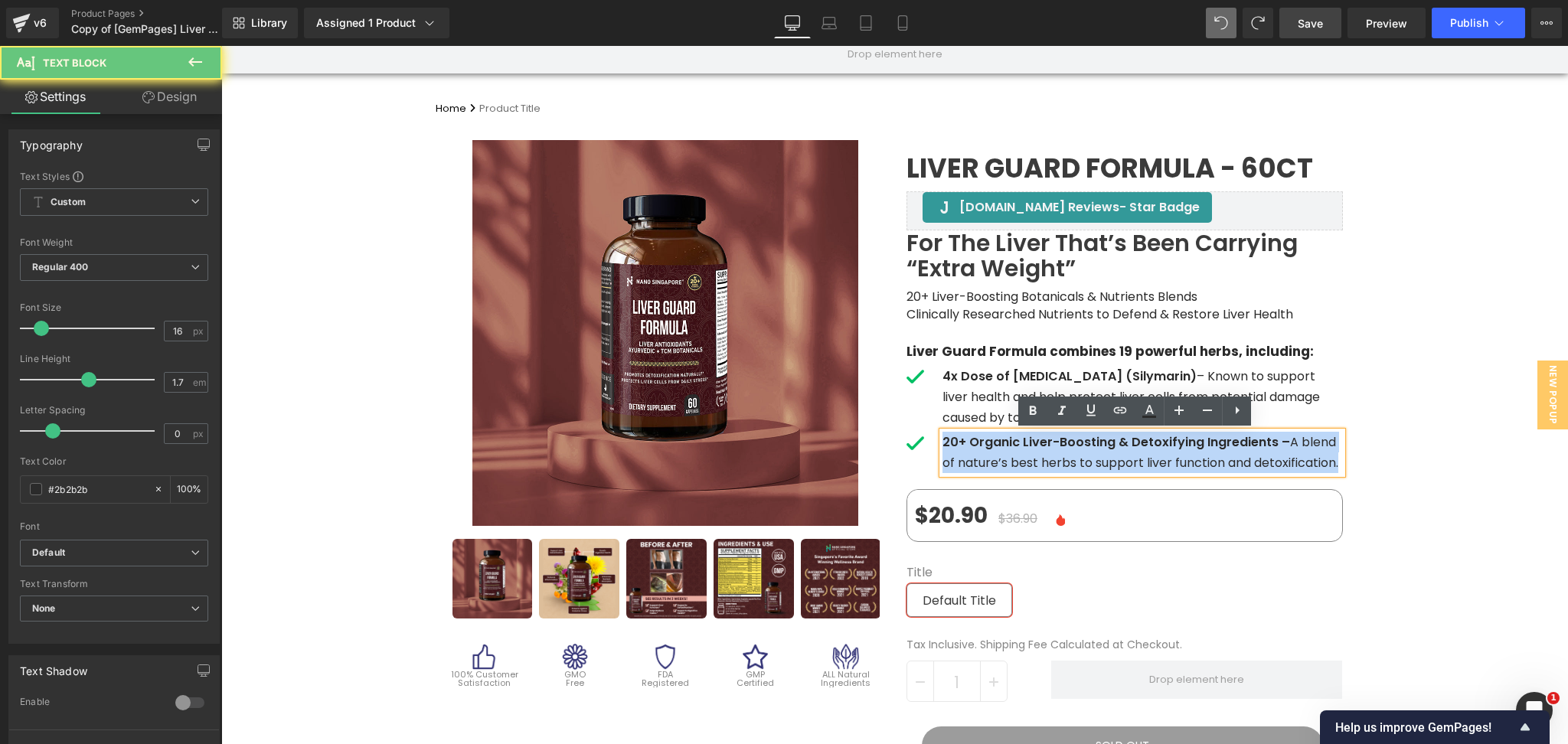
click at [1149, 454] on p "20+ Organic Liver-Boosting & Detoxifying Ingredients – A blend of nature’s best…" at bounding box center [1143, 452] width 401 height 41
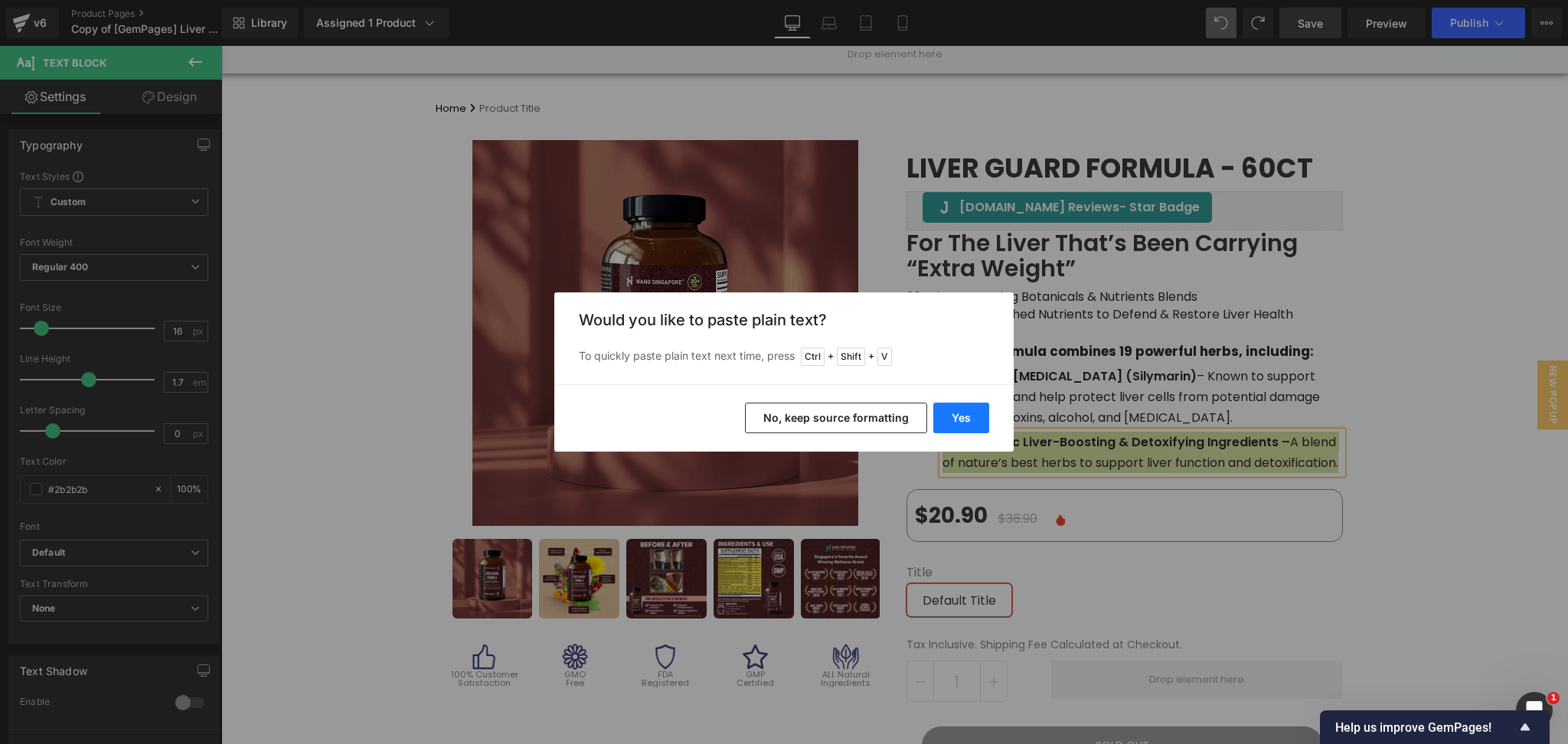
click at [954, 419] on button "Yes" at bounding box center [962, 418] width 56 height 31
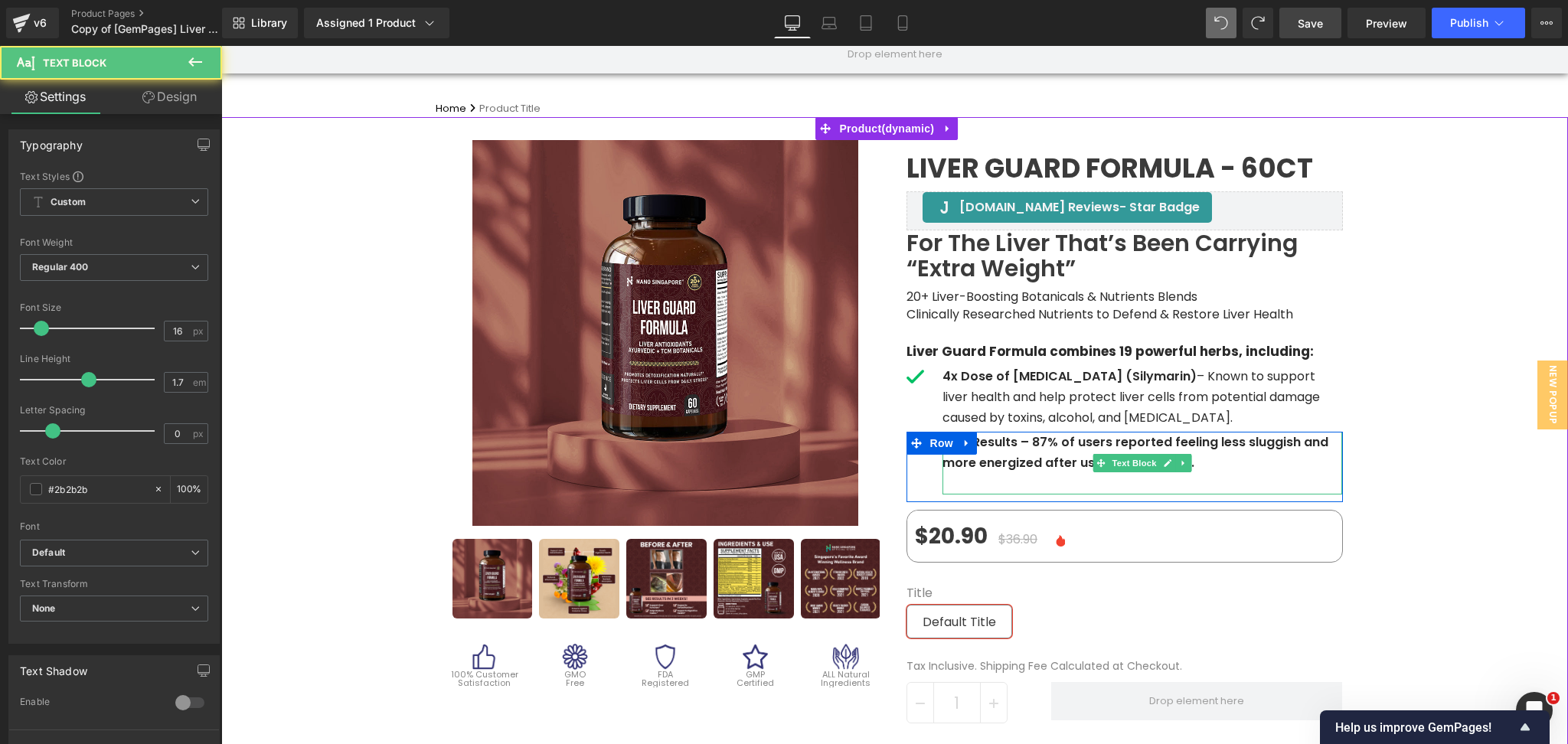
click at [1061, 487] on p at bounding box center [1143, 485] width 401 height 21
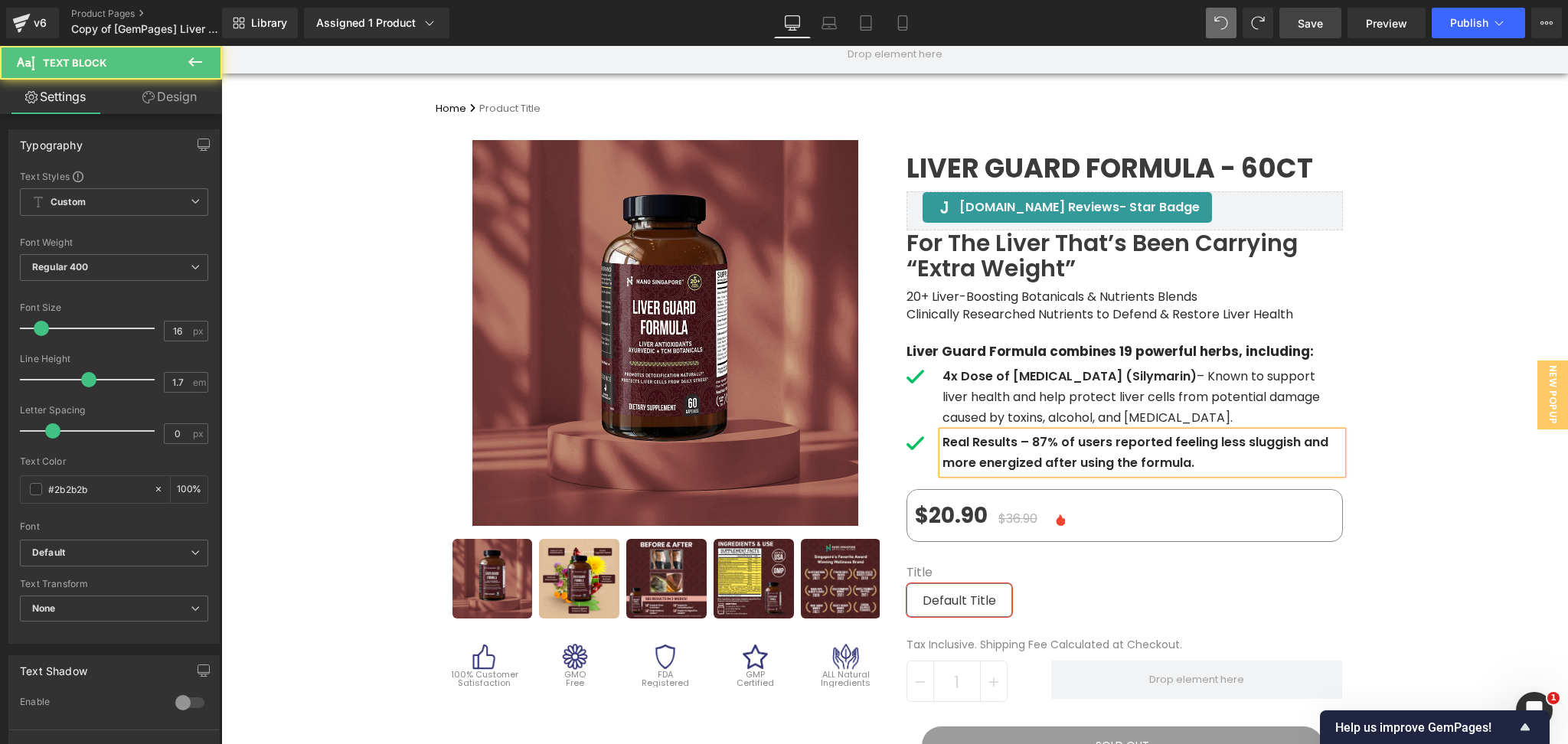
click at [1037, 456] on b "Real Results – 87% of users reported feeling less sluggish and more energized a…" at bounding box center [1135, 452] width 386 height 39
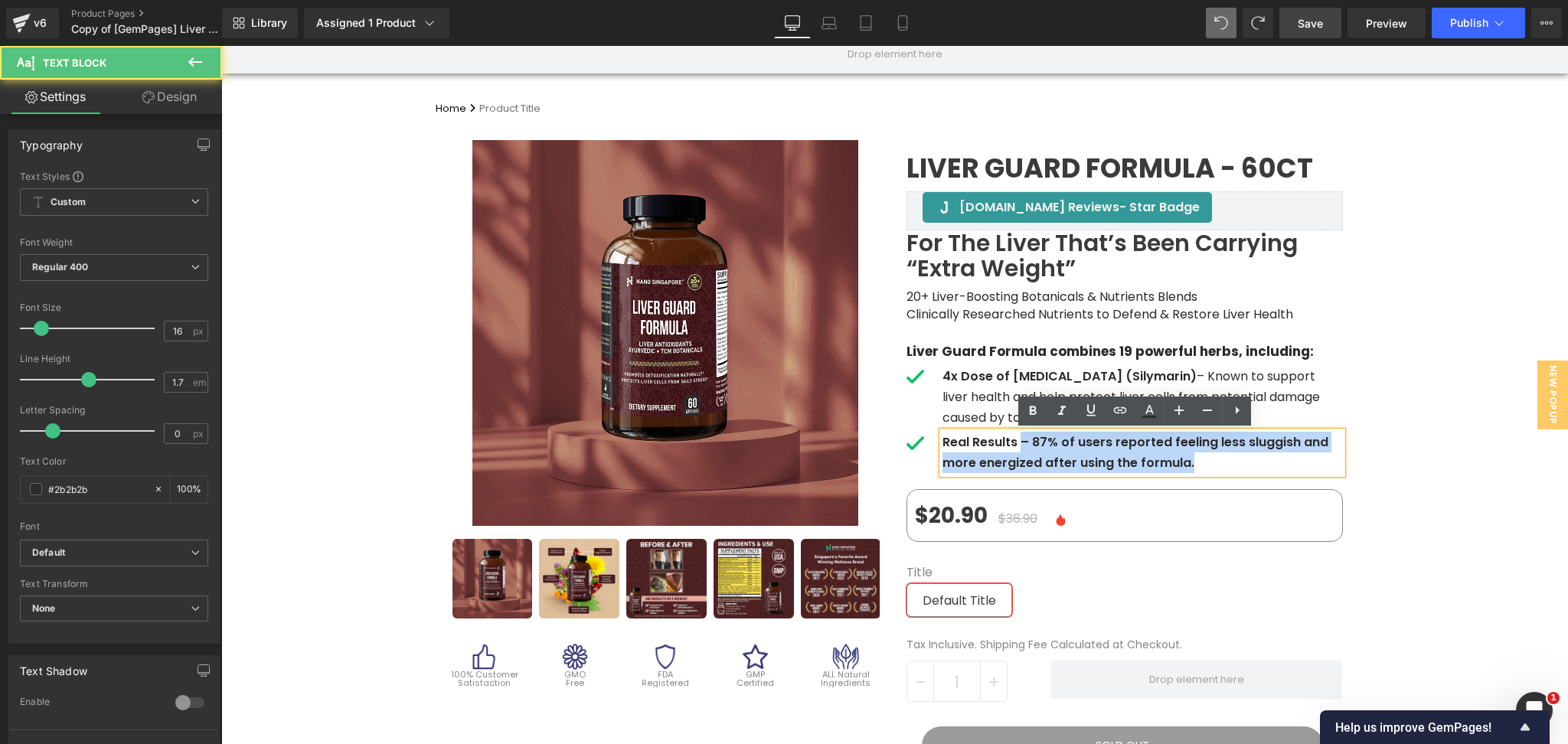
drag, startPoint x: 1012, startPoint y: 442, endPoint x: 1205, endPoint y: 465, distance: 194.4
click at [1205, 465] on p "Real Results – 87% of users reported feeling less sluggish and more energized a…" at bounding box center [1143, 452] width 401 height 41
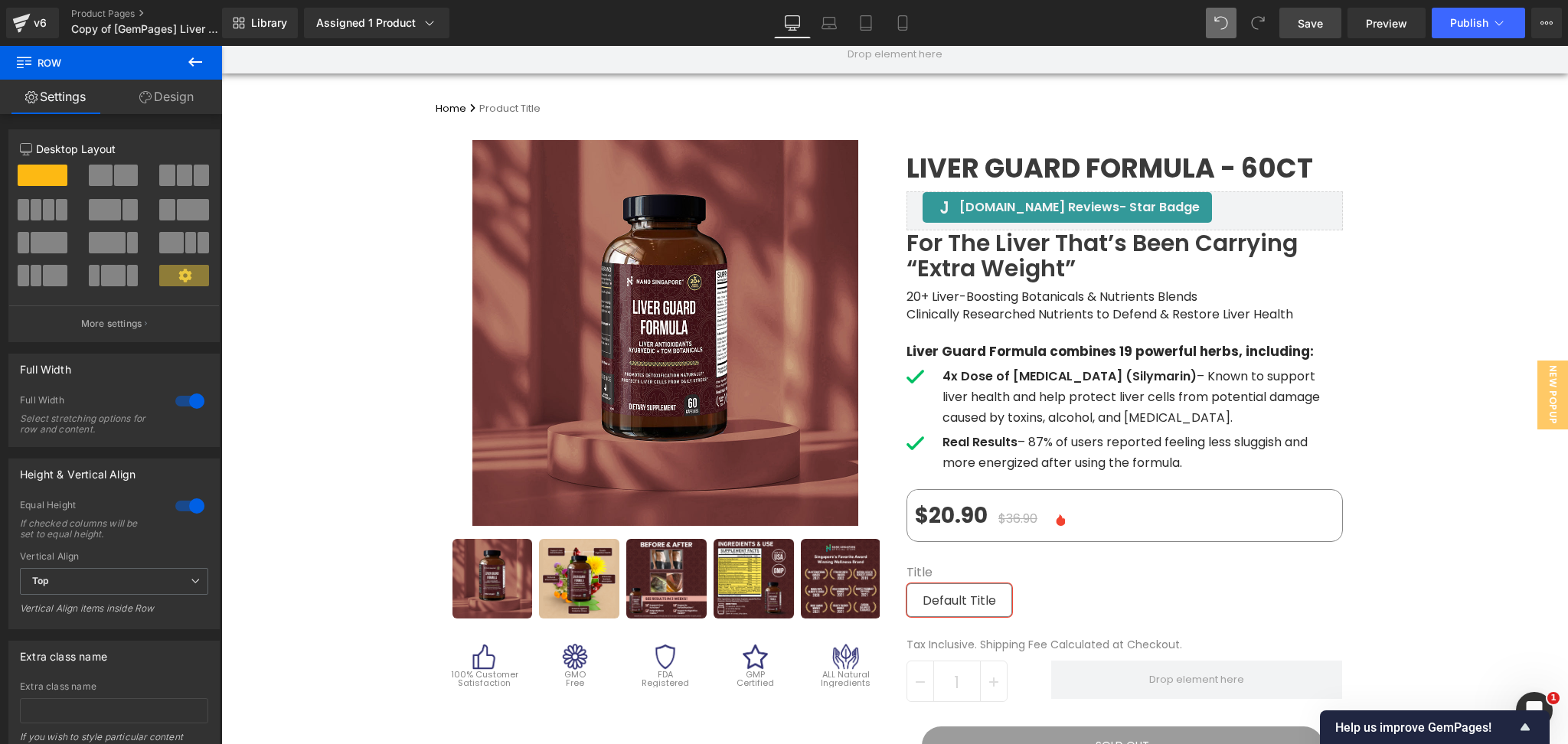
click at [1295, 35] on link "Save" at bounding box center [1311, 23] width 62 height 31
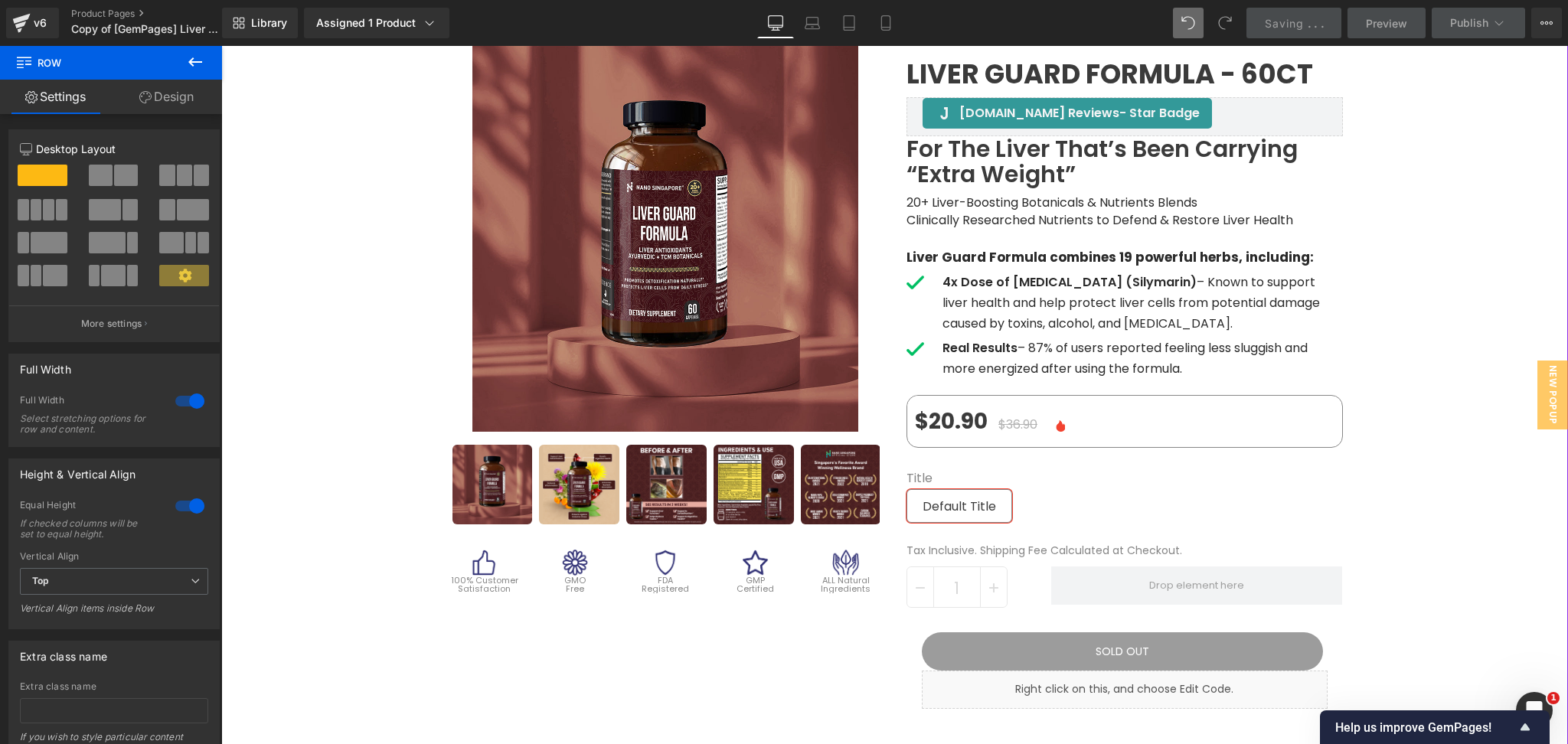
scroll to position [204, 0]
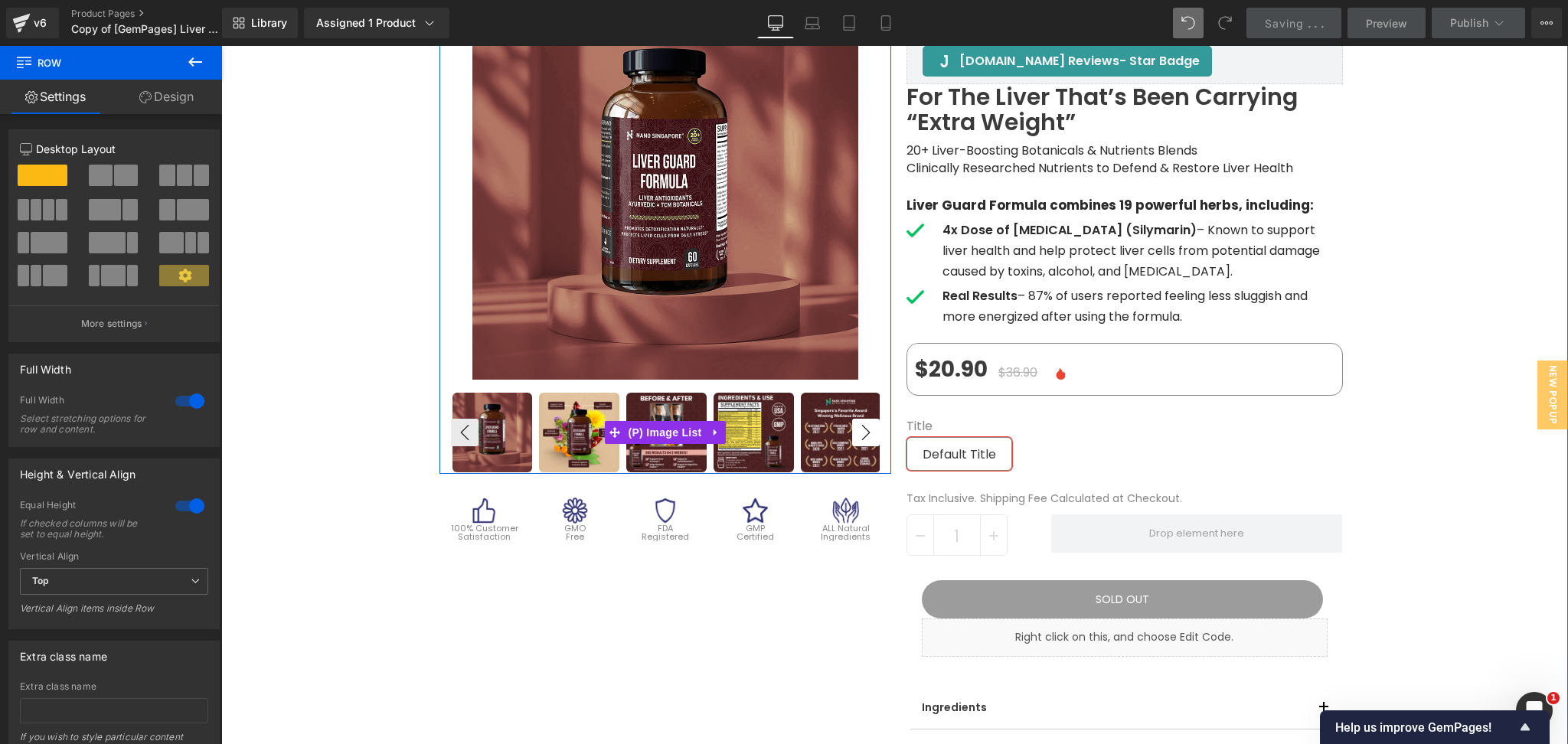
click at [855, 437] on button "›" at bounding box center [865, 432] width 27 height 27
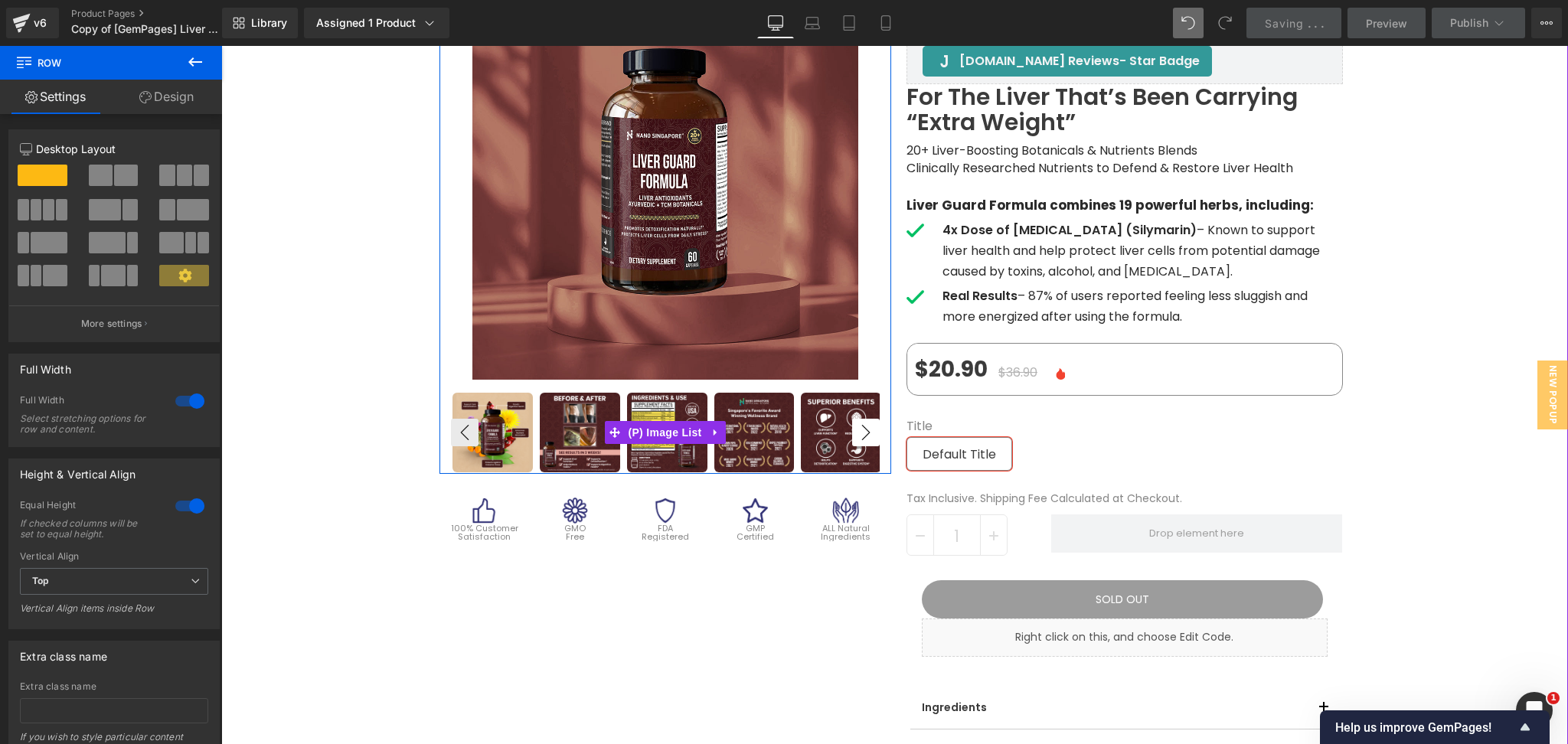
click at [855, 436] on button "›" at bounding box center [865, 432] width 27 height 27
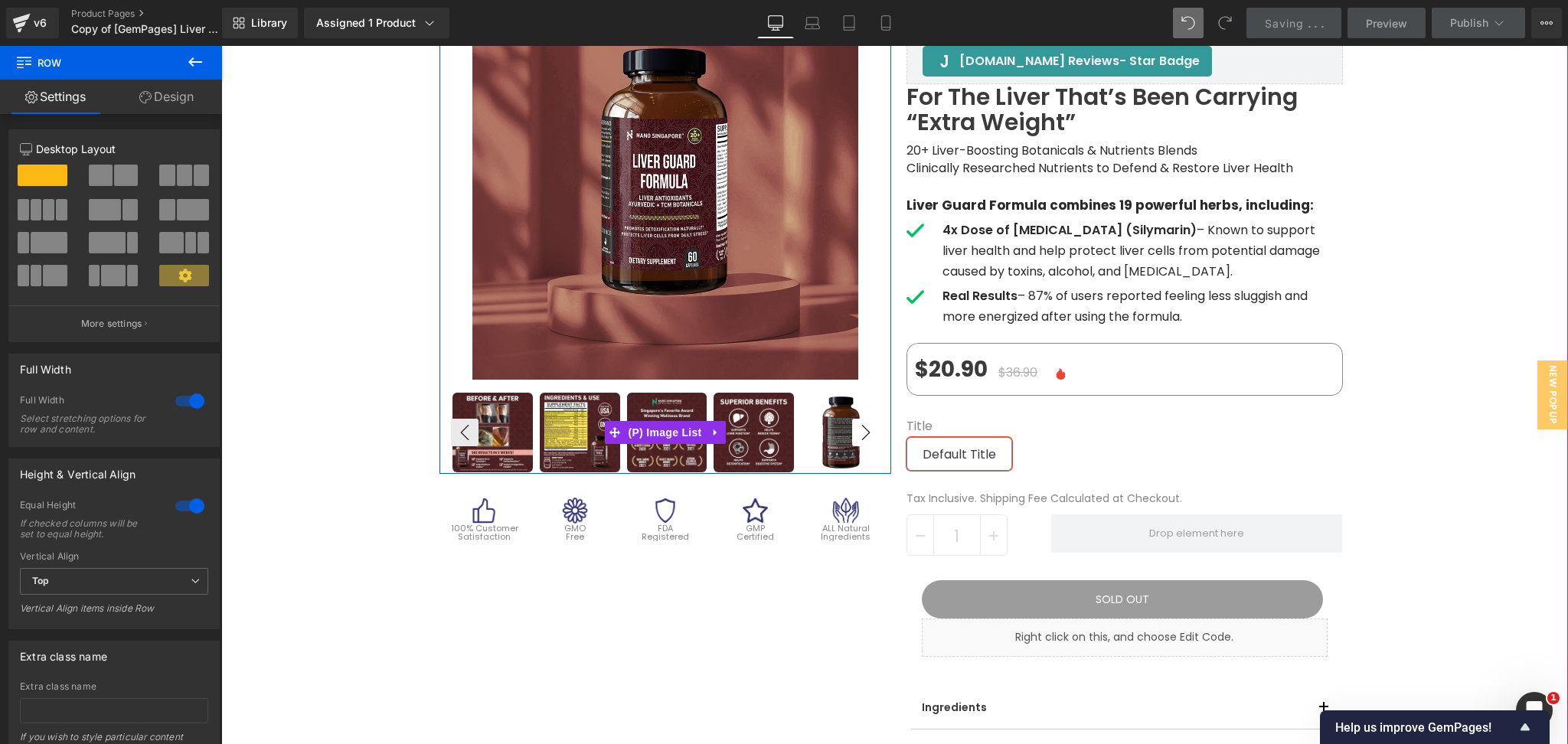
click at [855, 436] on button "›" at bounding box center [865, 432] width 27 height 27
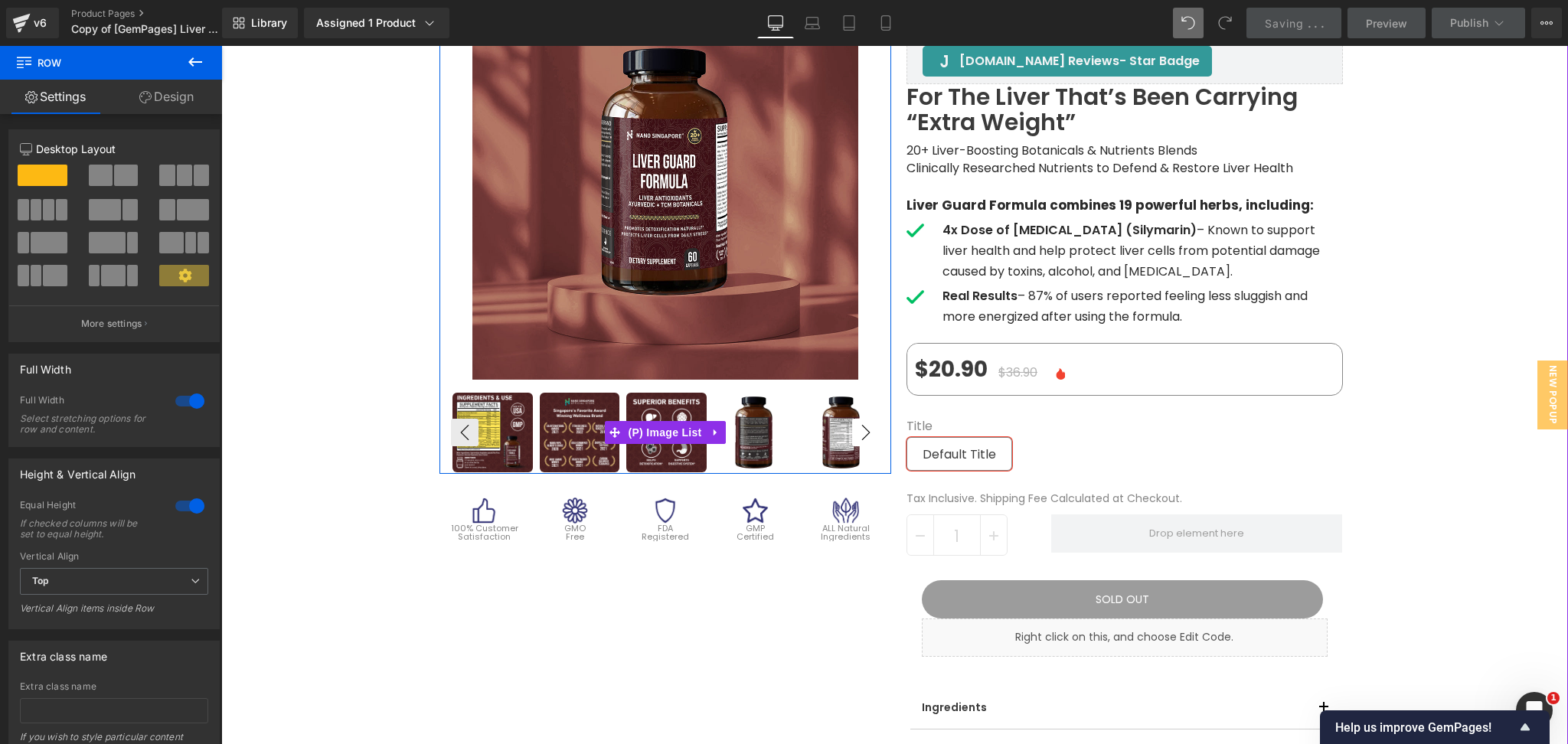
click at [855, 436] on button "›" at bounding box center [865, 432] width 27 height 27
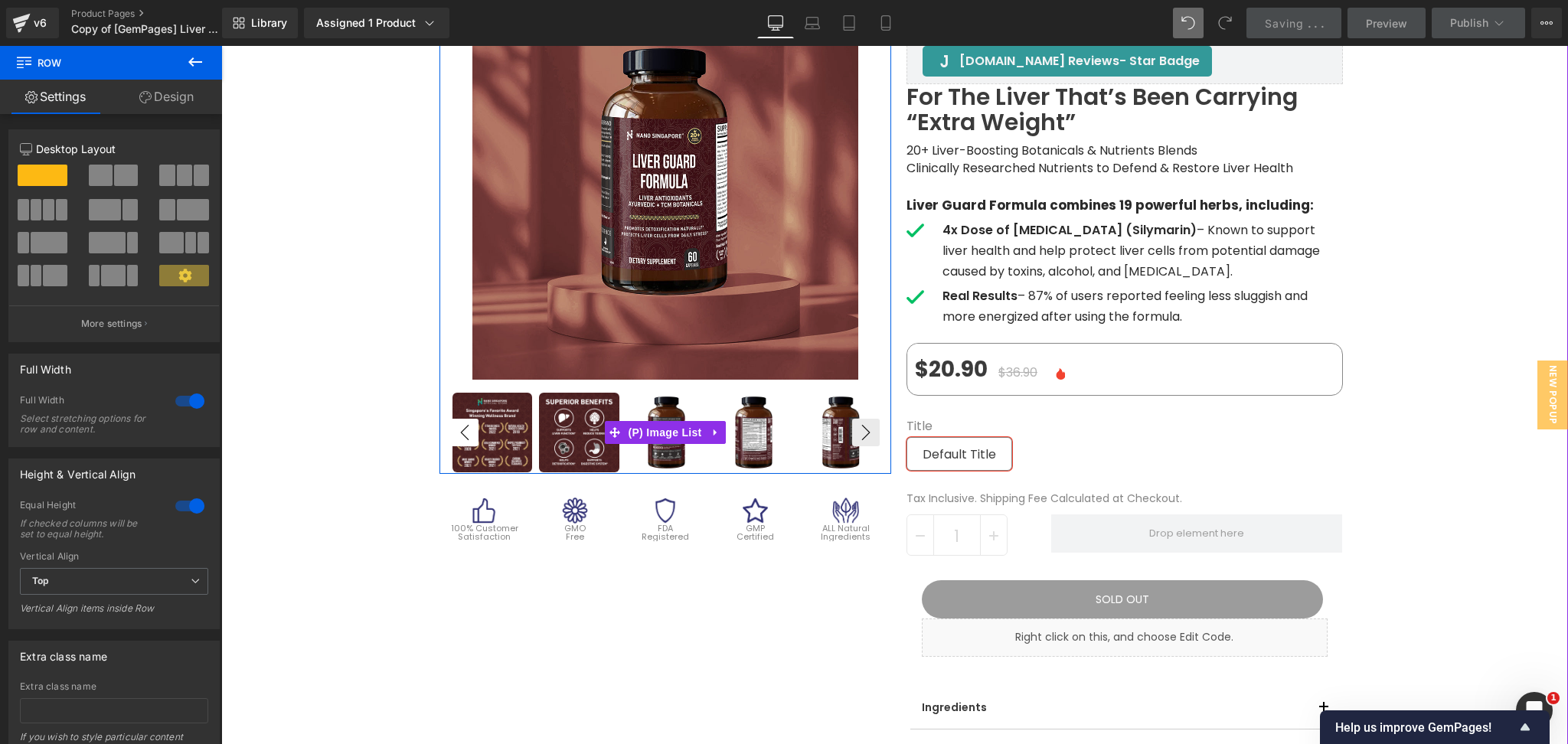
click at [451, 433] on button "‹" at bounding box center [464, 432] width 27 height 27
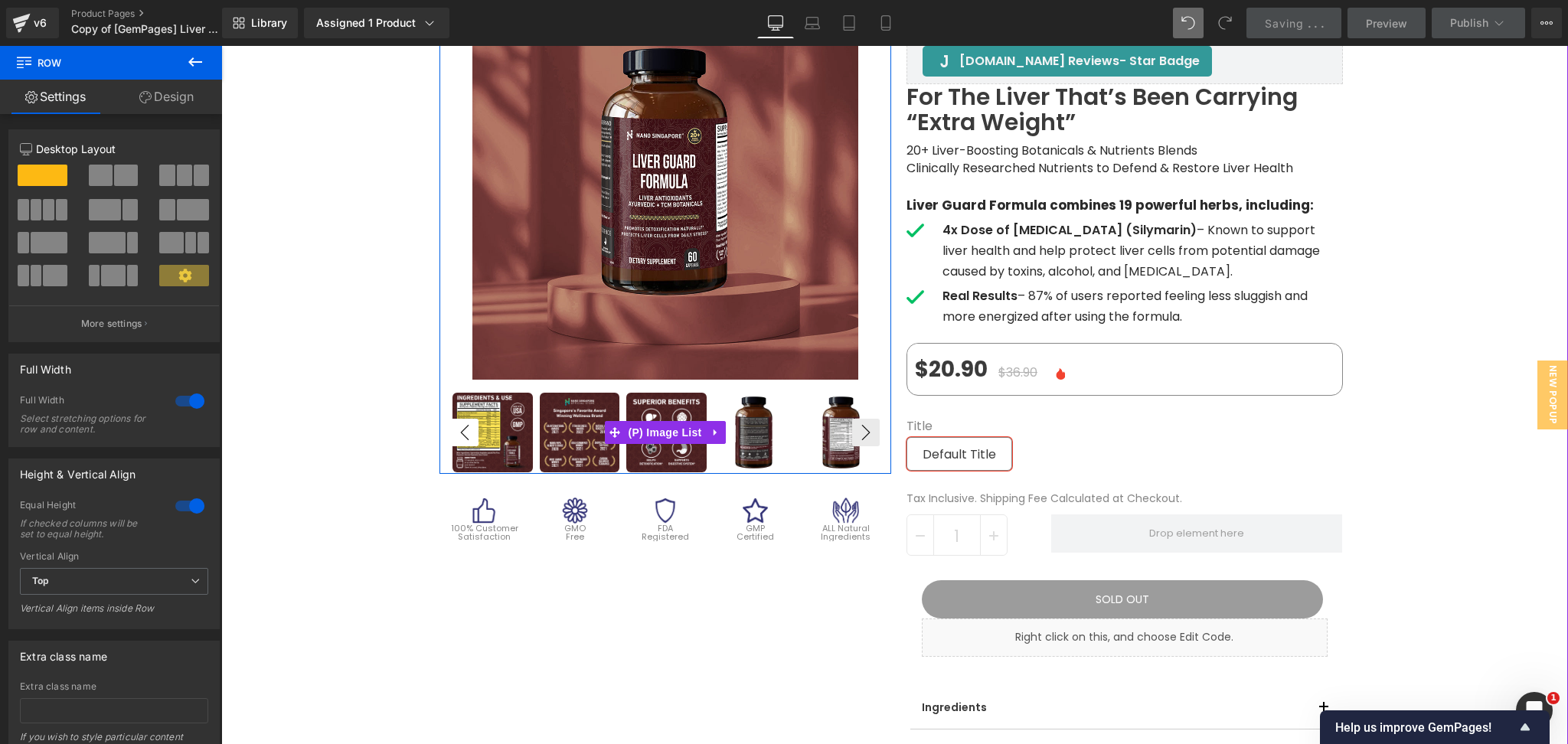
click at [451, 433] on button "‹" at bounding box center [464, 432] width 27 height 27
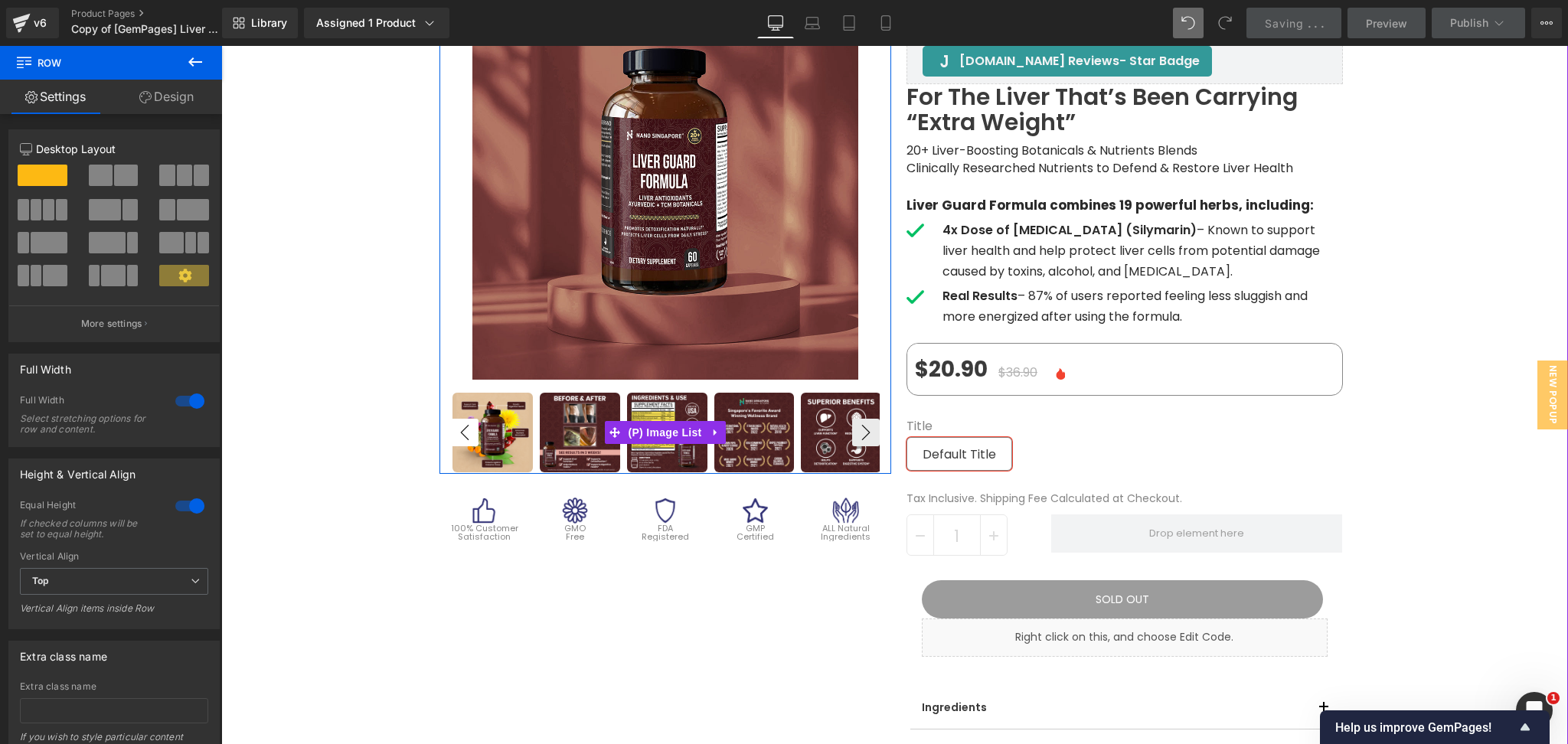
click at [451, 433] on button "‹" at bounding box center [464, 432] width 27 height 27
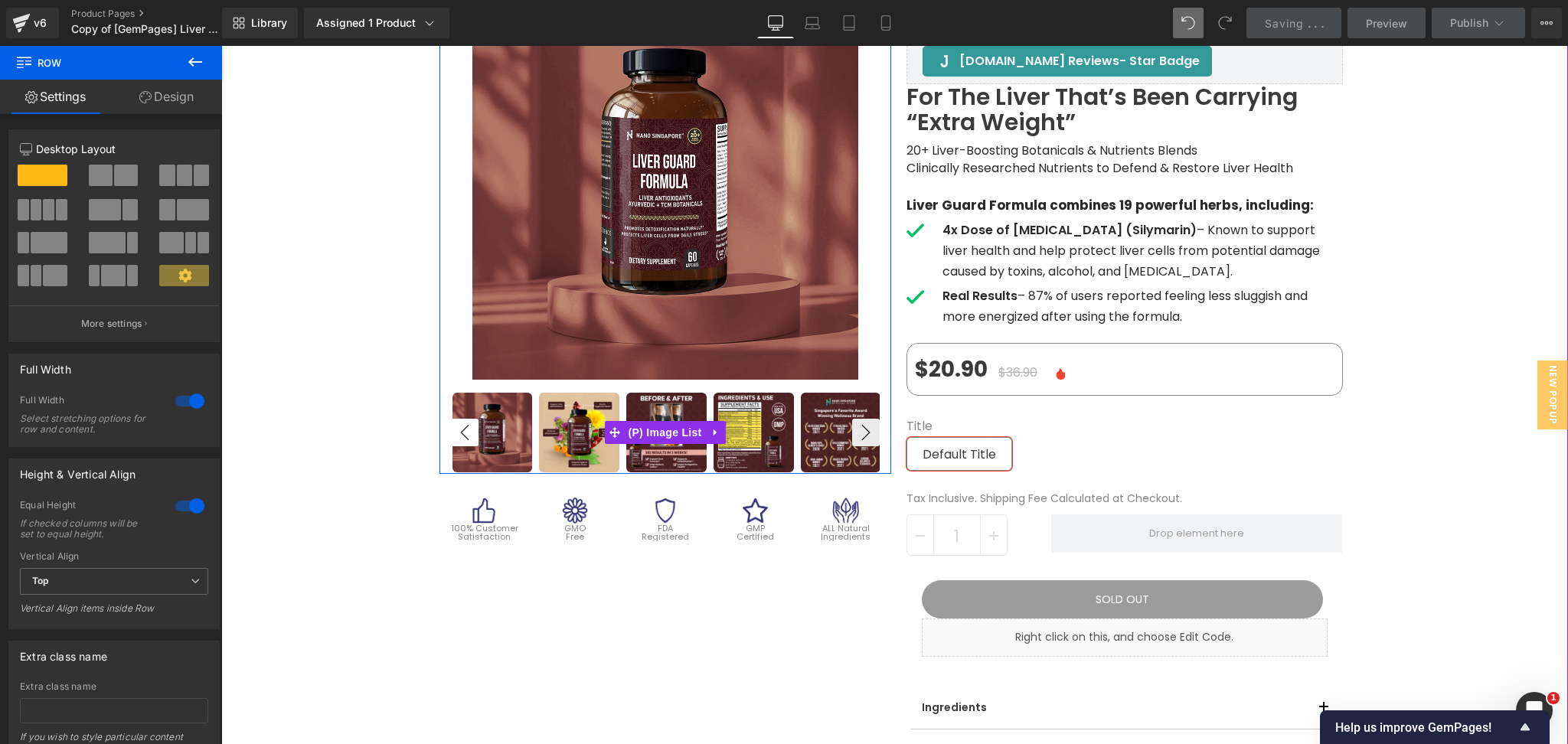
click at [451, 433] on button "‹" at bounding box center [464, 432] width 27 height 27
click at [860, 433] on button "›" at bounding box center [865, 432] width 27 height 27
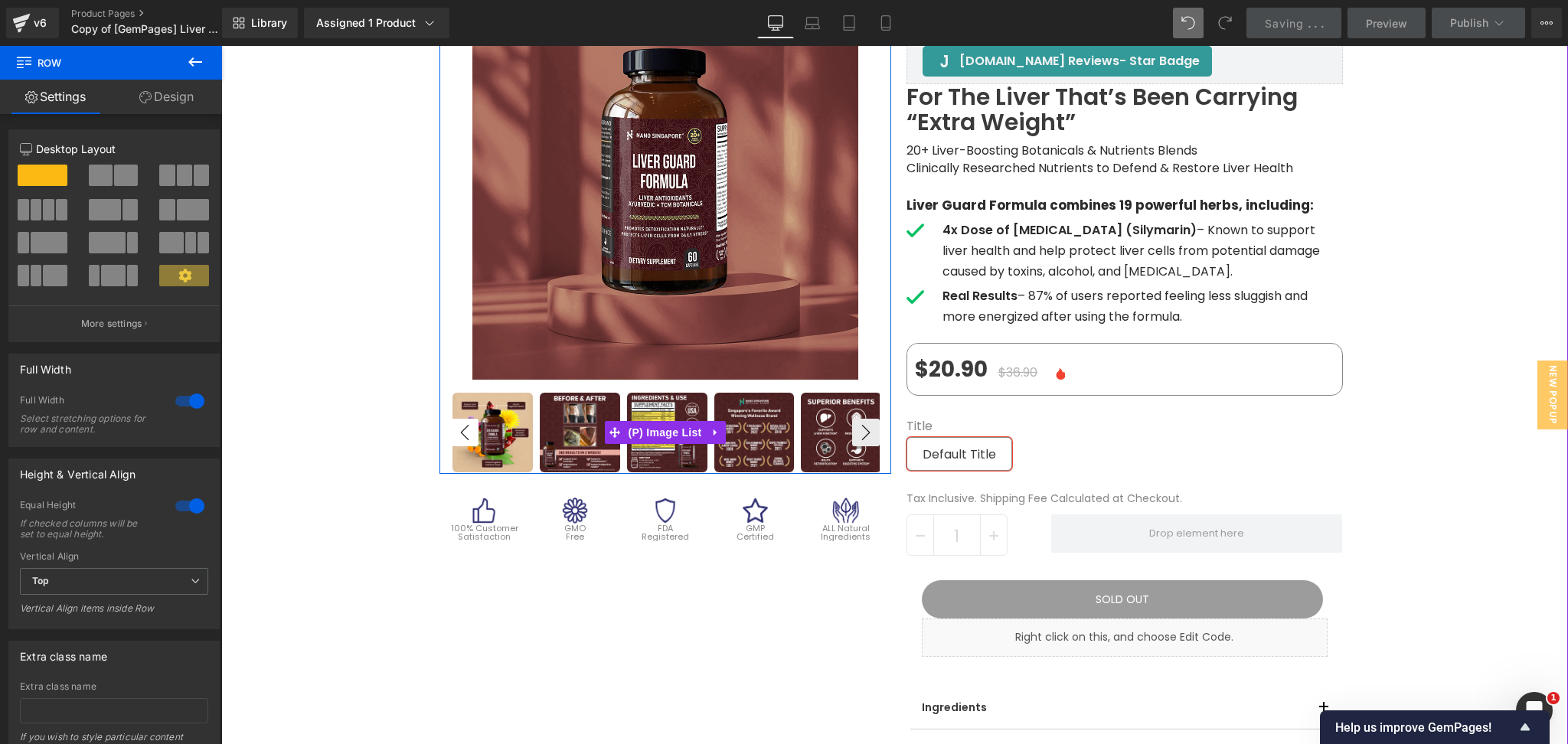
click at [458, 437] on button "‹" at bounding box center [464, 432] width 27 height 27
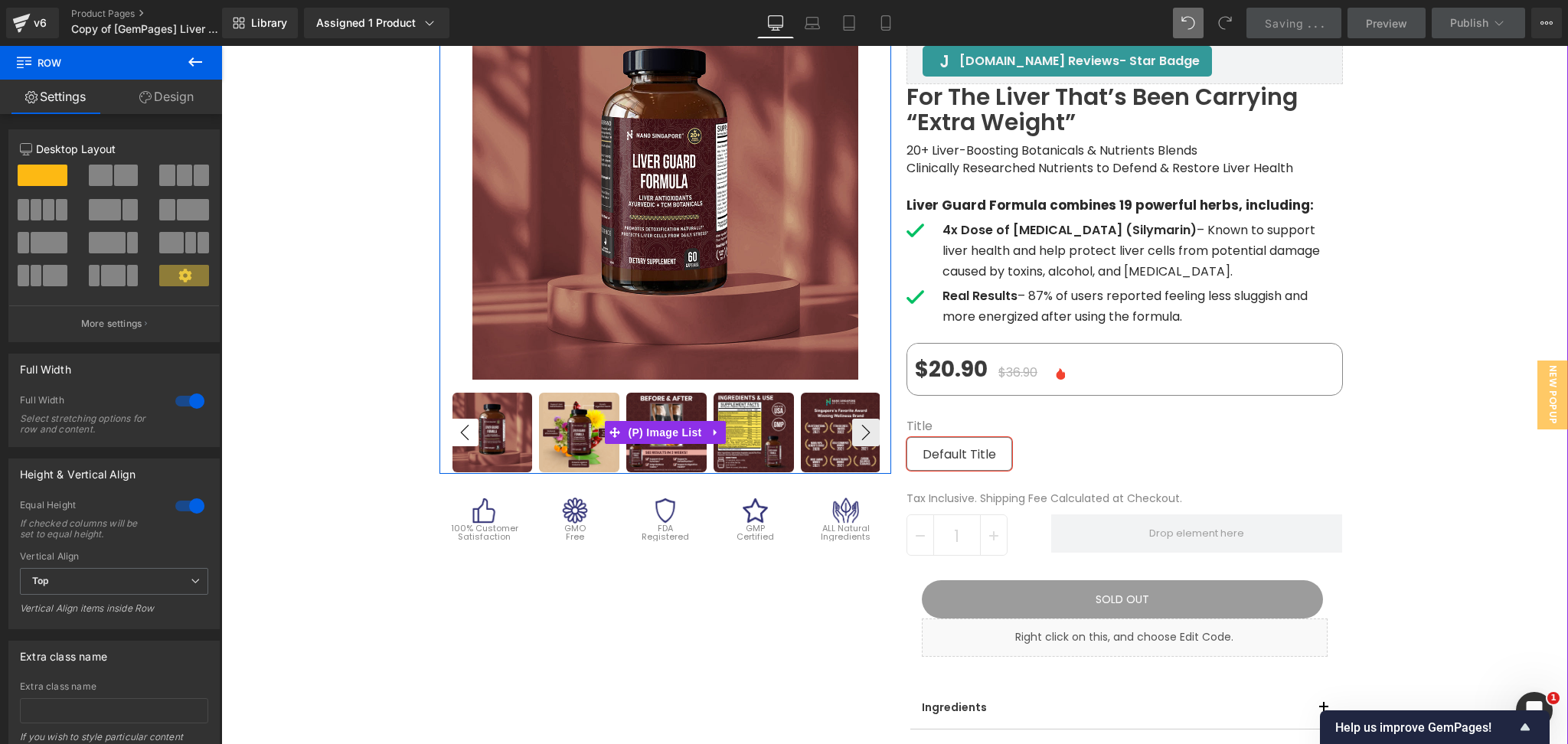
click at [458, 437] on button "‹" at bounding box center [464, 432] width 27 height 27
click at [867, 437] on button "›" at bounding box center [865, 432] width 27 height 27
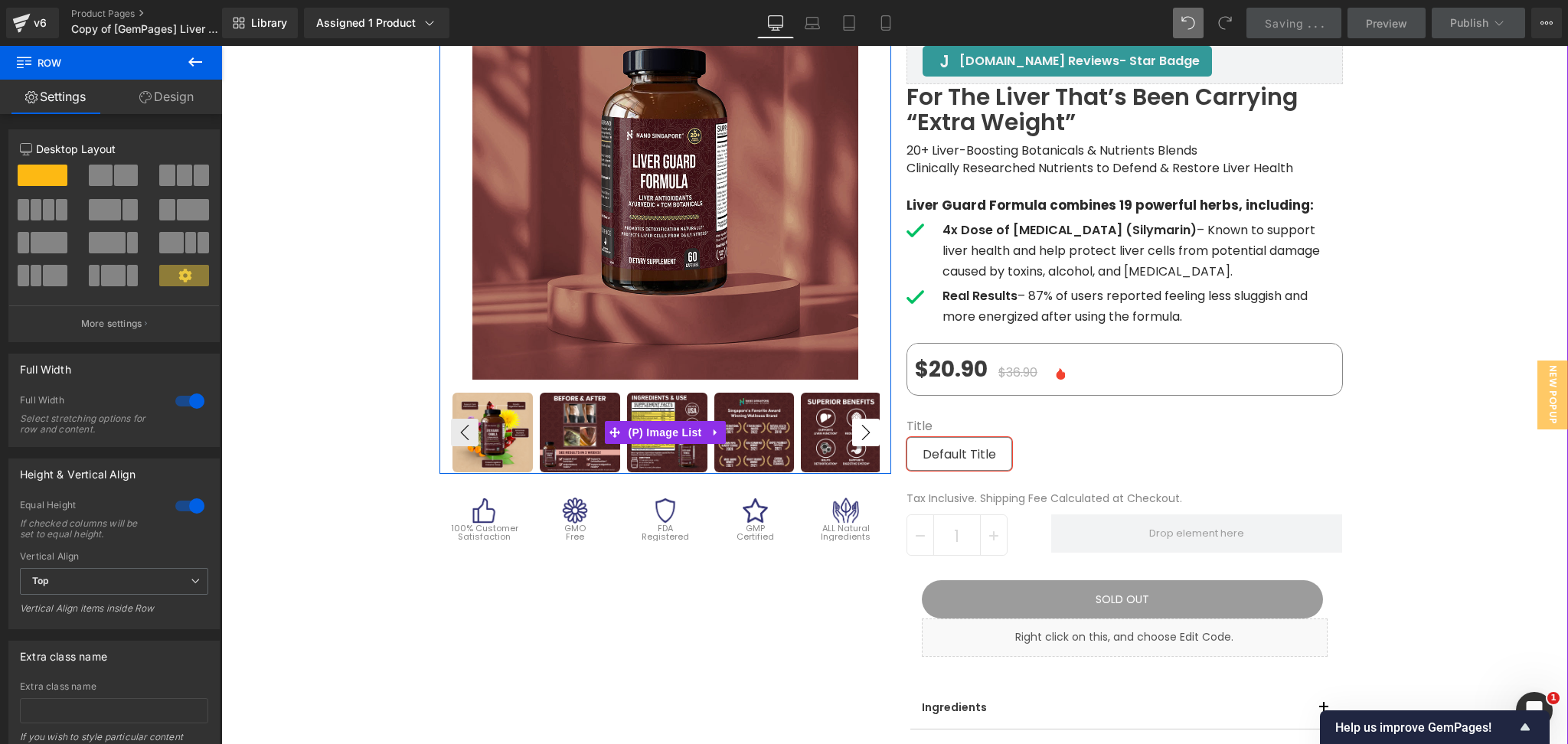
click at [867, 437] on button "›" at bounding box center [865, 432] width 27 height 27
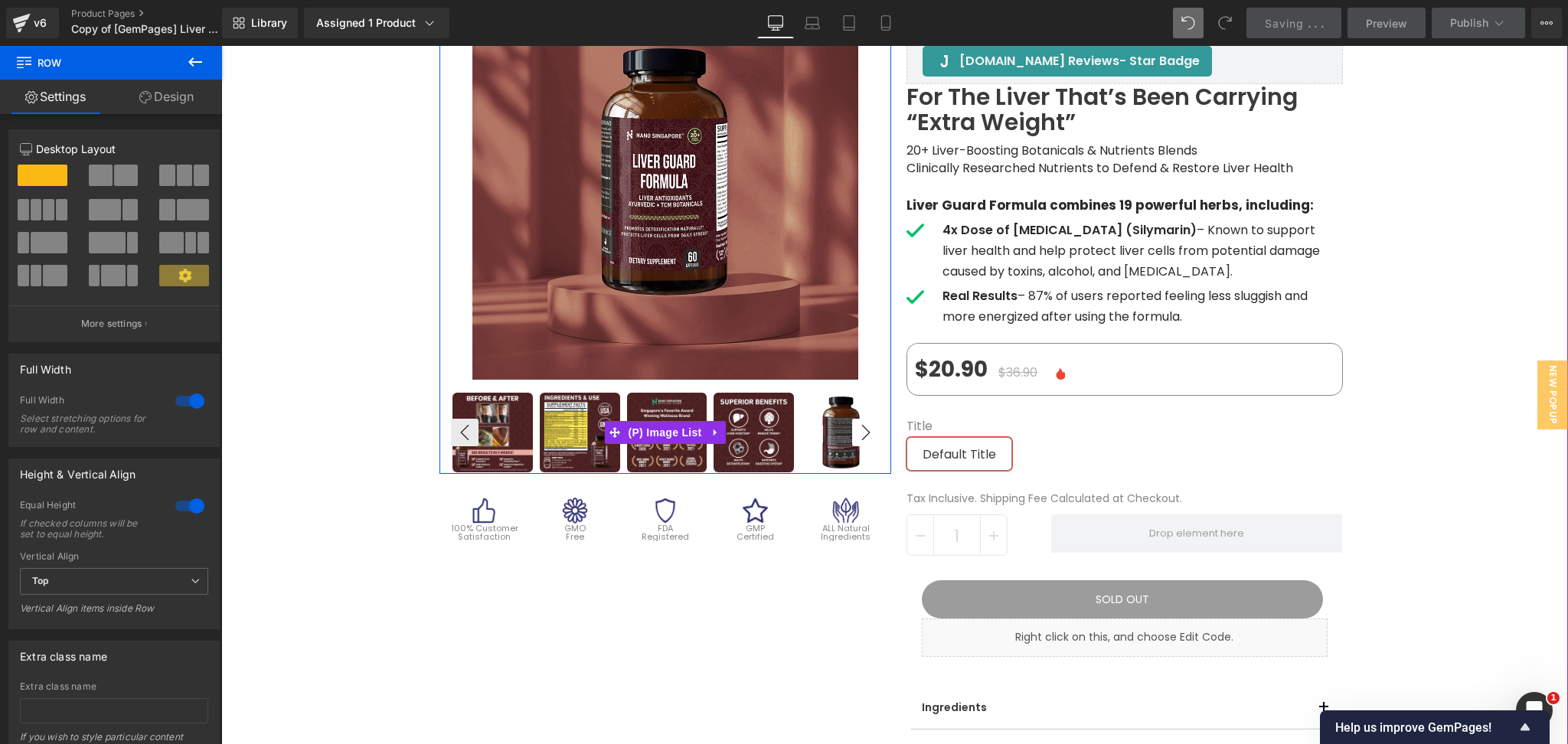
click at [867, 437] on button "›" at bounding box center [865, 432] width 27 height 27
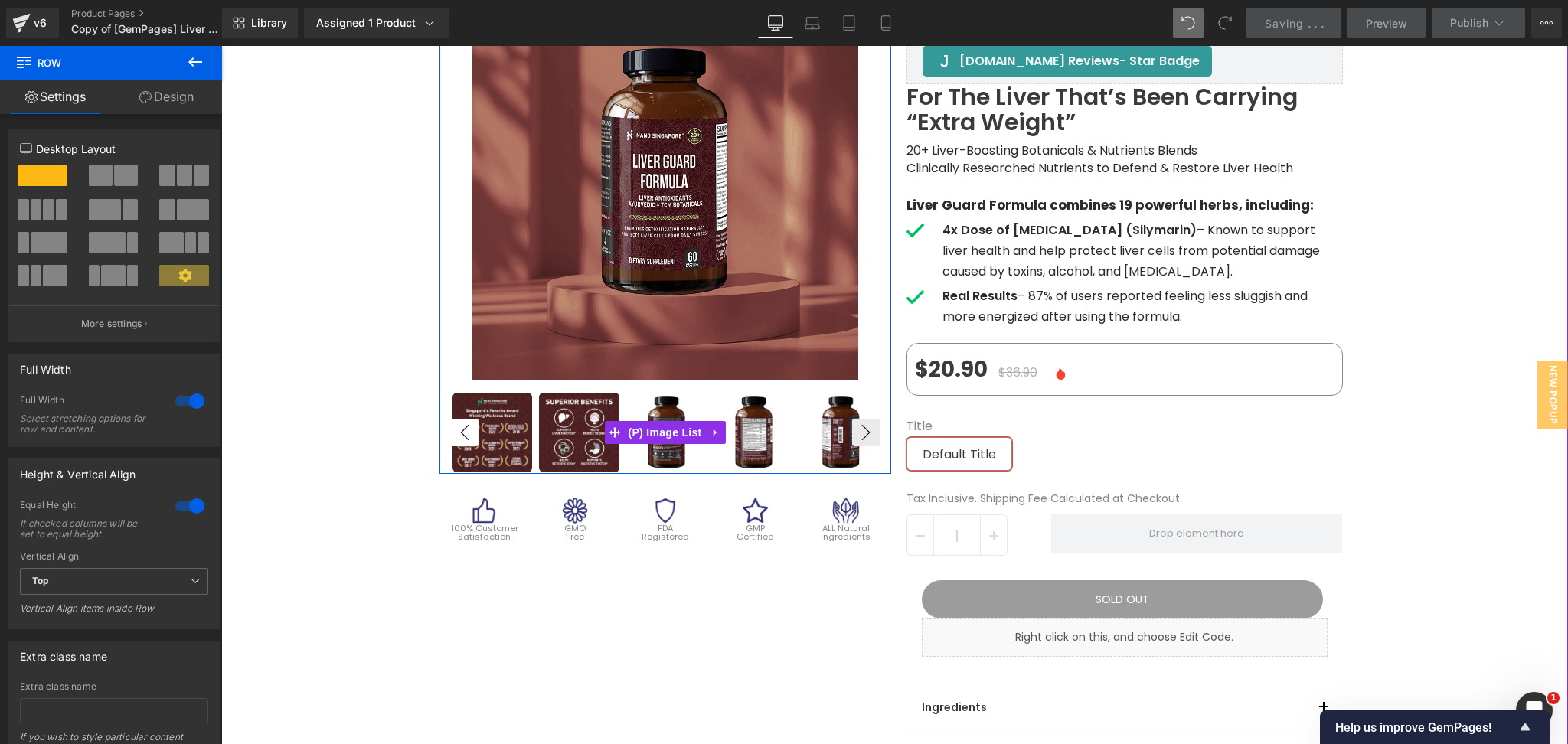
click at [458, 438] on button "‹" at bounding box center [464, 432] width 27 height 27
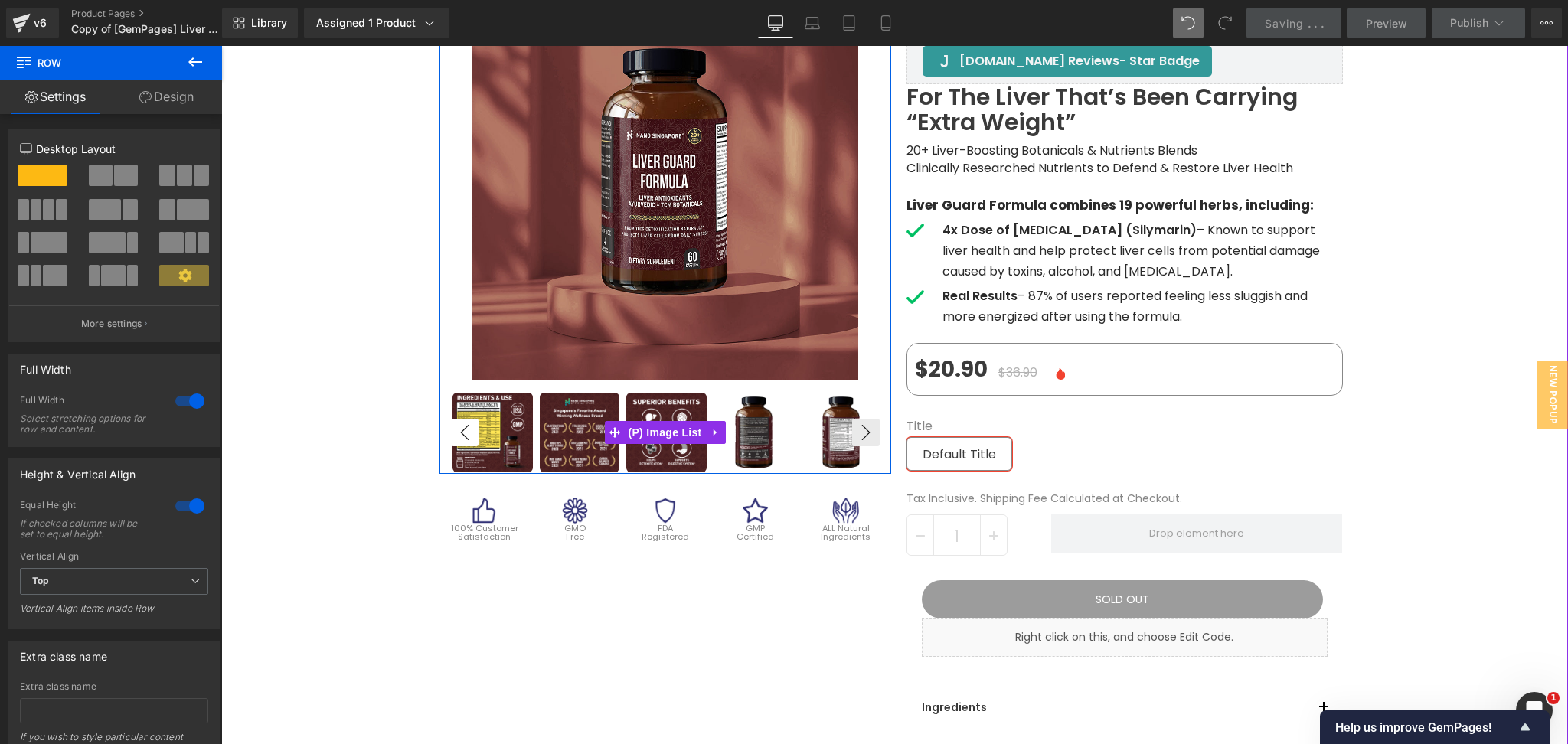
click at [458, 438] on button "‹" at bounding box center [464, 432] width 27 height 27
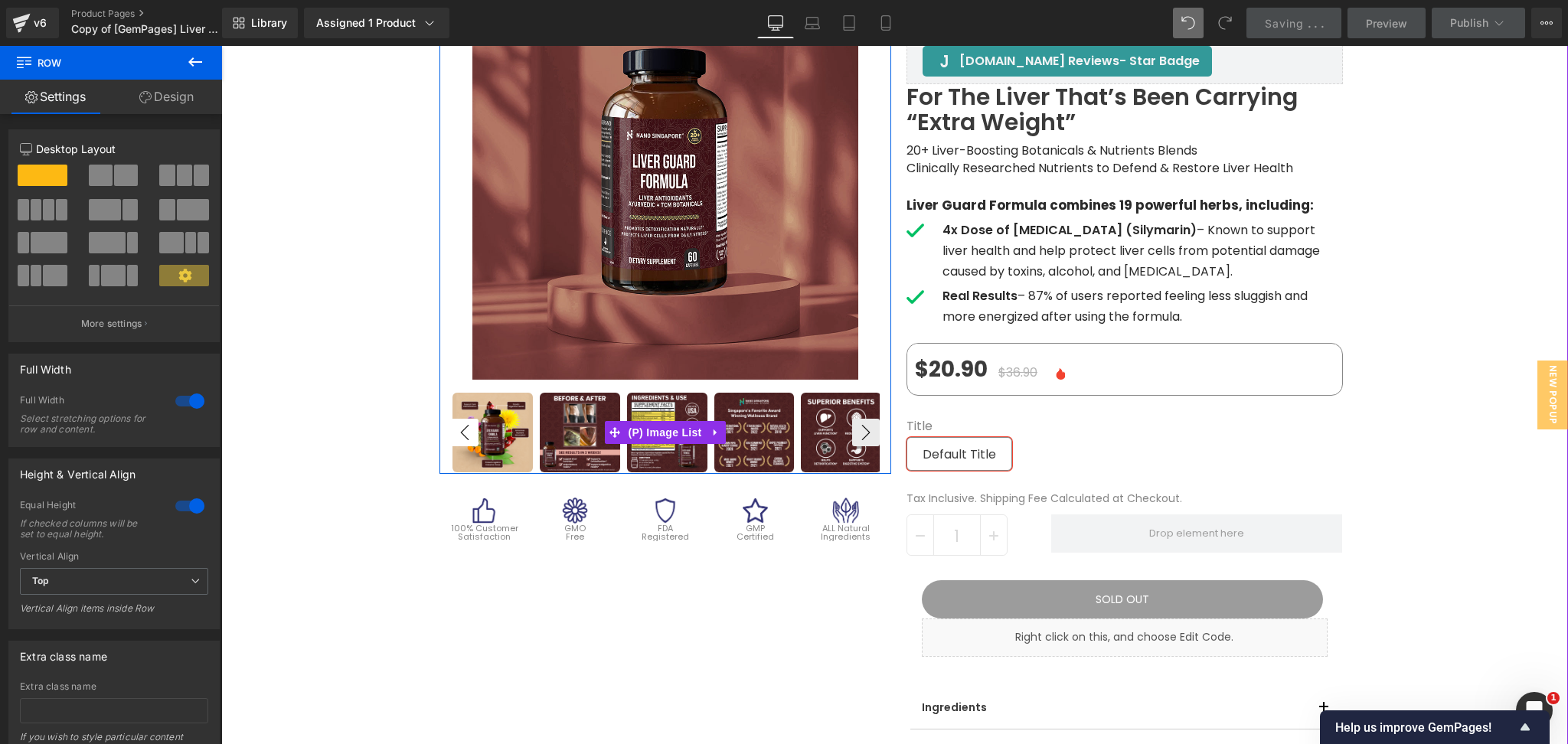
click at [458, 438] on button "‹" at bounding box center [464, 432] width 27 height 27
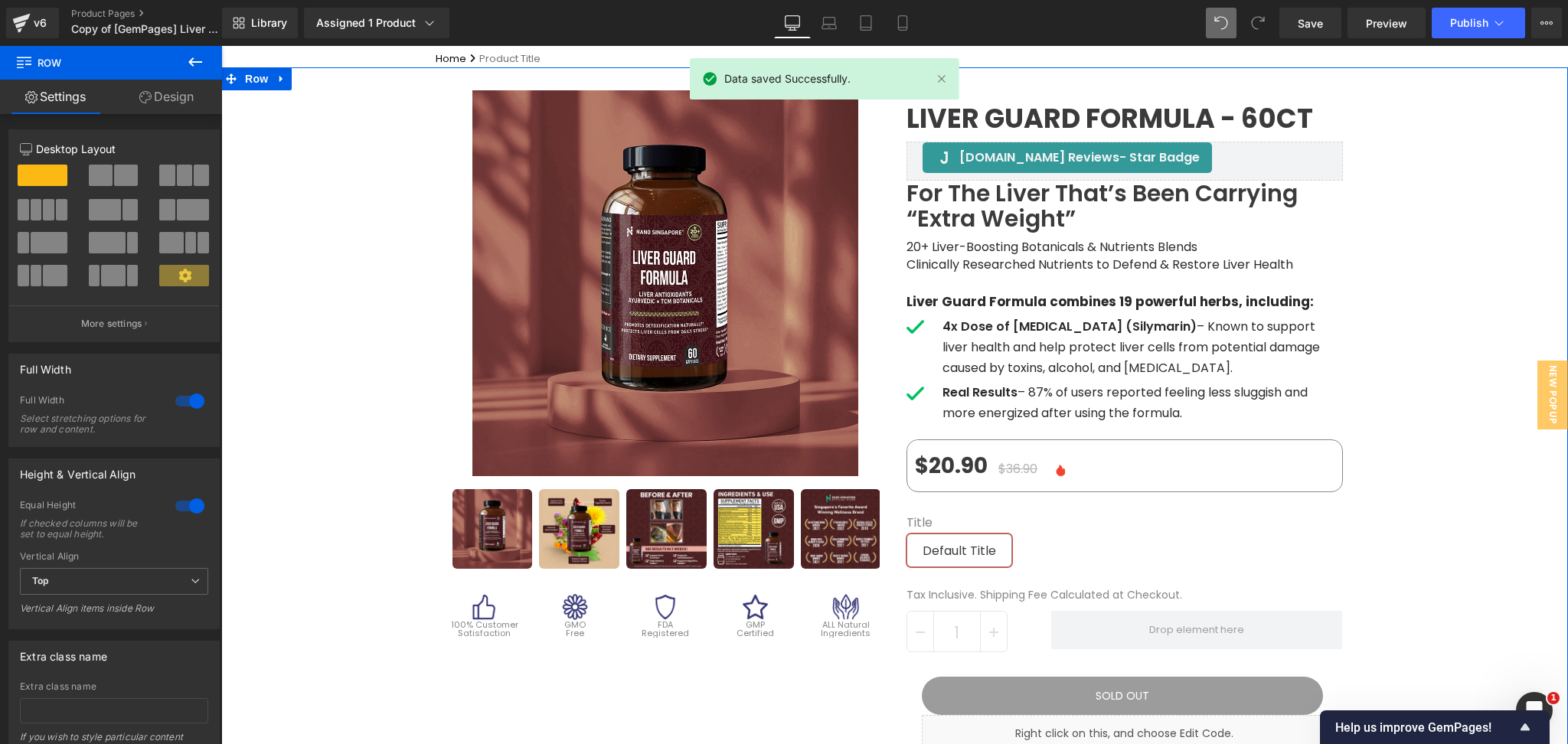
scroll to position [102, 0]
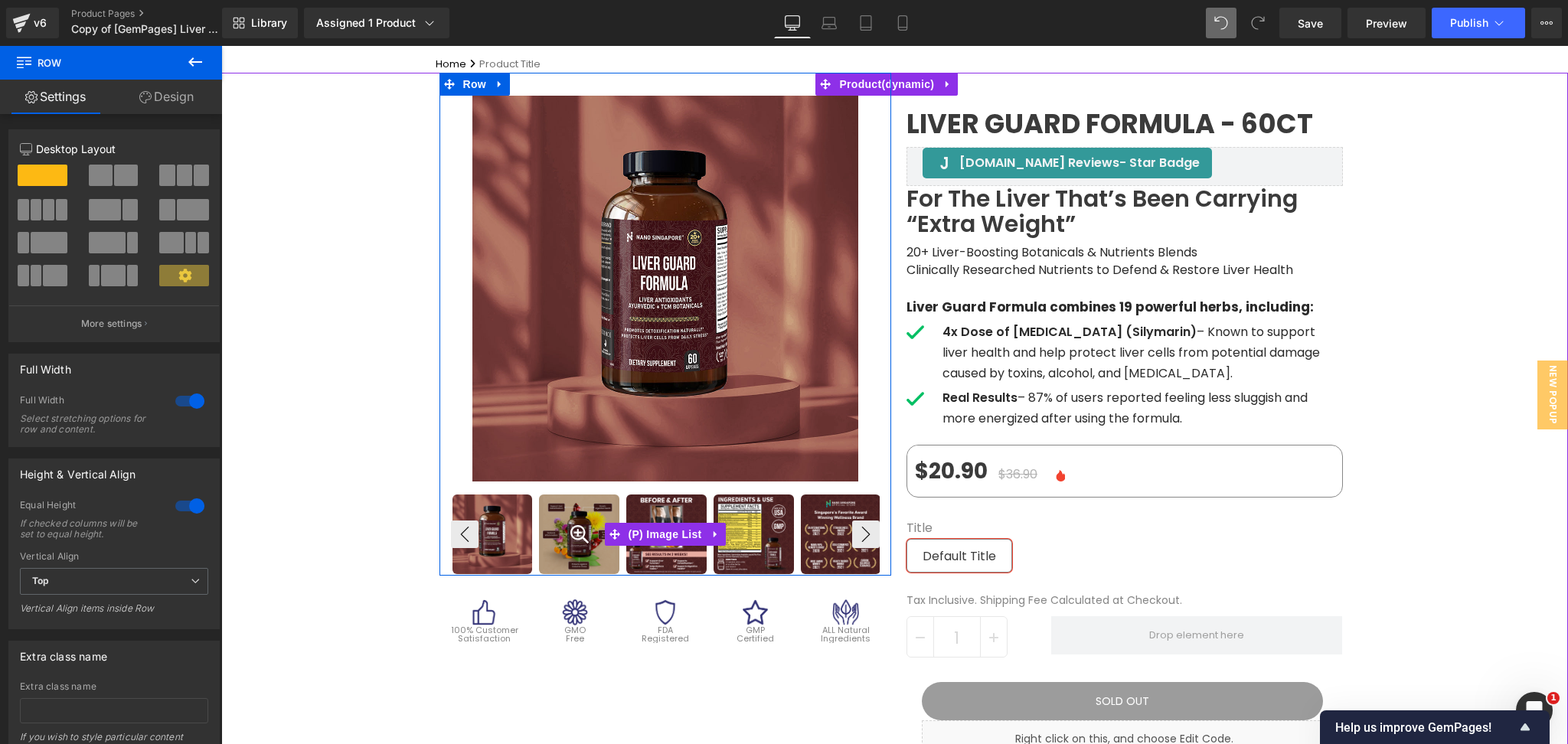
click at [582, 530] on div at bounding box center [580, 535] width 81 height 81
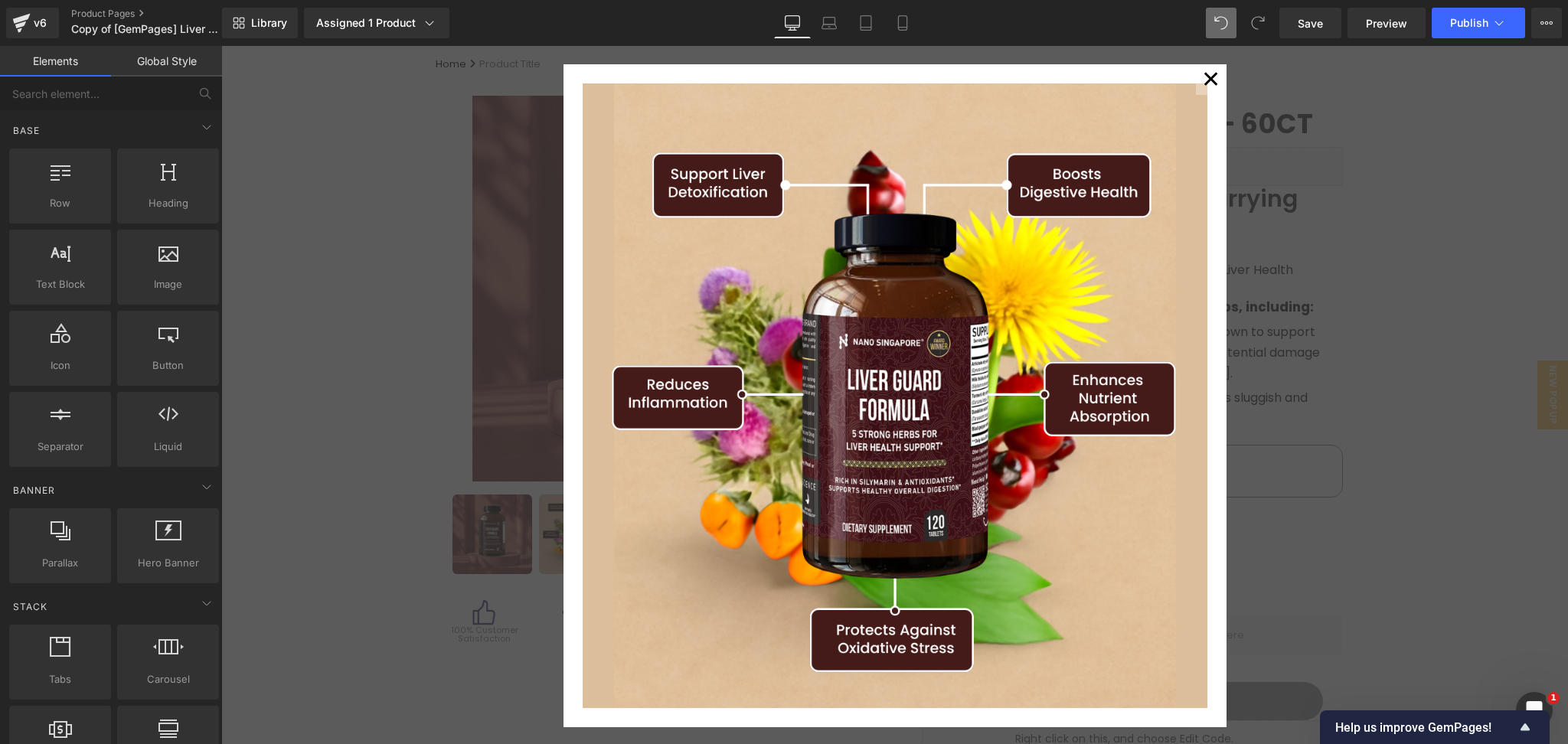
click at [1205, 78] on button "✕" at bounding box center [1211, 79] width 31 height 31
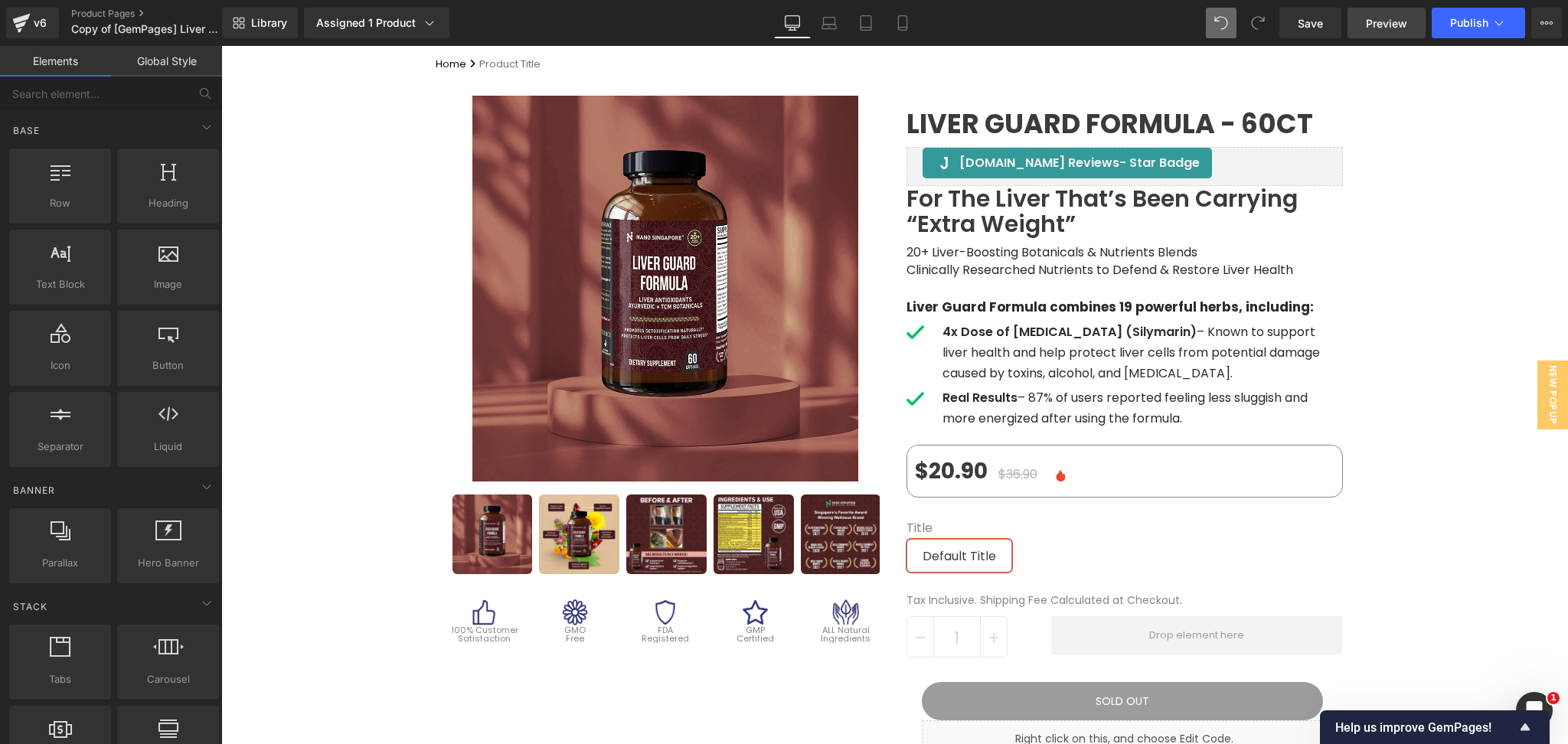
click at [1375, 25] on span "Preview" at bounding box center [1386, 23] width 41 height 16
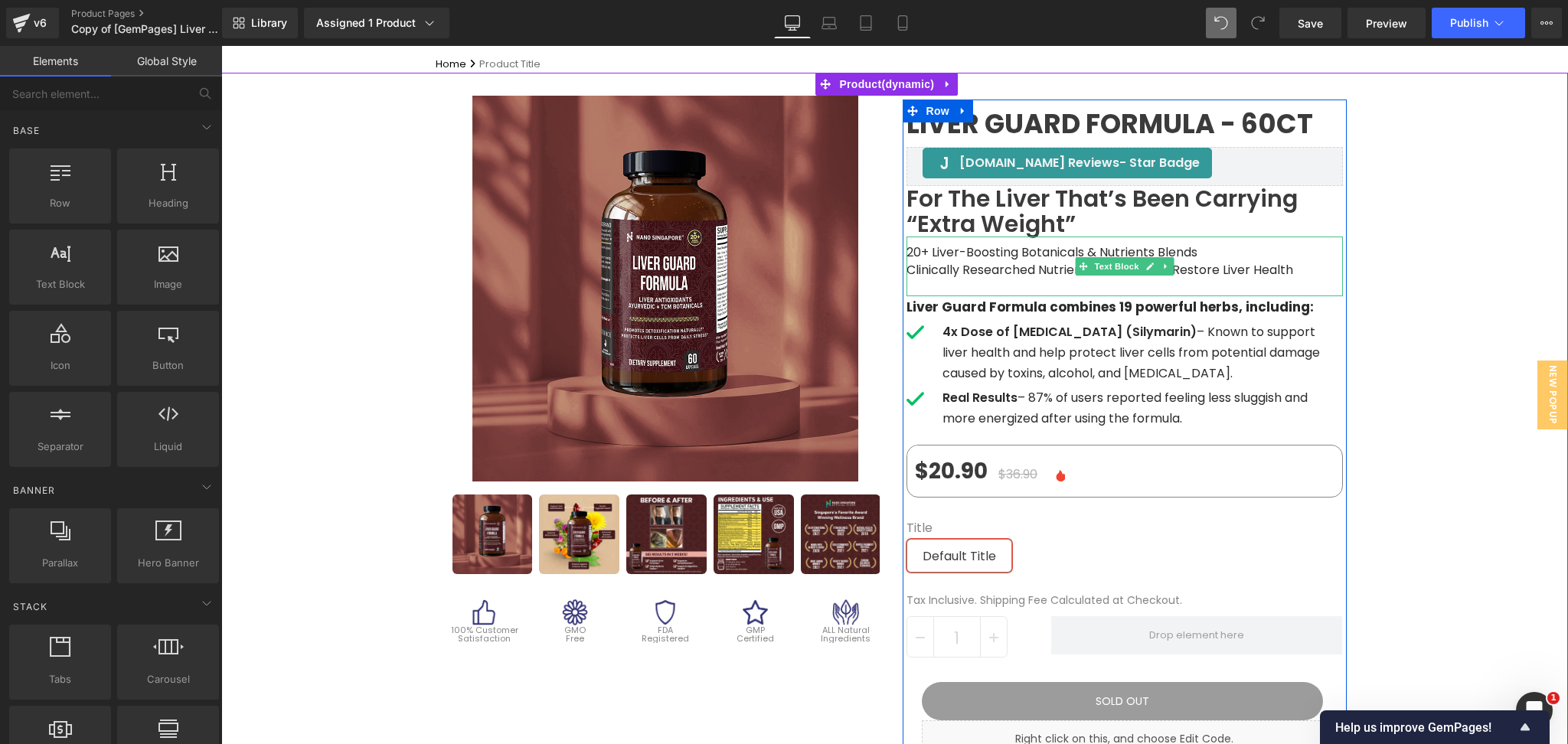
click at [961, 288] on p at bounding box center [1124, 286] width 437 height 17
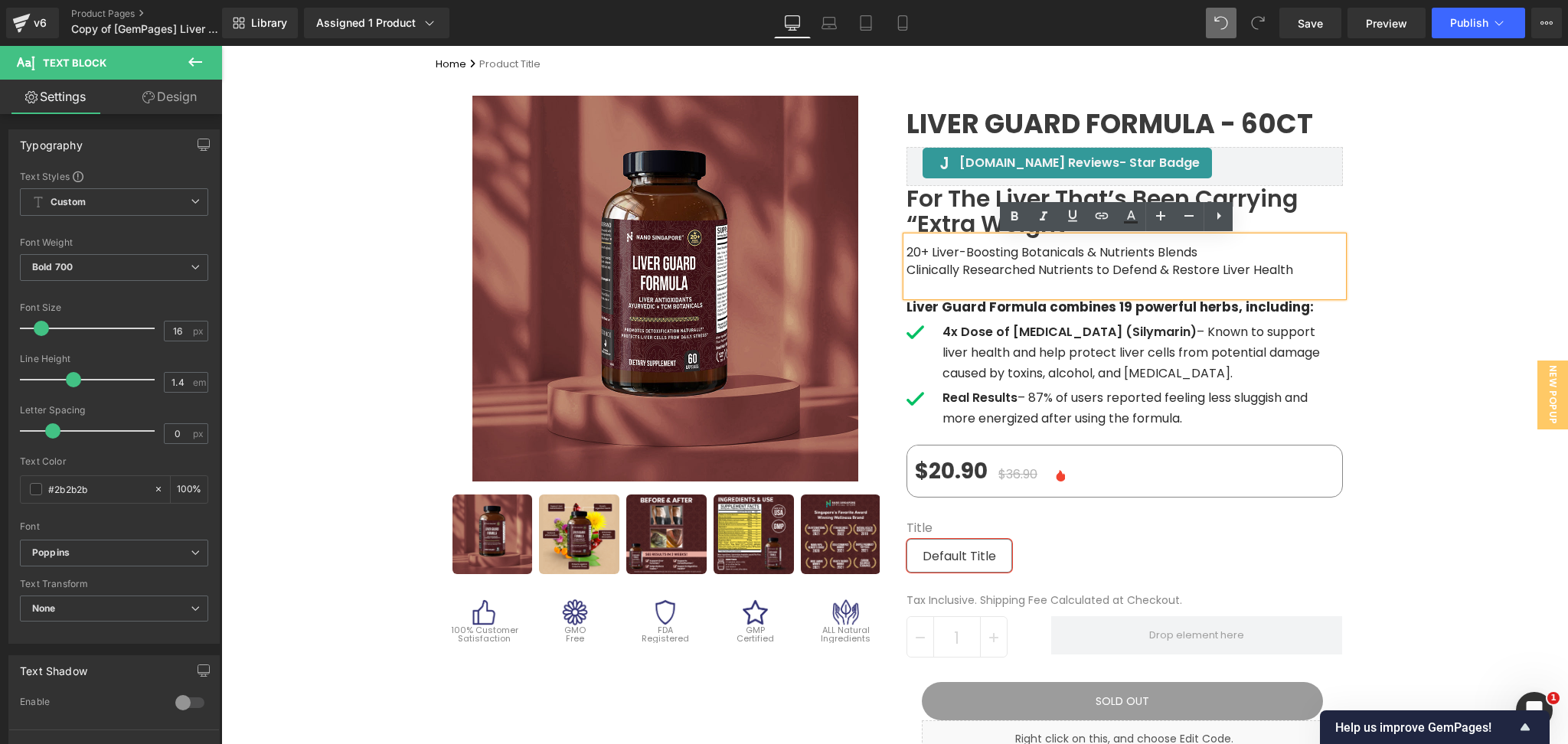
click at [1030, 341] on p "4x Dose of [MEDICAL_DATA] (Silymarin) – Known to support liver health and help …" at bounding box center [1143, 352] width 401 height 62
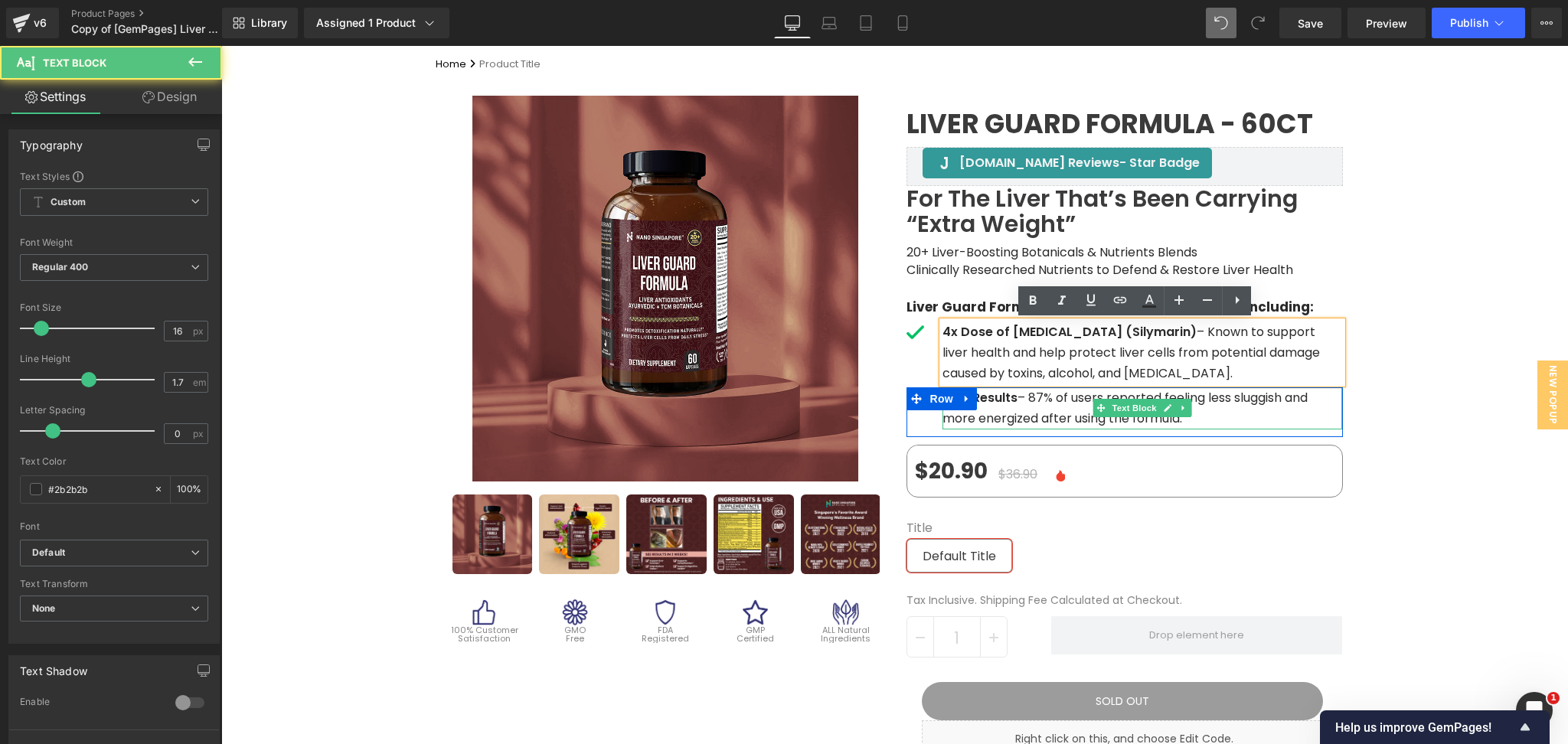
click at [1066, 418] on p "Real Results – 87% of users reported feeling less sluggish and more energized a…" at bounding box center [1143, 408] width 401 height 41
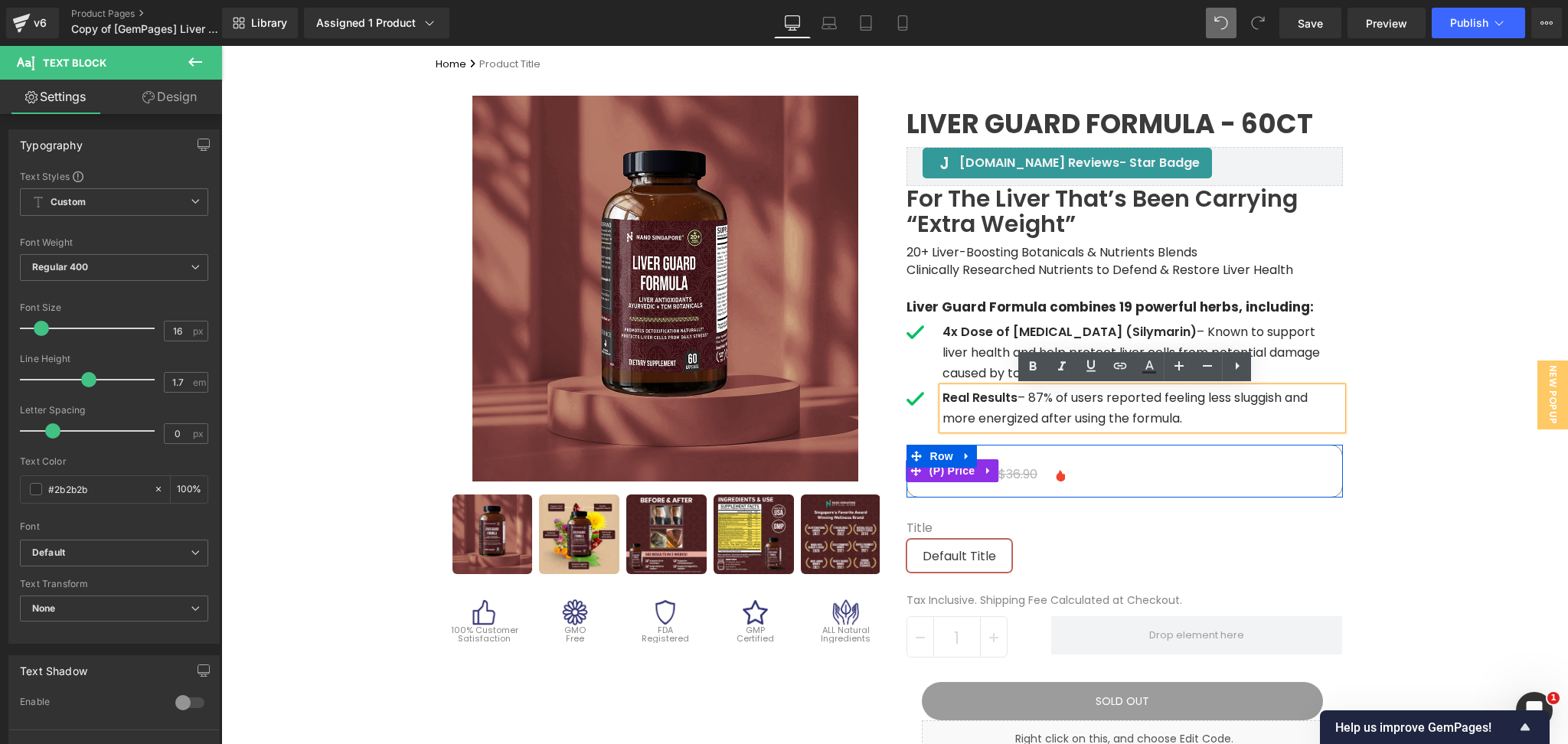
click at [1092, 475] on div "$20.90 $36.90 - 43%" at bounding box center [1124, 467] width 435 height 45
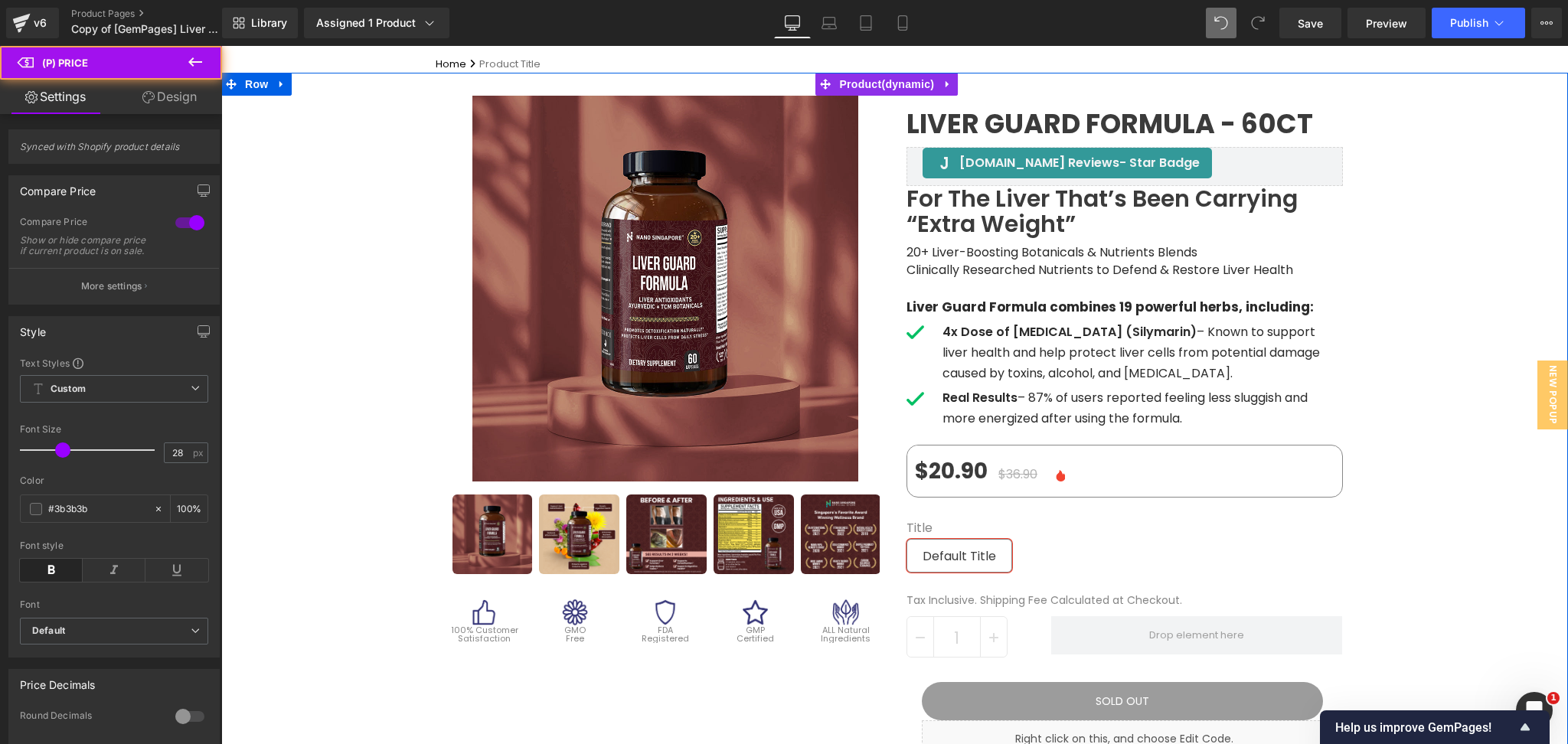
click at [1434, 570] on div "Sale Off (P) Image" at bounding box center [894, 740] width 1347 height 1333
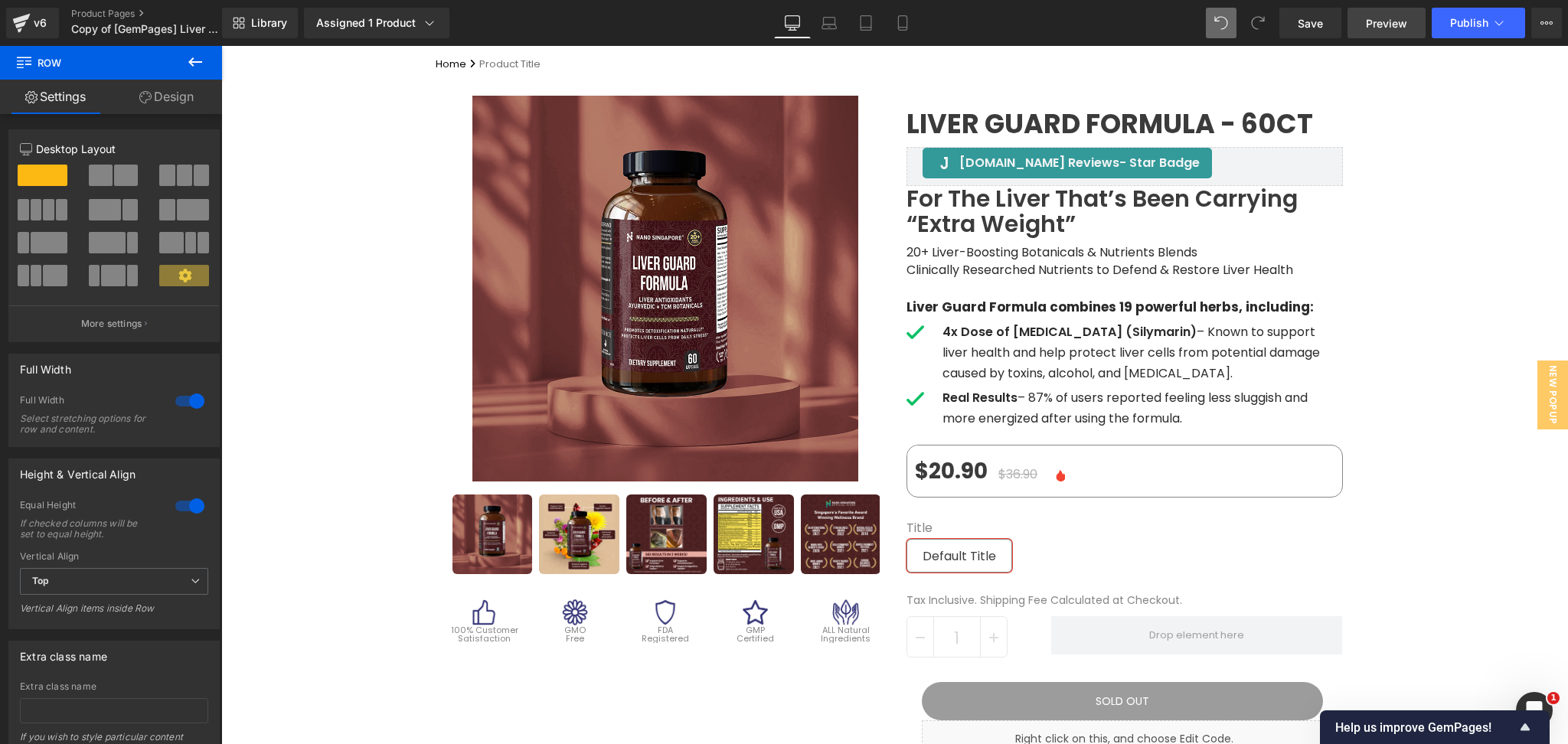
click at [1362, 18] on link "Preview" at bounding box center [1386, 23] width 78 height 31
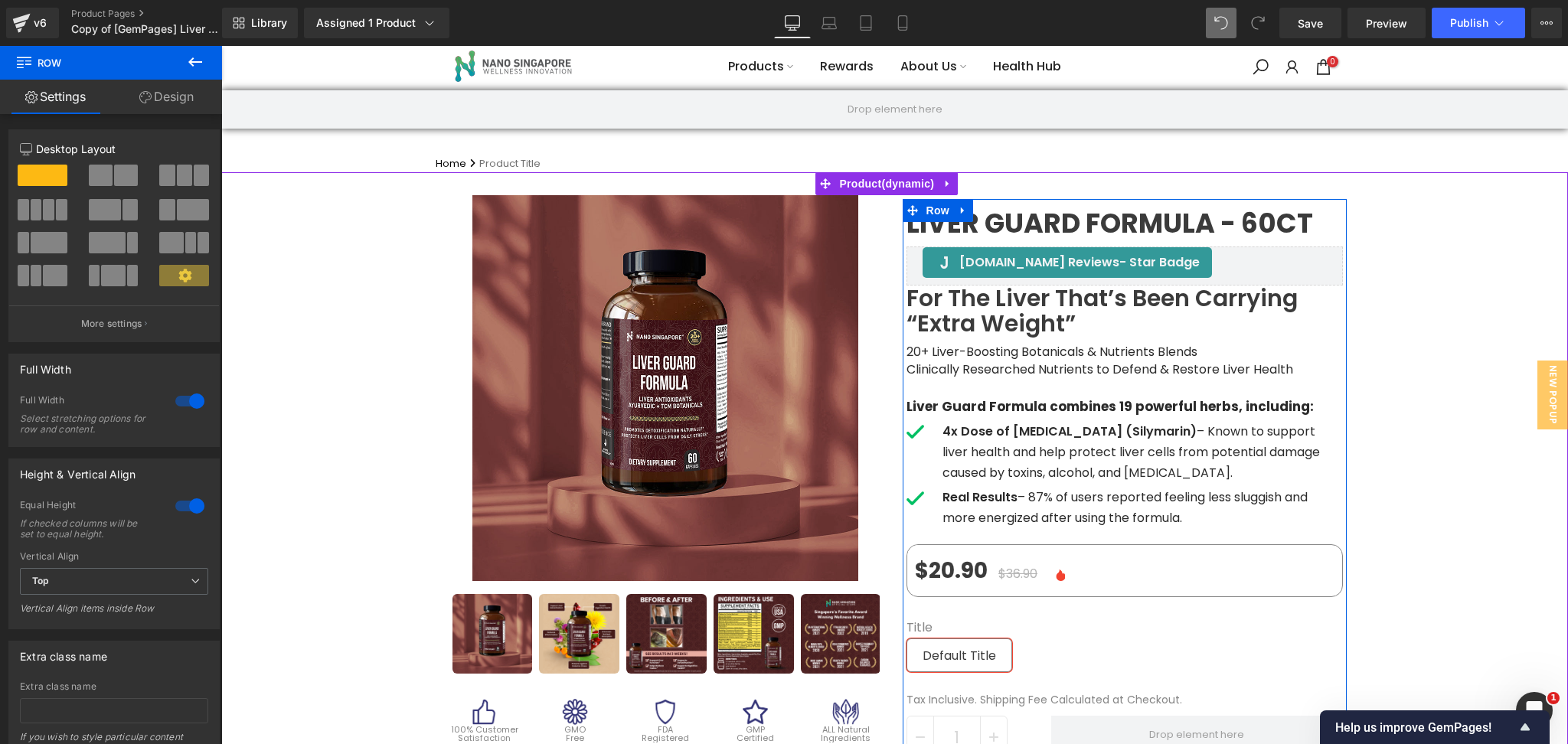
scroll to position [0, 0]
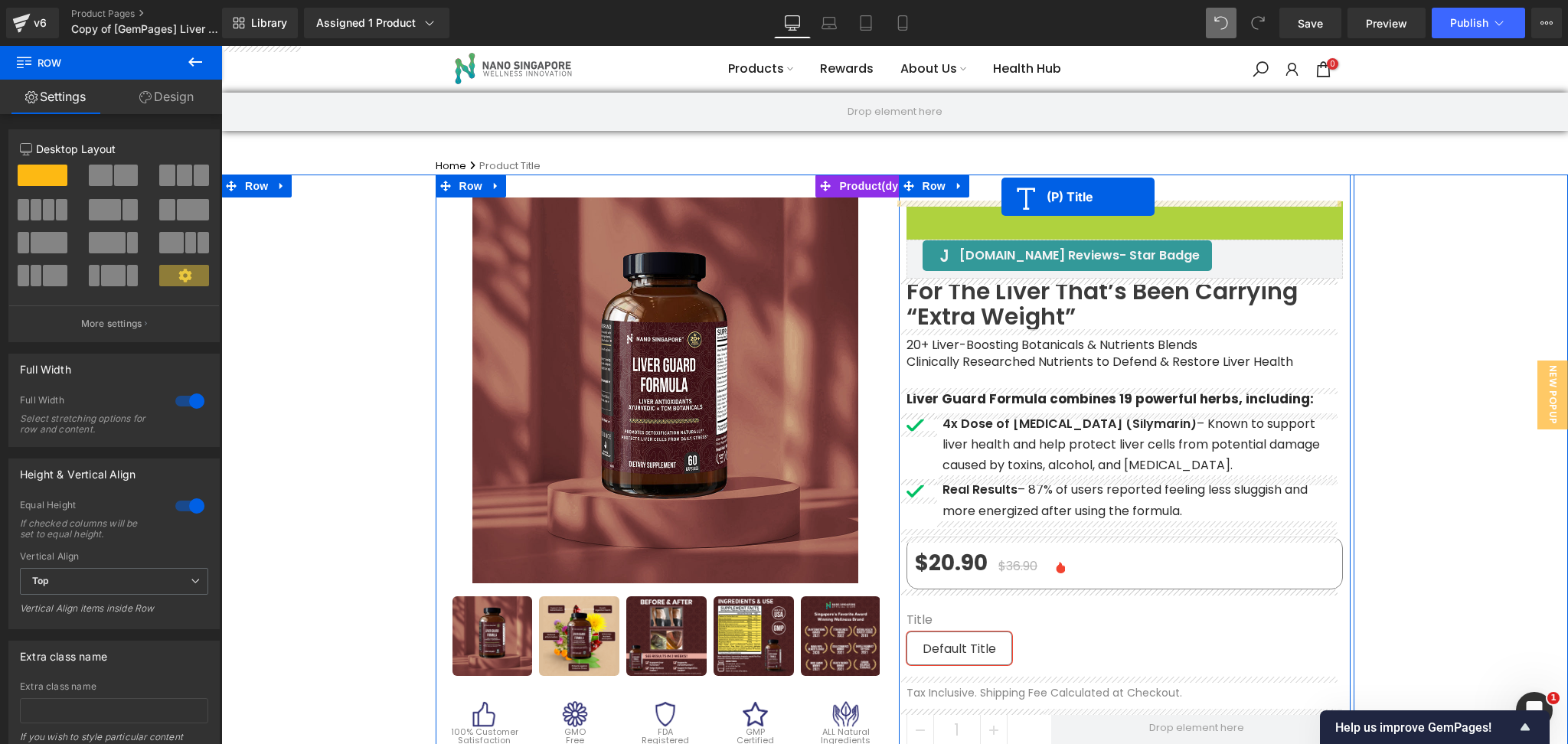
drag, startPoint x: 1065, startPoint y: 228, endPoint x: 1001, endPoint y: 197, distance: 71.1
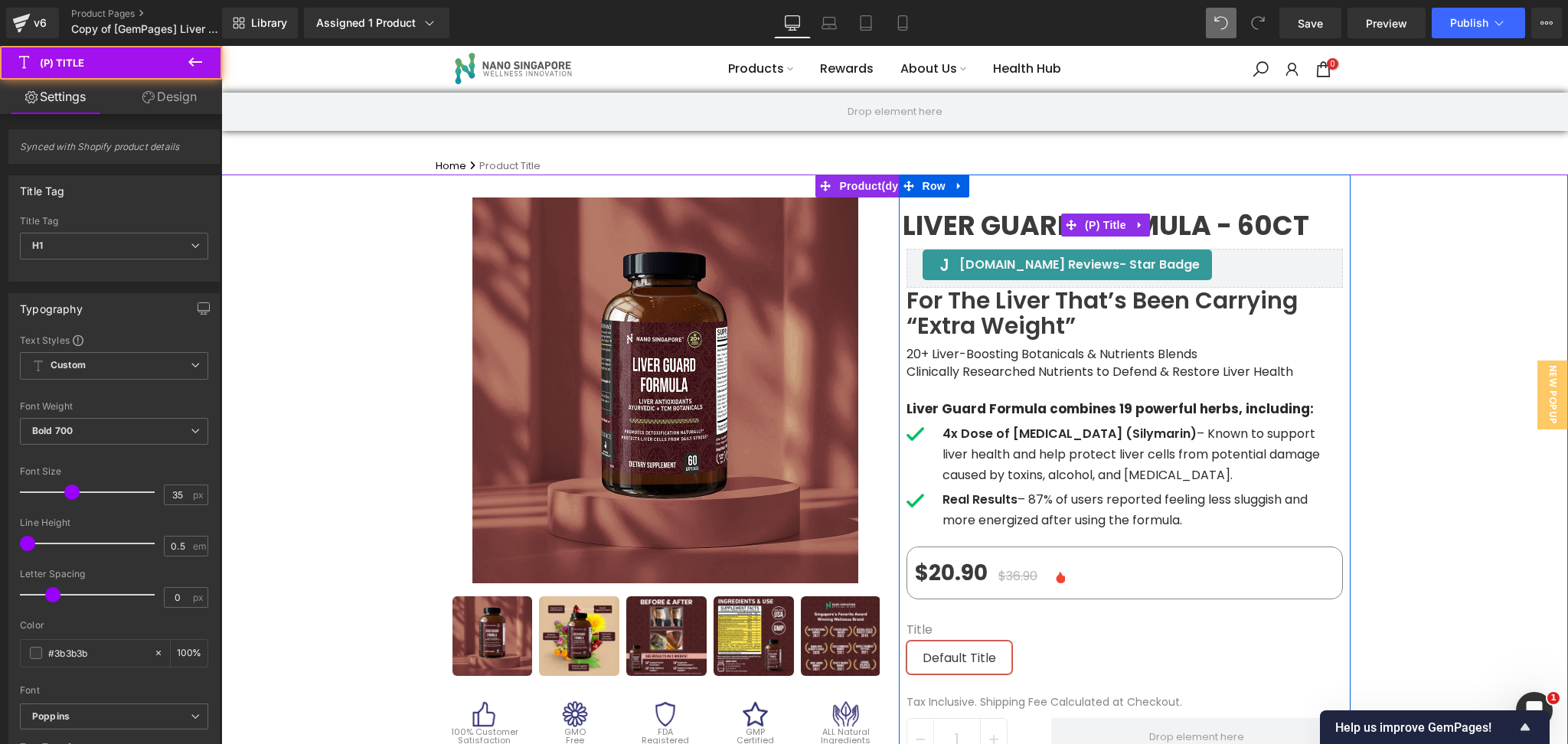
drag, startPoint x: 901, startPoint y: 234, endPoint x: 919, endPoint y: 221, distance: 22.2
click at [903, 233] on span "Liver Guard Formula - 60ct" at bounding box center [1106, 226] width 407 height 14
click at [973, 202] on h1 "Liver Guard Formula - 60ct" at bounding box center [1125, 225] width 444 height 48
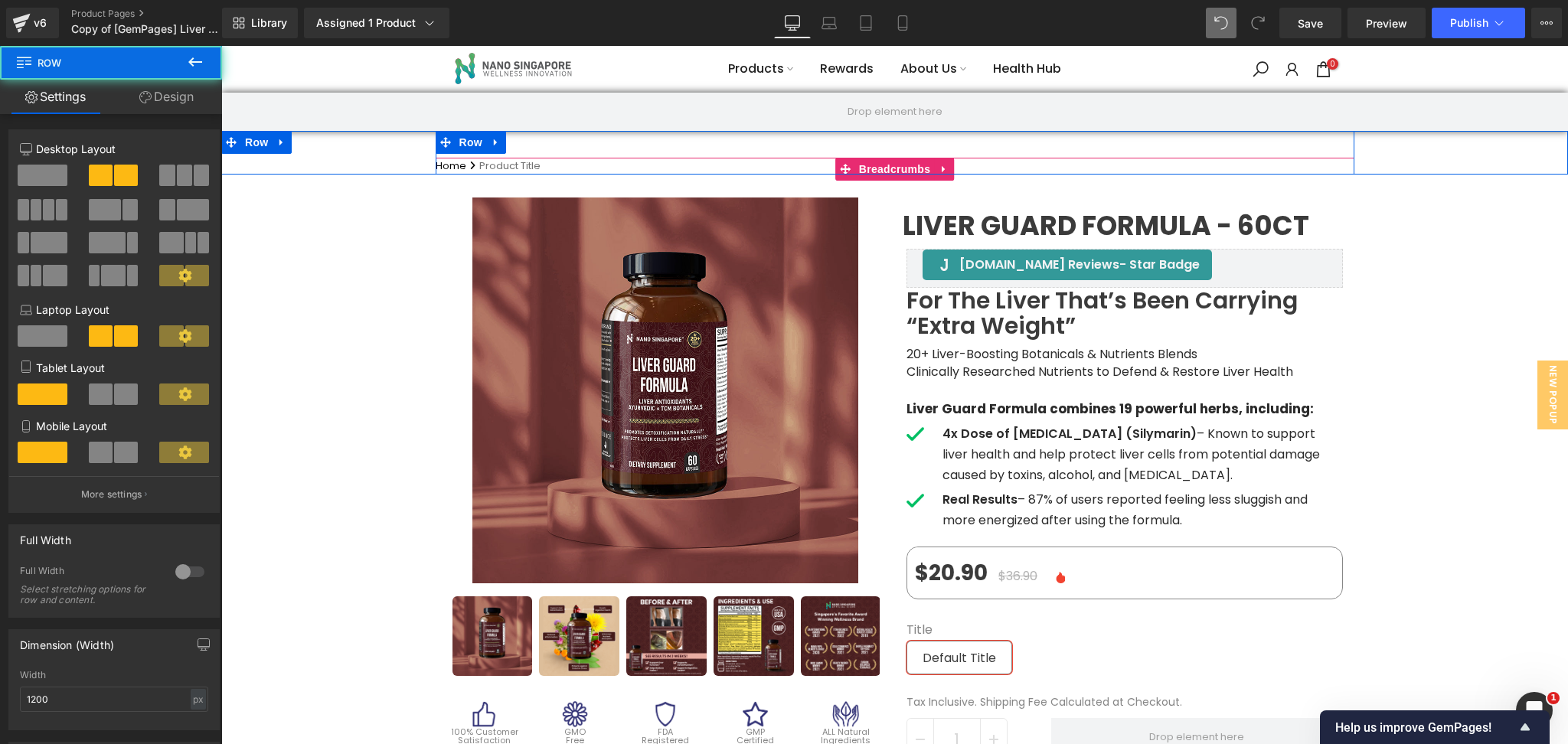
drag, startPoint x: 1032, startPoint y: 176, endPoint x: 1033, endPoint y: 166, distance: 10.0
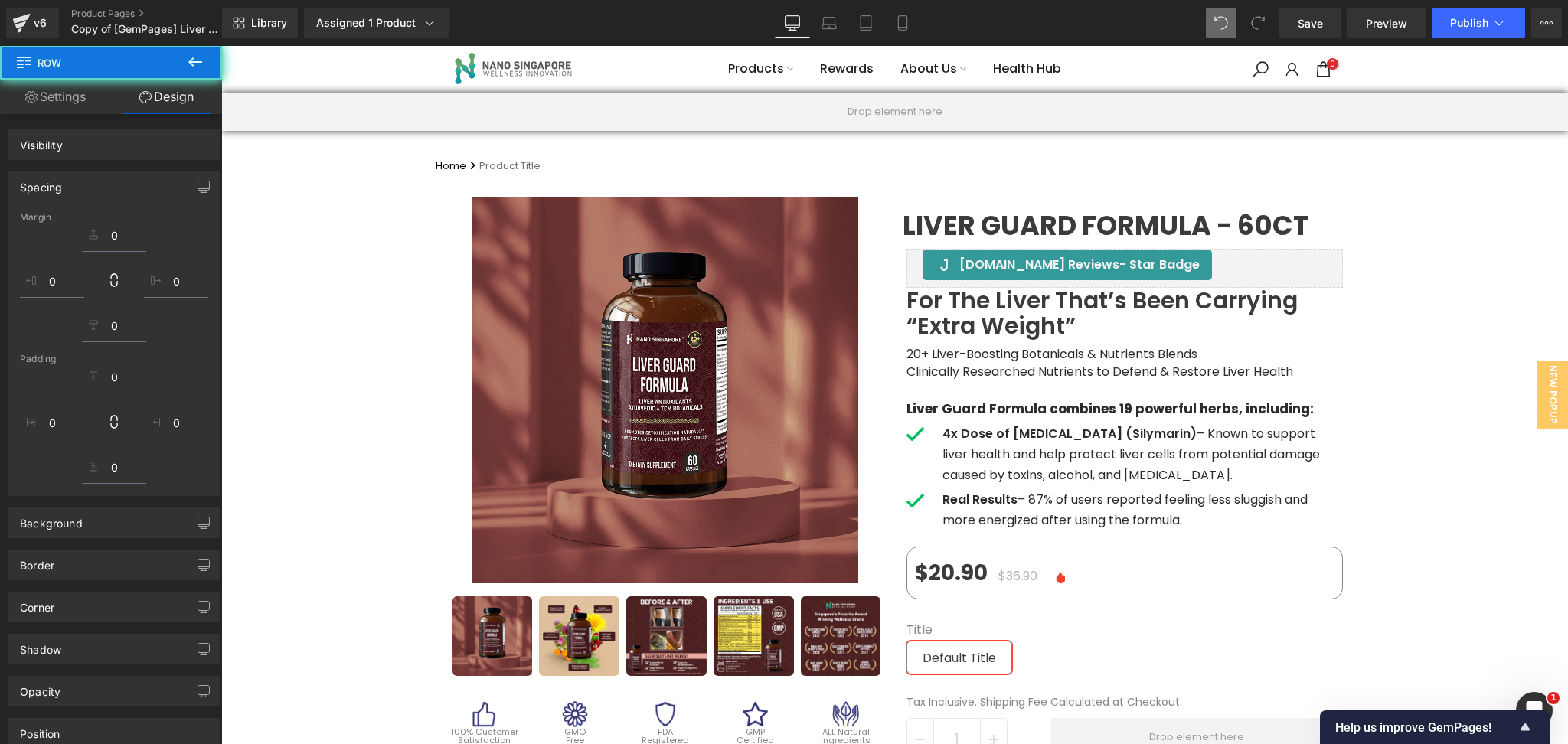
click at [1015, 219] on span "Liver Guard Formula - 60ct" at bounding box center [1106, 226] width 407 height 14
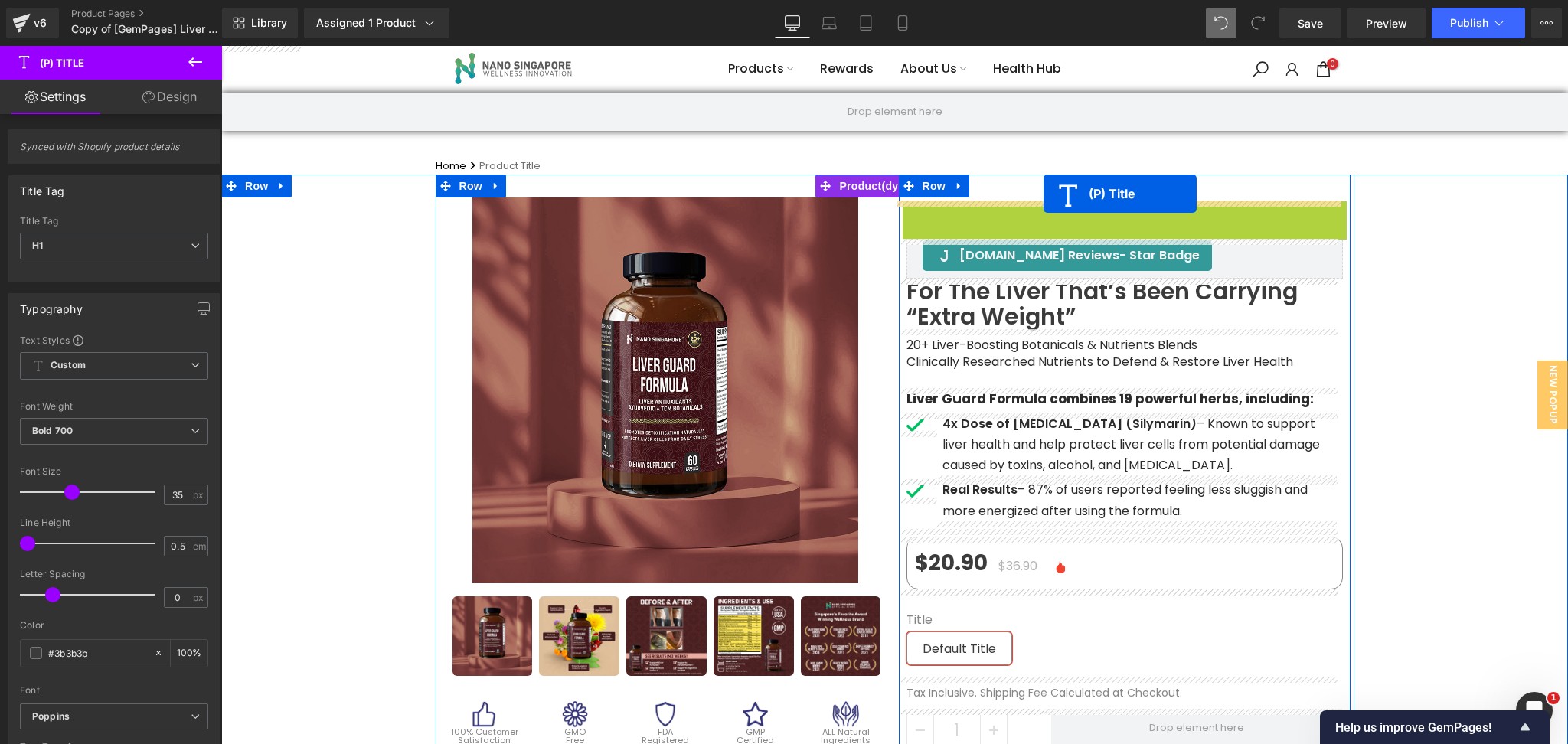
drag, startPoint x: 1059, startPoint y: 223, endPoint x: 1044, endPoint y: 194, distance: 32.6
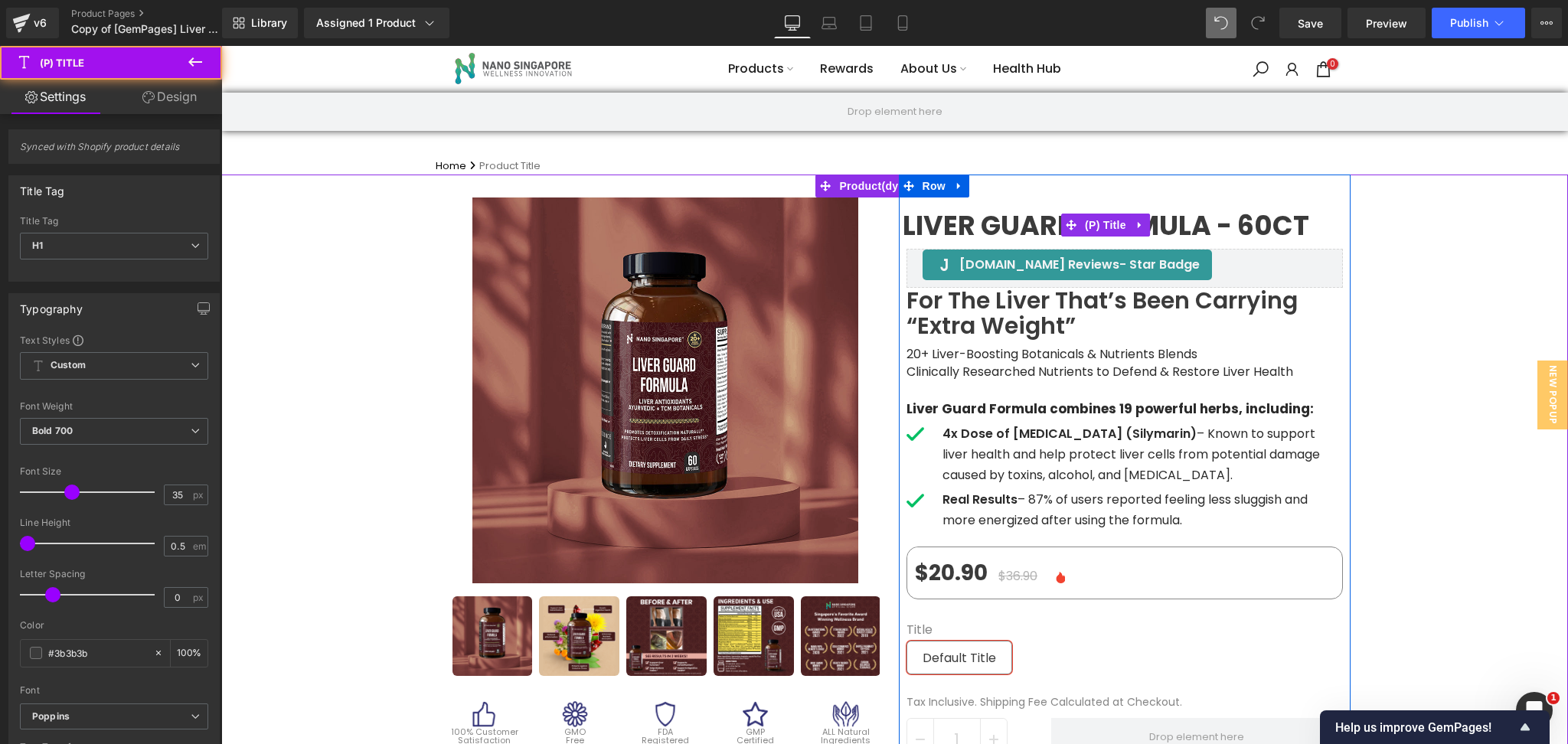
click at [931, 233] on span "Liver Guard Formula - 60ct" at bounding box center [1106, 226] width 407 height 14
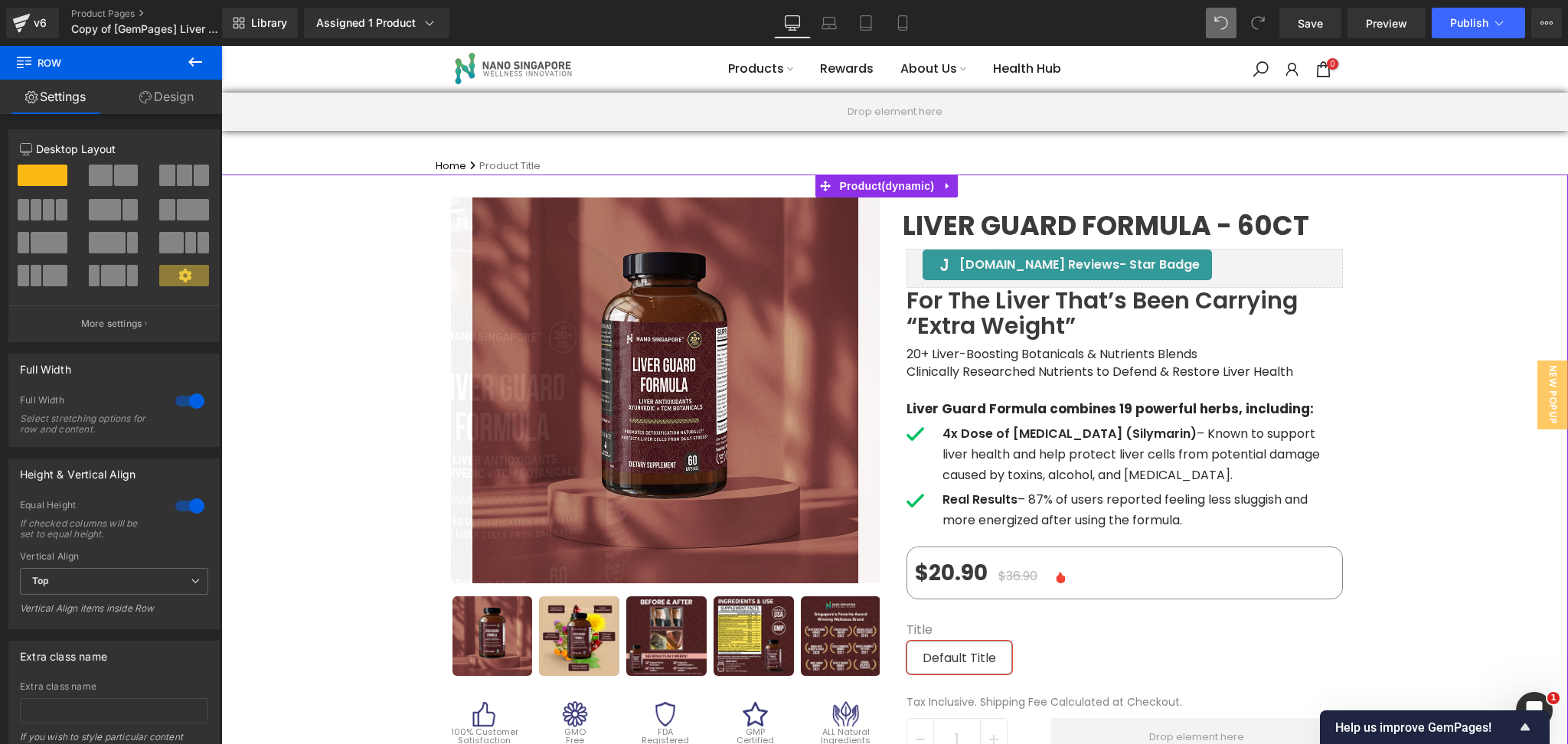
click at [964, 202] on h1 "Liver Guard Formula - 60ct" at bounding box center [1125, 225] width 444 height 48
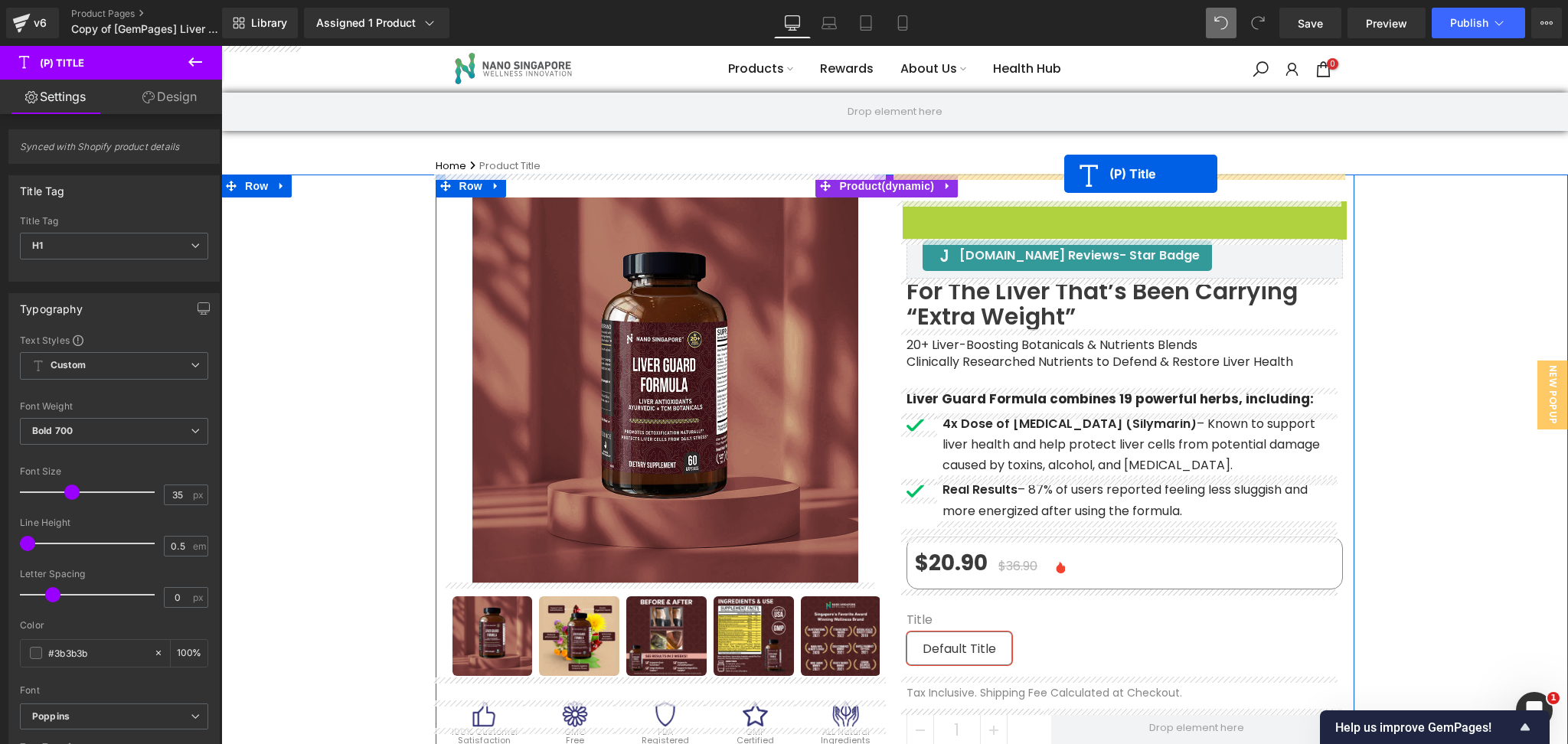
drag, startPoint x: 1060, startPoint y: 228, endPoint x: 1065, endPoint y: 174, distance: 54.2
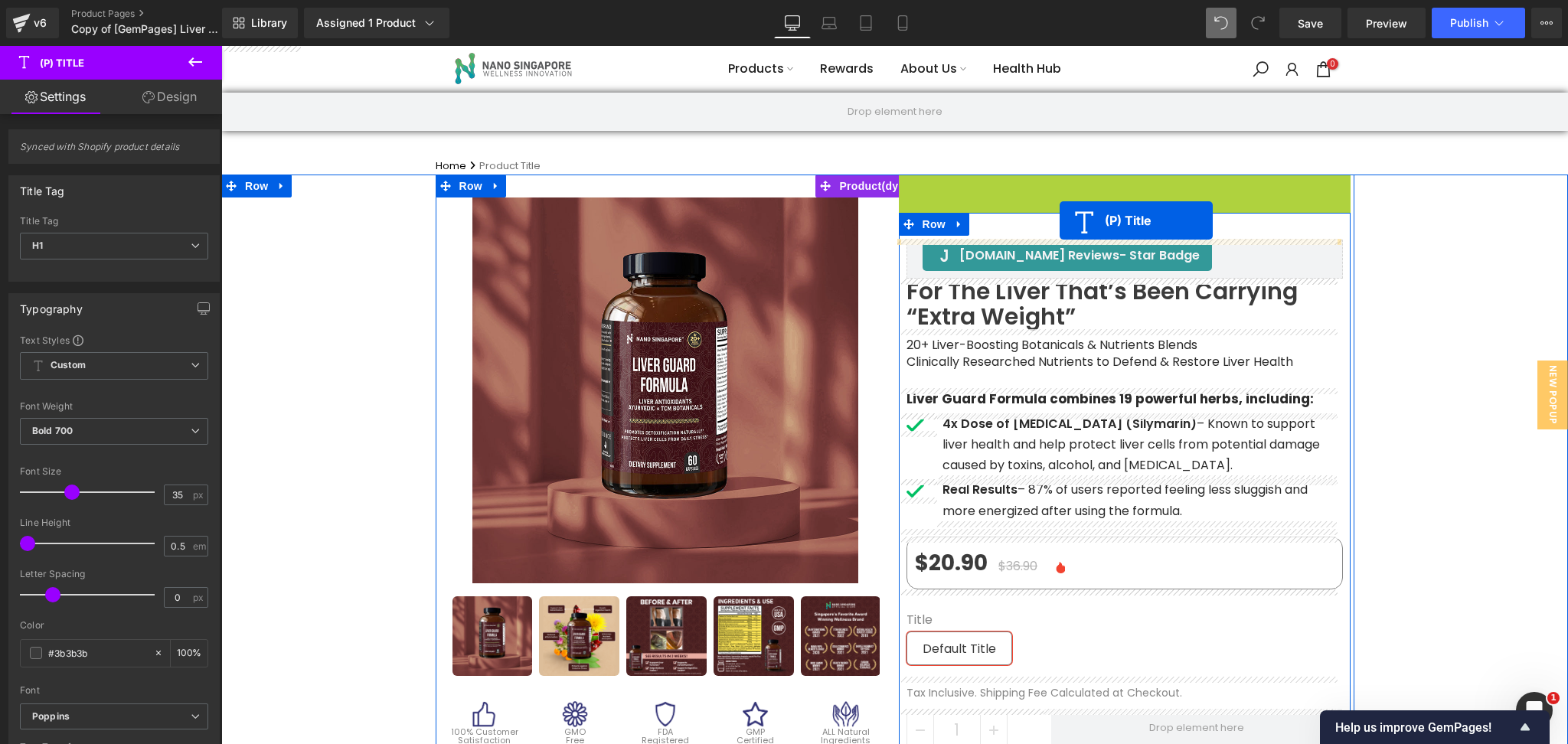
drag, startPoint x: 1059, startPoint y: 203, endPoint x: 1059, endPoint y: 220, distance: 17.0
